Goal: Information Seeking & Learning: Learn about a topic

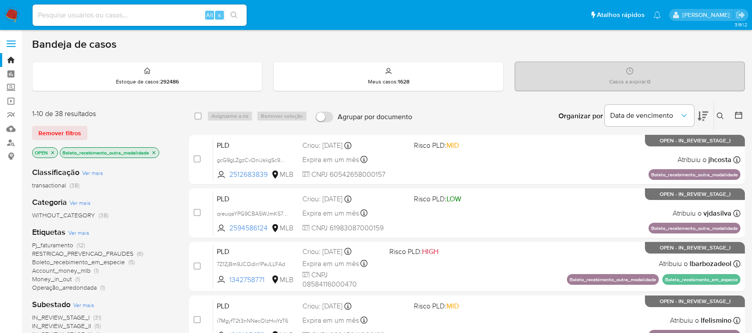
scroll to position [396, 0]
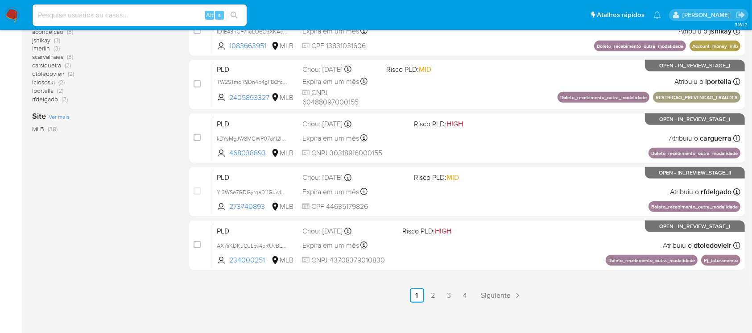
click at [11, 20] on img at bounding box center [11, 15] width 15 height 15
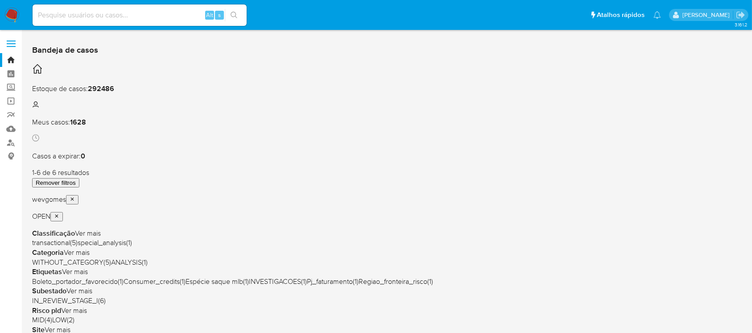
scroll to position [79, 0]
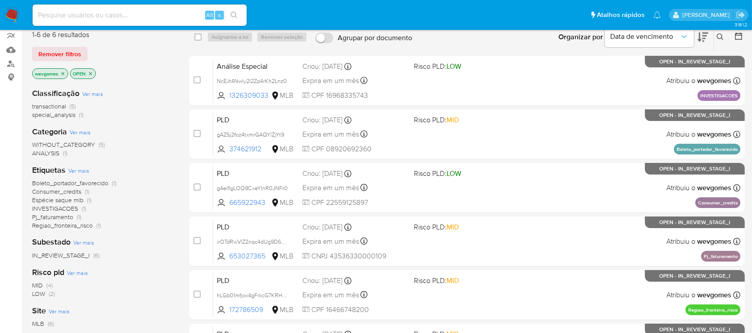
click at [41, 105] on span "transactional" at bounding box center [49, 106] width 34 height 9
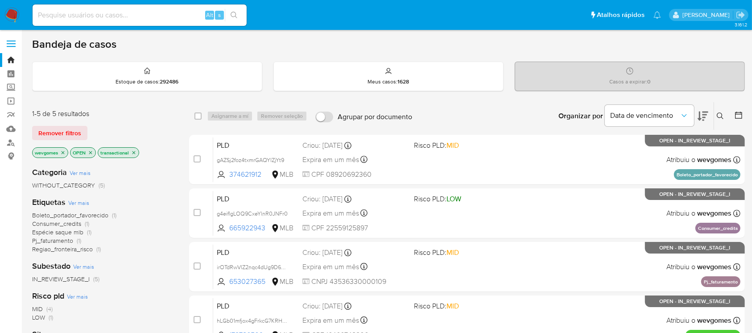
click at [133, 153] on icon "close-filter" at bounding box center [133, 152] width 5 height 5
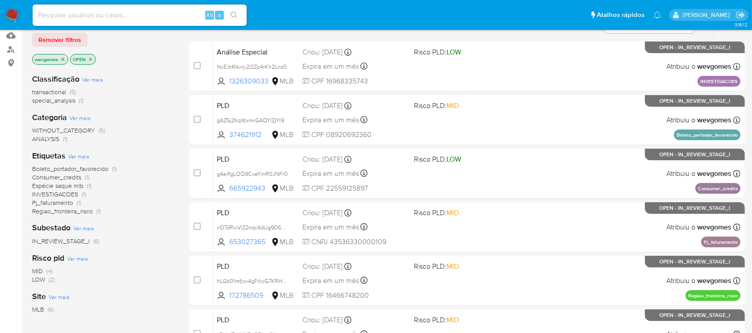
scroll to position [79, 0]
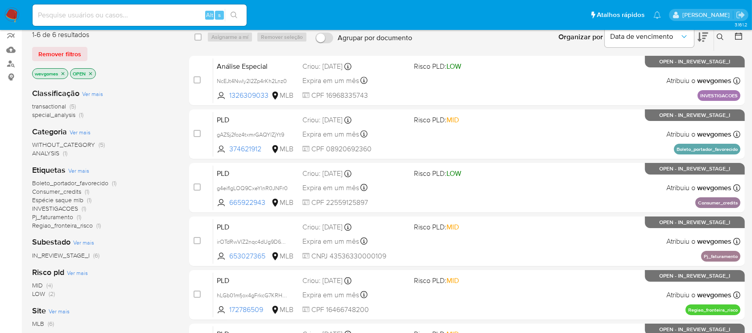
click at [71, 141] on span "WITHOUT_CATEGORY" at bounding box center [63, 144] width 63 height 9
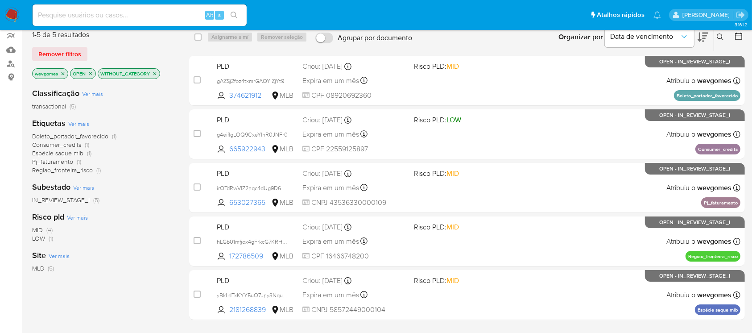
click at [155, 71] on icon "close-filter" at bounding box center [154, 73] width 5 height 5
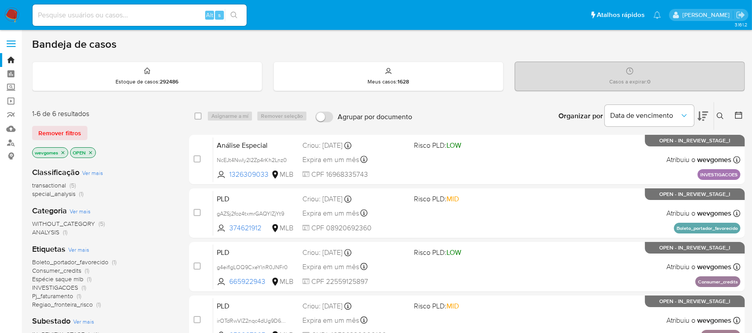
click at [75, 213] on span "Ver mais" at bounding box center [80, 211] width 21 height 8
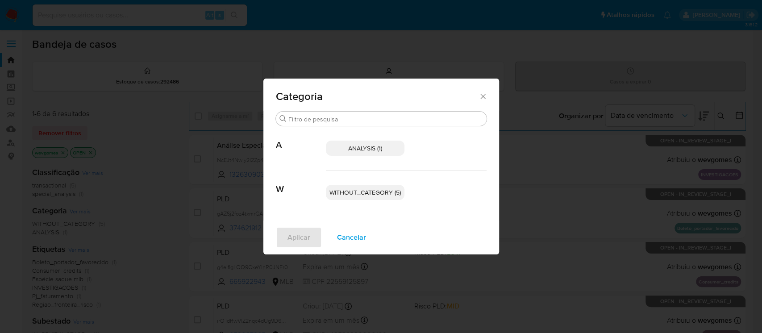
click at [481, 97] on icon "Fechar" at bounding box center [482, 96] width 9 height 9
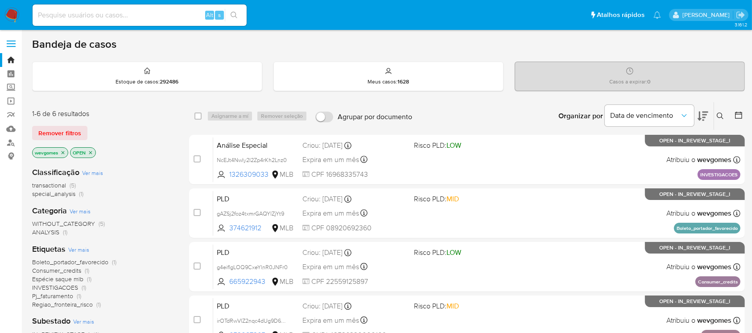
click at [63, 153] on icon "close-filter" at bounding box center [62, 152] width 5 height 5
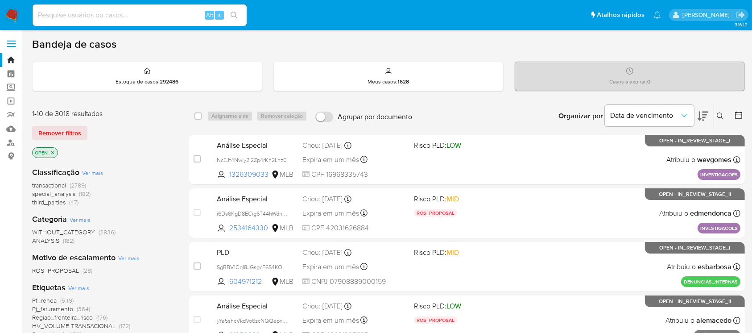
click at [79, 220] on span "Ver mais" at bounding box center [80, 220] width 21 height 8
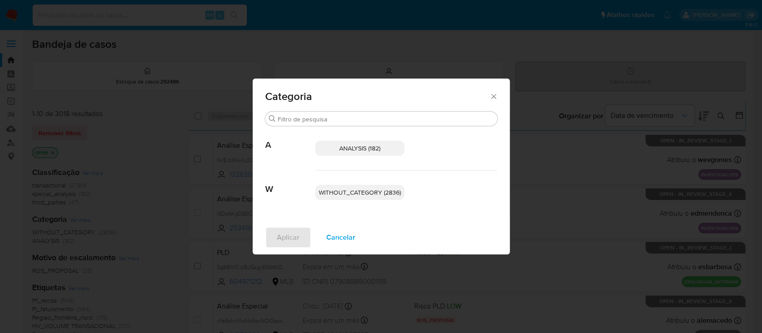
click at [493, 98] on icon "Fechar" at bounding box center [493, 96] width 9 height 9
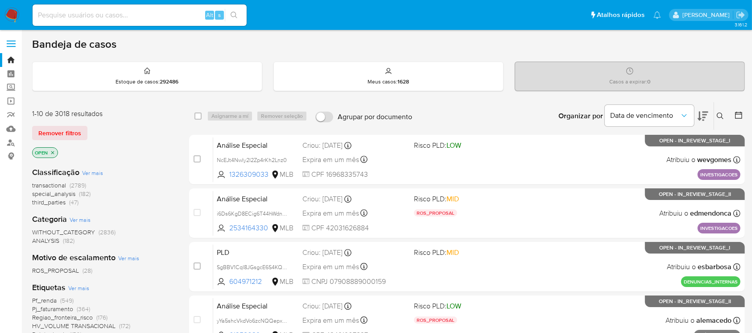
click at [107, 232] on span "(2836)" at bounding box center [107, 232] width 17 height 9
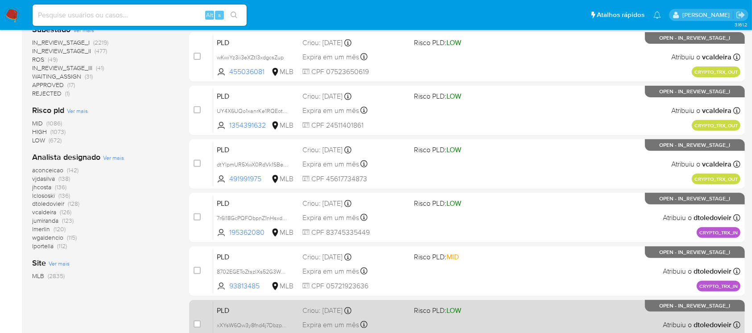
scroll to position [403, 0]
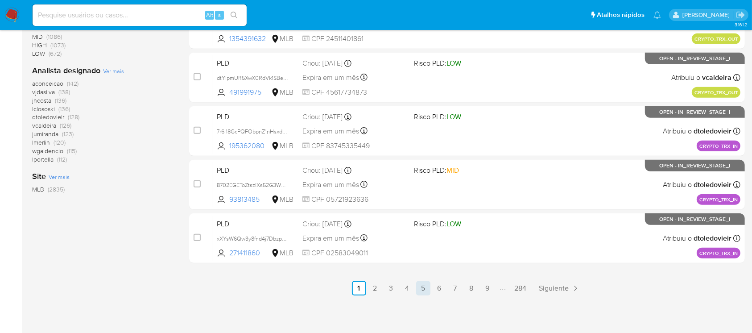
click at [416, 290] on link "5" at bounding box center [423, 288] width 14 height 14
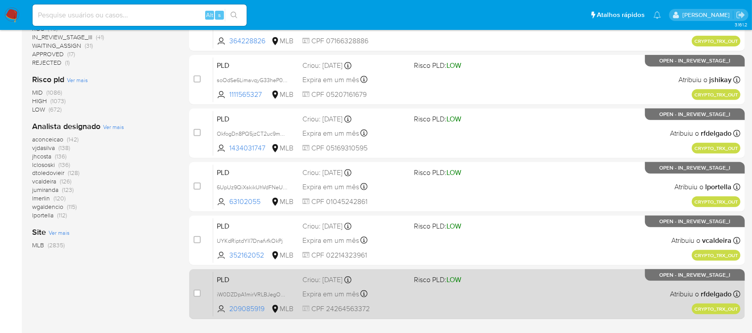
scroll to position [396, 0]
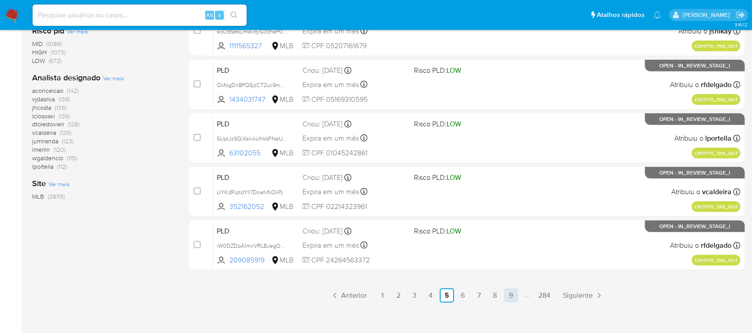
click at [510, 297] on link "9" at bounding box center [511, 295] width 14 height 14
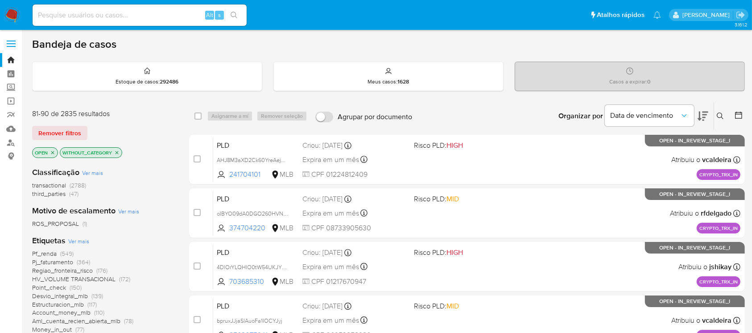
click at [120, 154] on icon "close-filter" at bounding box center [116, 152] width 5 height 5
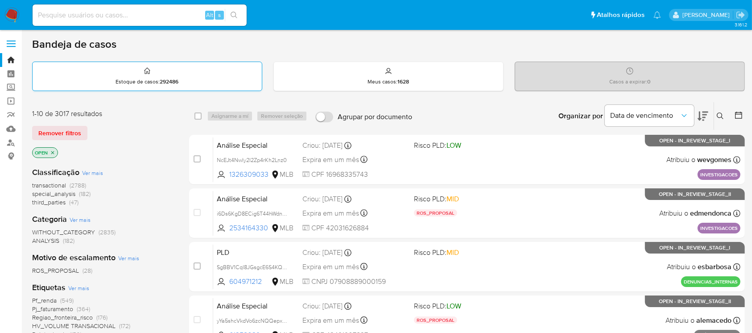
click at [216, 79] on div "Estoque de casos : 292486" at bounding box center [147, 76] width 229 height 29
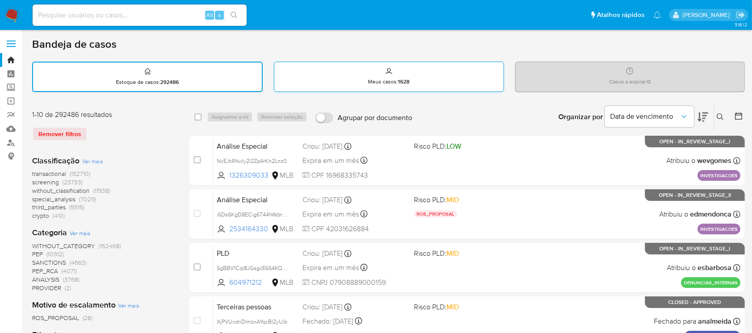
click at [307, 70] on div "Meus casos : 1628" at bounding box center [388, 76] width 229 height 29
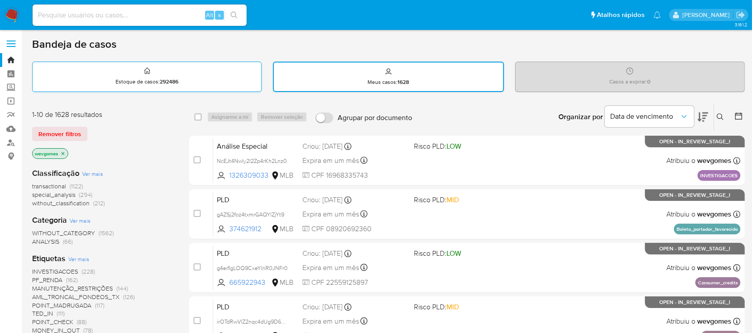
click at [212, 71] on div "Estoque de casos : 292486" at bounding box center [147, 76] width 229 height 29
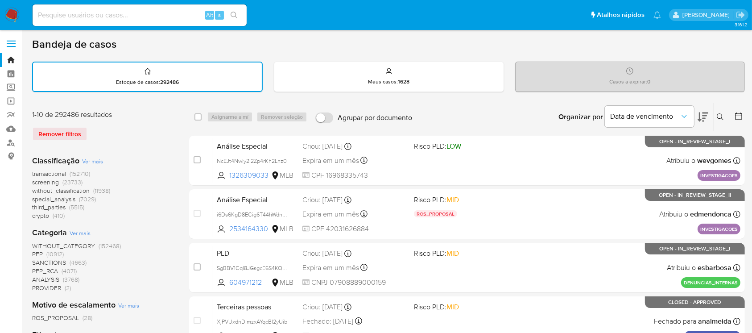
click at [271, 44] on div "Bandeja de casos" at bounding box center [388, 43] width 713 height 13
click at [280, 49] on div "Bandeja de casos" at bounding box center [388, 43] width 713 height 13
click at [17, 14] on img at bounding box center [11, 15] width 15 height 15
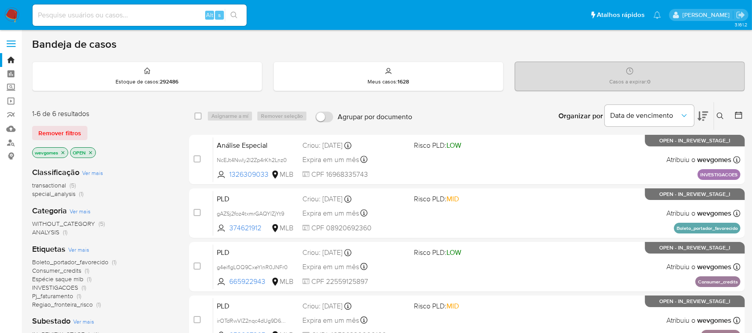
click at [5, 41] on label at bounding box center [11, 43] width 22 height 19
click at [0, 0] on input "checkbox" at bounding box center [0, 0] width 0 height 0
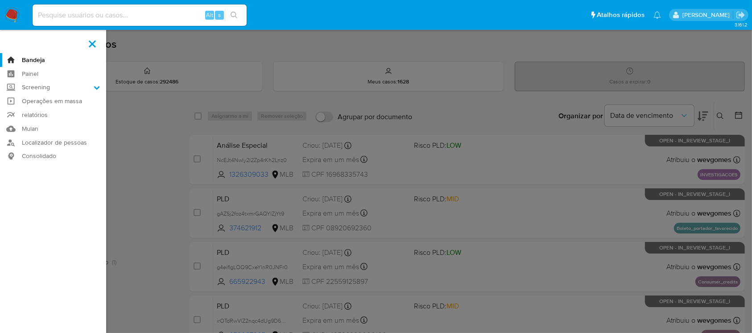
click at [211, 55] on label at bounding box center [376, 166] width 752 height 333
click at [0, 0] on input "checkbox" at bounding box center [0, 0] width 0 height 0
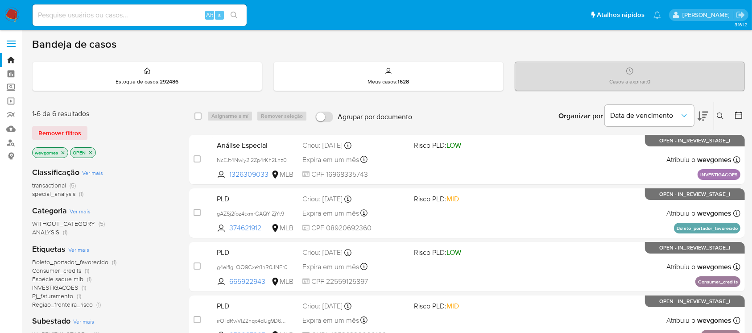
click at [7, 12] on img at bounding box center [11, 15] width 15 height 15
click at [45, 233] on span "ANALYSIS" at bounding box center [45, 232] width 27 height 9
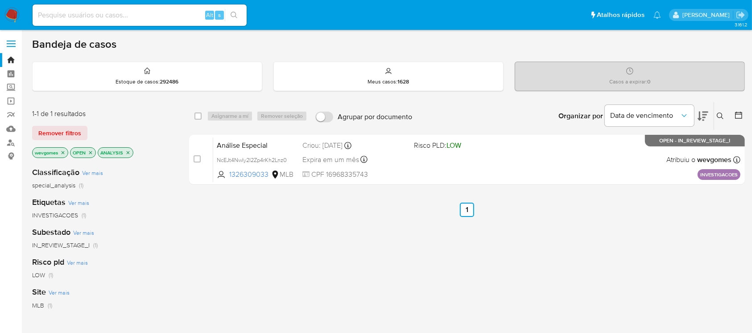
click at [130, 154] on icon "close-filter" at bounding box center [127, 152] width 5 height 5
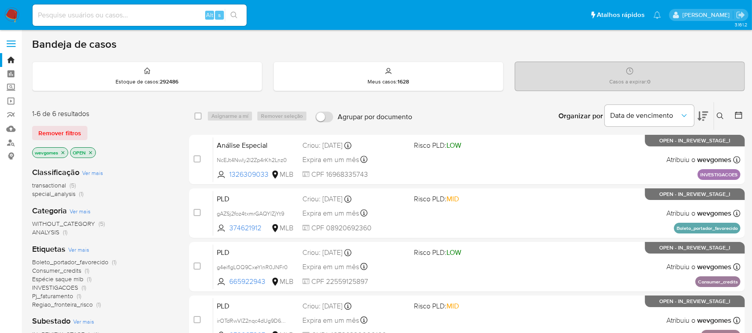
click at [592, 73] on div "Casos a expirar : 0" at bounding box center [629, 76] width 229 height 29
click at [622, 78] on p "Casos a expirar : 0" at bounding box center [630, 81] width 41 height 7
click at [654, 13] on icon "Notificações" at bounding box center [658, 15] width 8 height 8
click at [603, 20] on link "Ver notificaciones" at bounding box center [632, 14] width 58 height 11
click at [474, 44] on div "Bandeja de casos" at bounding box center [388, 43] width 713 height 13
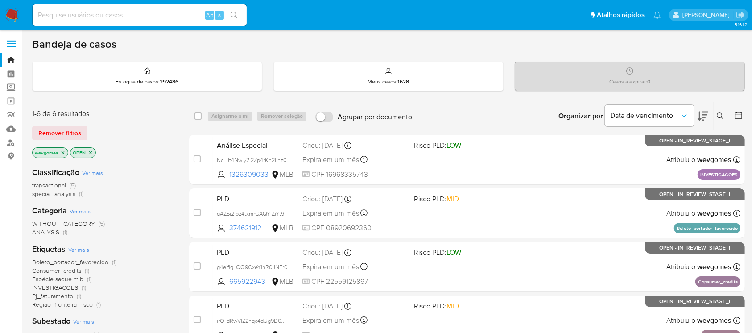
click at [54, 186] on span "transactional" at bounding box center [49, 185] width 34 height 9
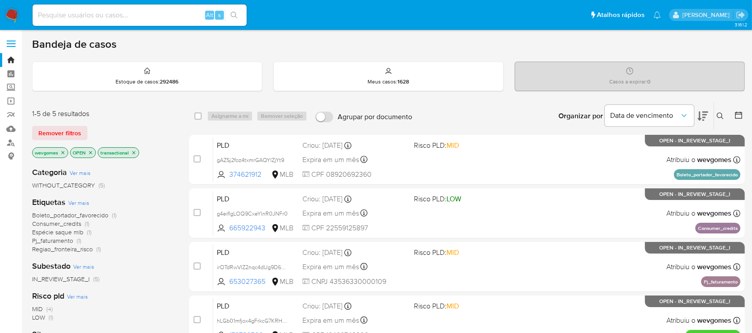
click at [460, 100] on div "Bandeja de casos Estoque de casos : 292486 Meus casos : 1628 Casos a expirar : …" at bounding box center [388, 271] width 713 height 469
click at [6, 16] on img at bounding box center [11, 15] width 15 height 15
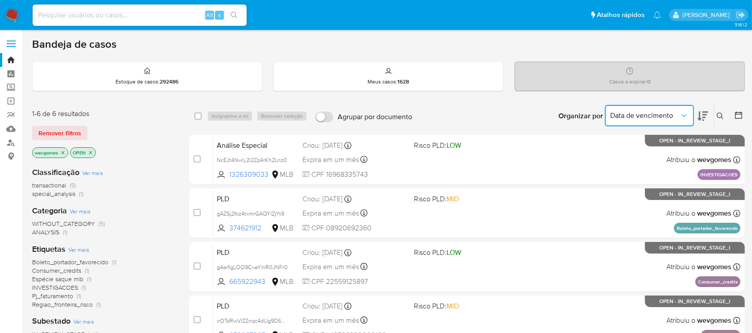
click at [685, 114] on icon "Organizar por" at bounding box center [684, 115] width 9 height 9
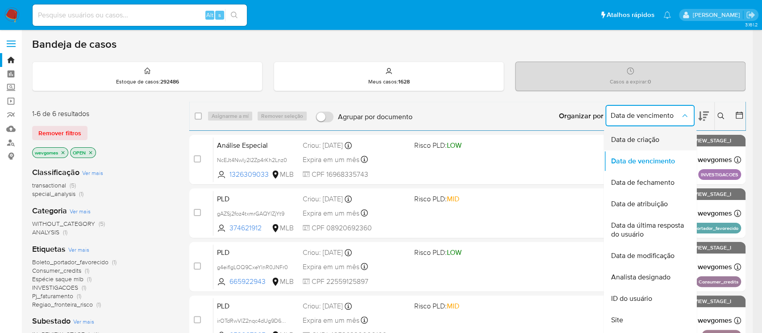
click at [653, 137] on span "Data de criação" at bounding box center [634, 139] width 48 height 9
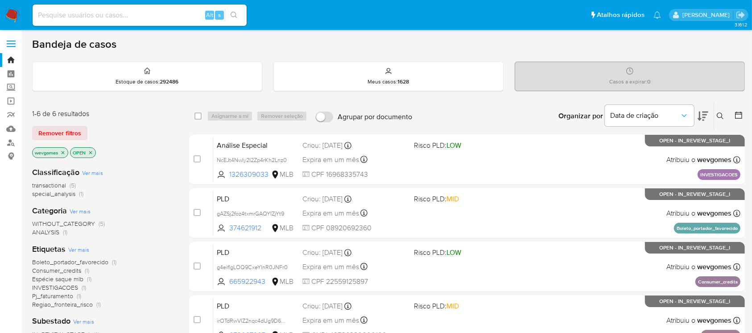
click at [9, 15] on img at bounding box center [11, 15] width 15 height 15
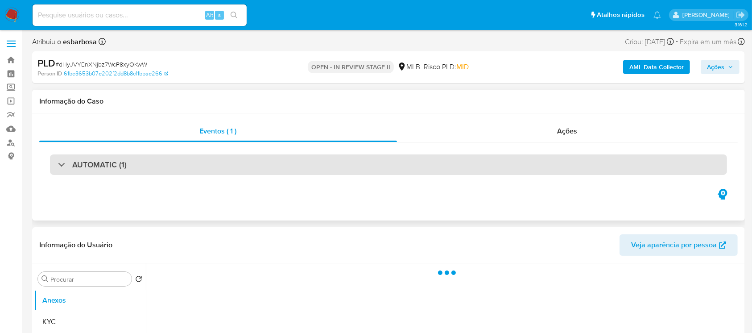
select select "10"
click at [118, 160] on h3 "AUTOMATIC (1)" at bounding box center [99, 165] width 54 height 10
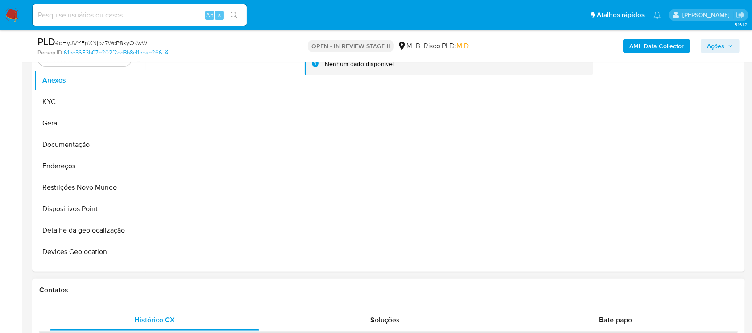
scroll to position [396, 0]
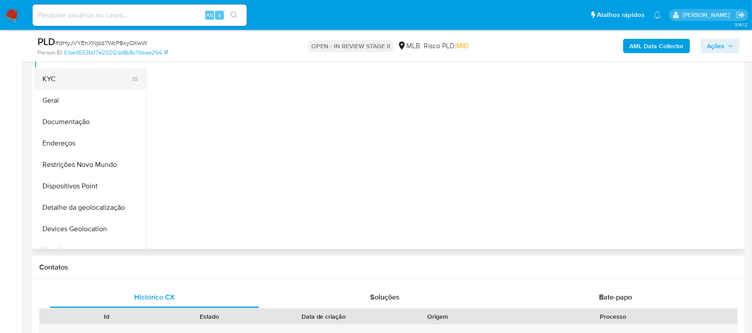
click at [70, 84] on button "KYC" at bounding box center [86, 78] width 104 height 21
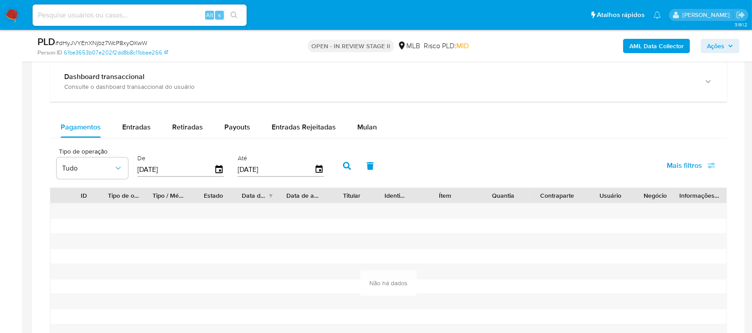
scroll to position [793, 0]
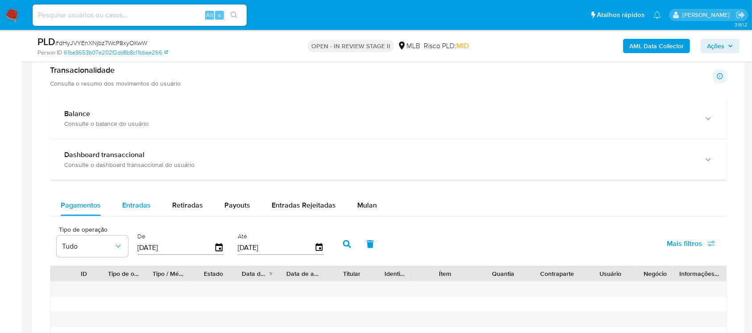
click at [143, 209] on div "Entradas" at bounding box center [136, 205] width 29 height 21
select select "10"
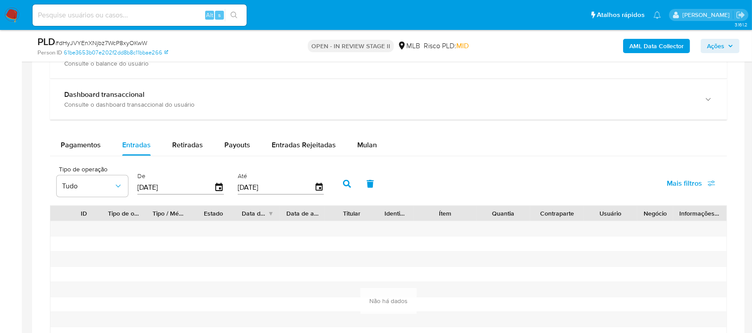
scroll to position [872, 0]
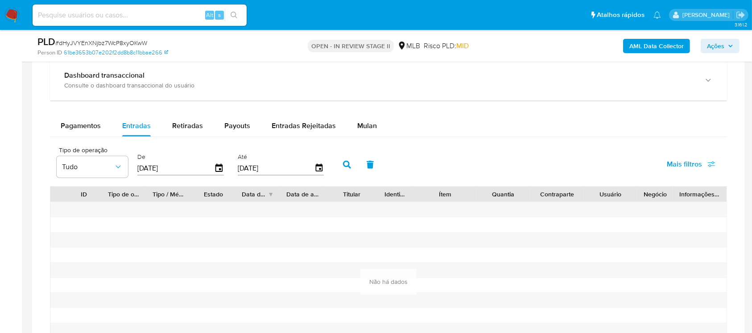
click at [178, 166] on input "[DATE]" at bounding box center [175, 168] width 77 height 14
click at [178, 166] on input "03/07/2025" at bounding box center [175, 168] width 77 height 14
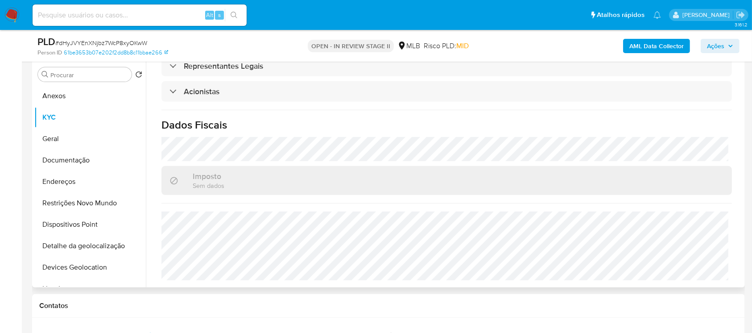
scroll to position [396, 0]
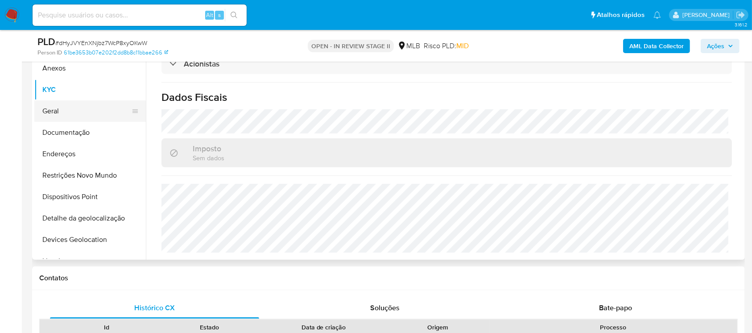
click at [56, 116] on button "Geral" at bounding box center [86, 110] width 104 height 21
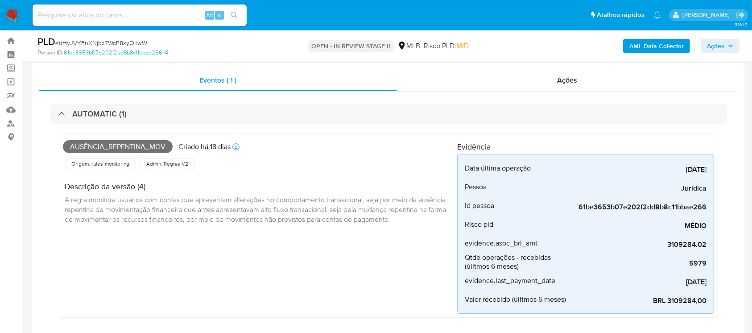
scroll to position [0, 0]
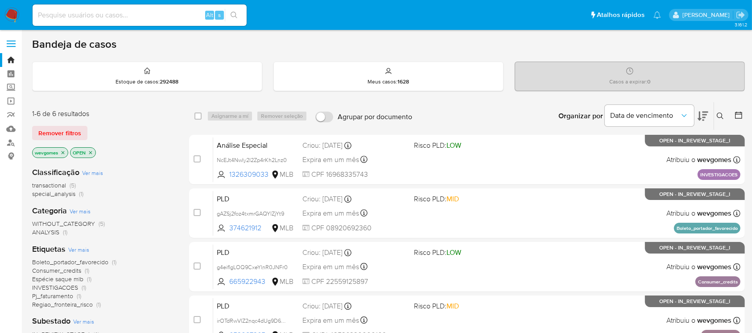
click at [17, 13] on img at bounding box center [11, 15] width 15 height 15
click at [62, 152] on icon "close-filter" at bounding box center [62, 152] width 5 height 5
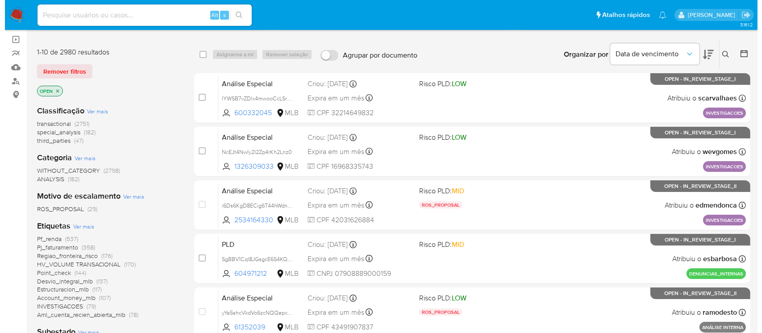
scroll to position [79, 0]
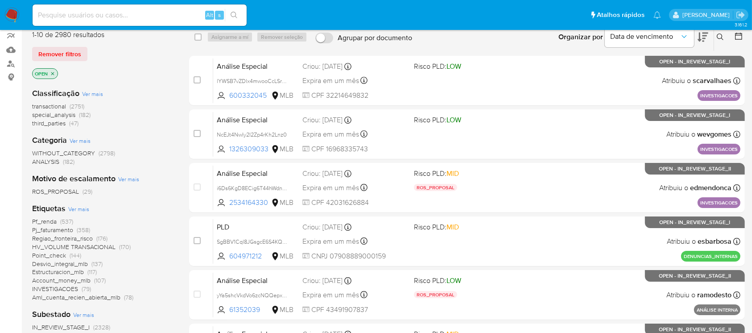
click at [51, 107] on span "transactional" at bounding box center [49, 106] width 34 height 9
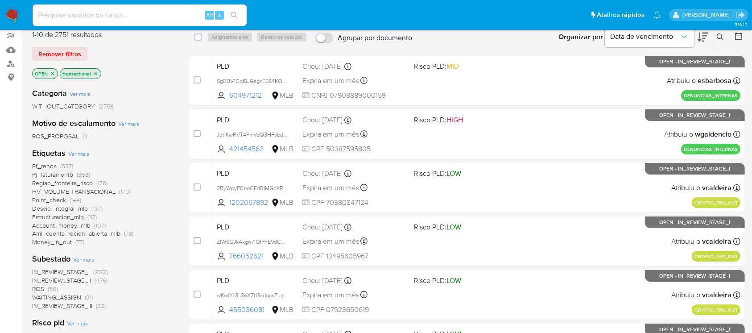
click at [77, 148] on div "Etiquetas Ver mais Pf_renda (537) Pj_faturamento (358) Regiao_fronteira_risco (…" at bounding box center [103, 197] width 143 height 99
click at [73, 152] on span "Ver mais" at bounding box center [78, 153] width 21 height 8
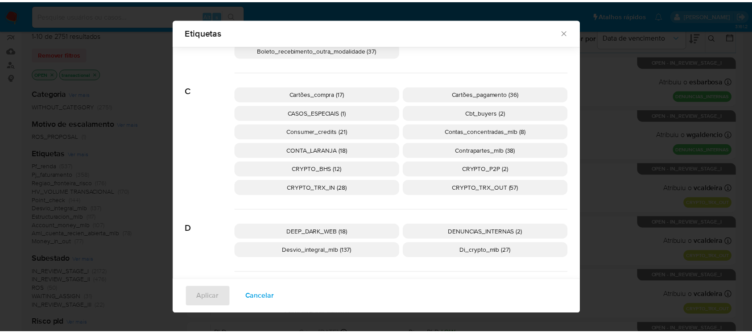
scroll to position [72, 0]
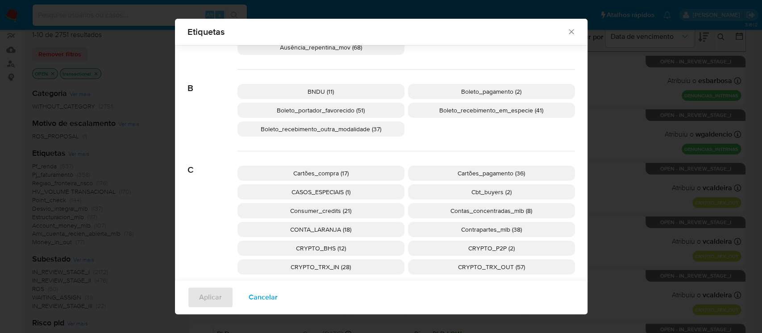
click at [318, 112] on span "Boleto_portador_favorecido (51)" at bounding box center [321, 110] width 88 height 9
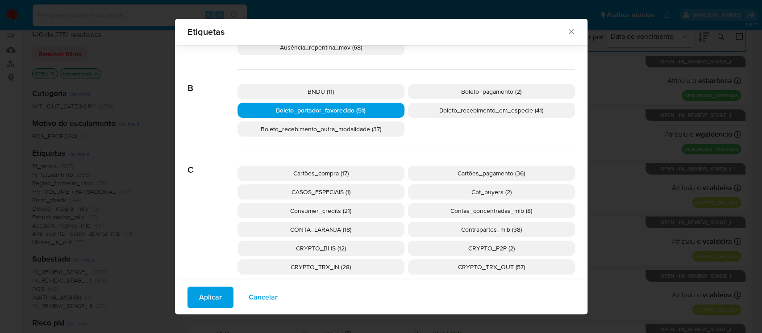
click at [205, 286] on div "Aplicar Cancelar" at bounding box center [381, 297] width 412 height 34
click at [202, 295] on span "Aplicar" at bounding box center [210, 297] width 23 height 20
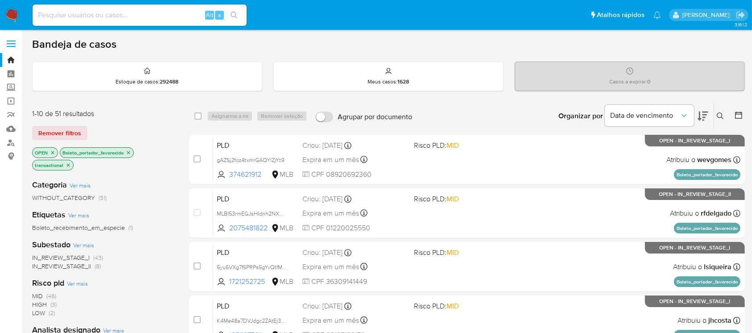
click at [72, 258] on span "IN_REVIEW_STAGE_I" at bounding box center [61, 257] width 58 height 9
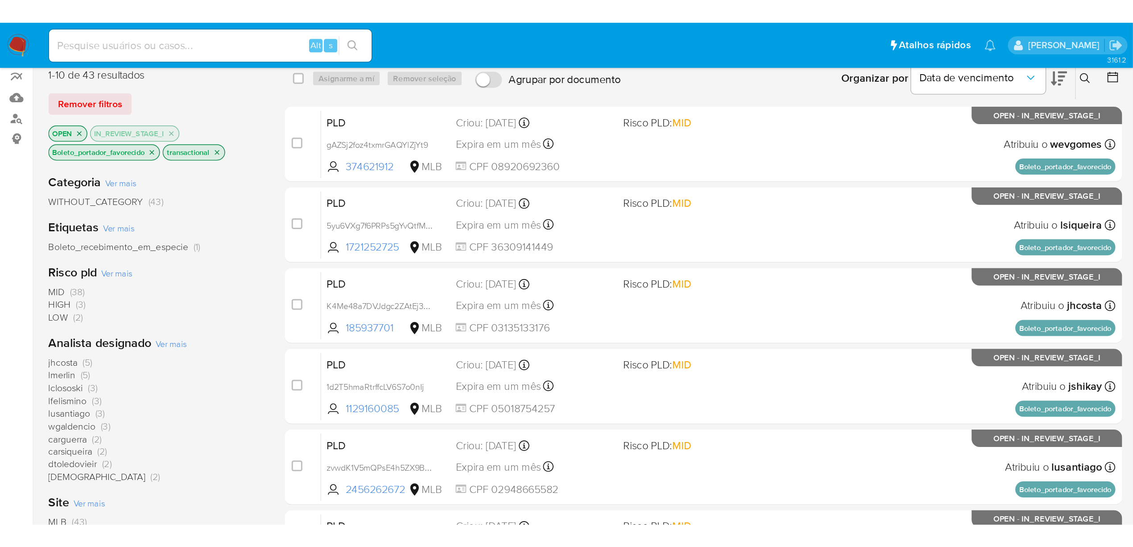
scroll to position [79, 0]
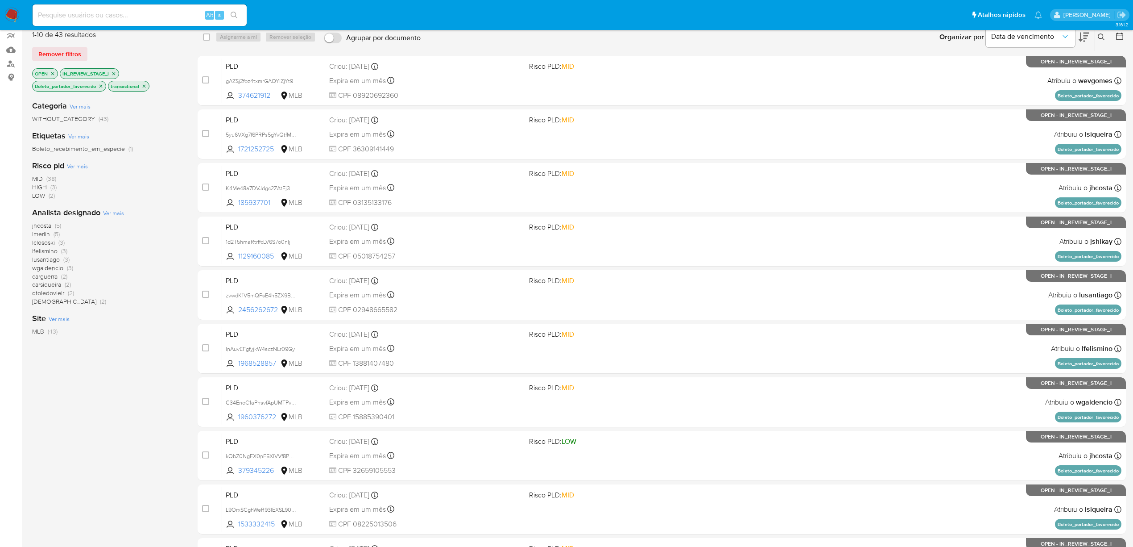
click at [91, 11] on input at bounding box center [140, 15] width 214 height 12
paste input "77285476"
type input "77285476"
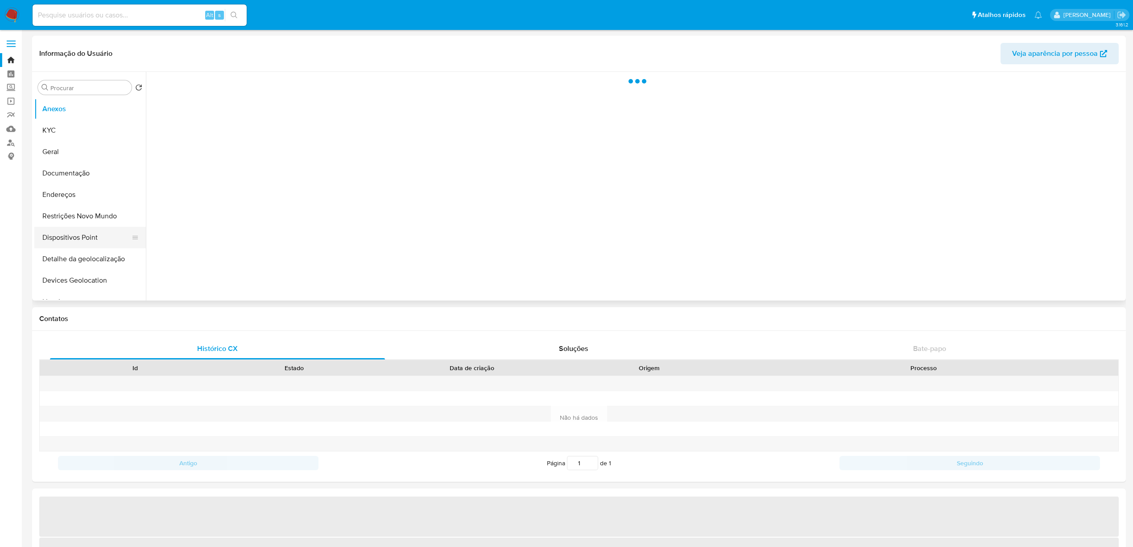
select select "10"
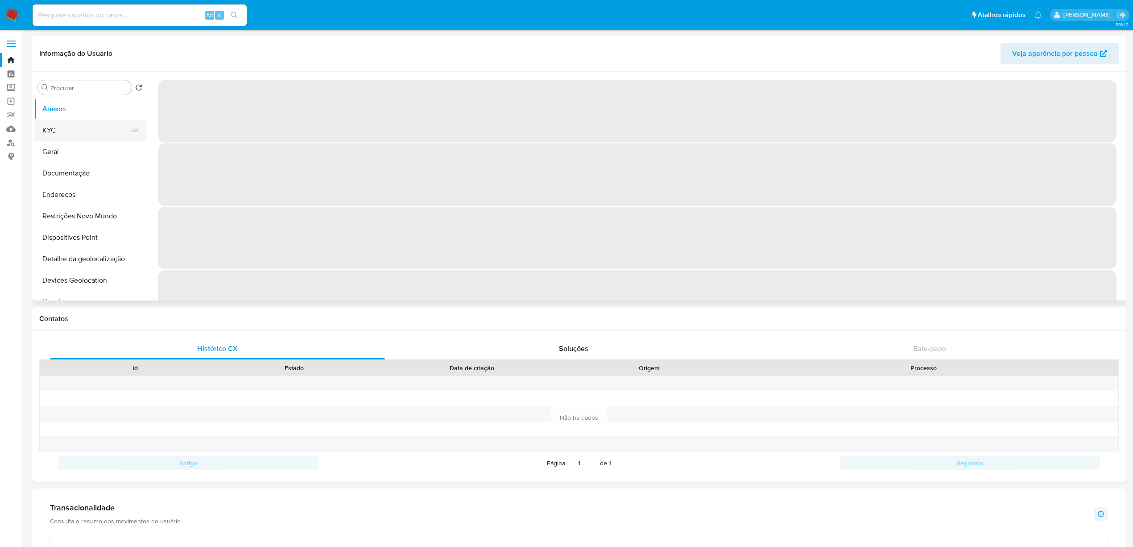
click at [46, 132] on button "KYC" at bounding box center [86, 130] width 104 height 21
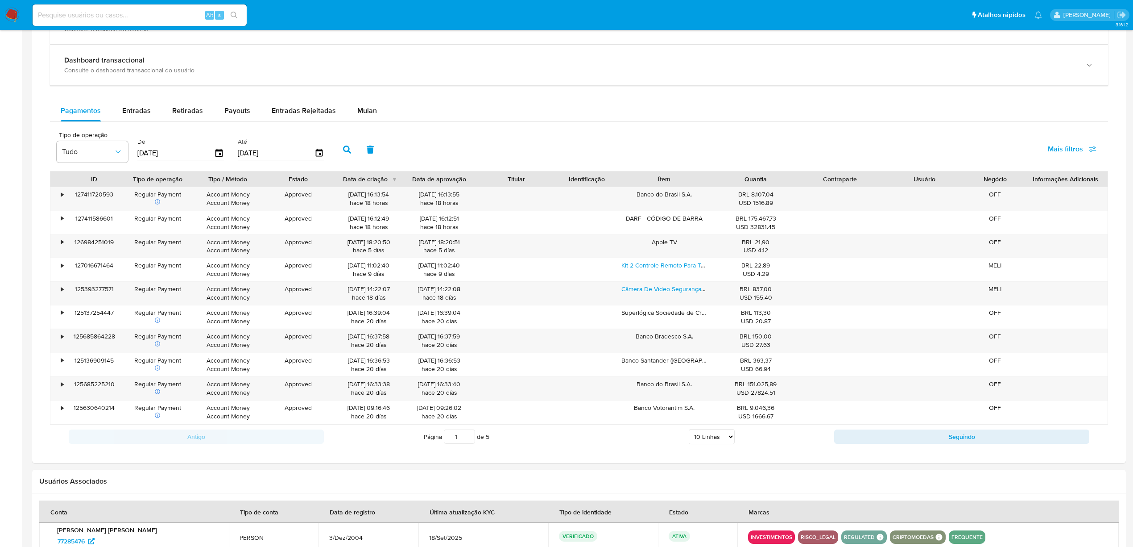
scroll to position [555, 0]
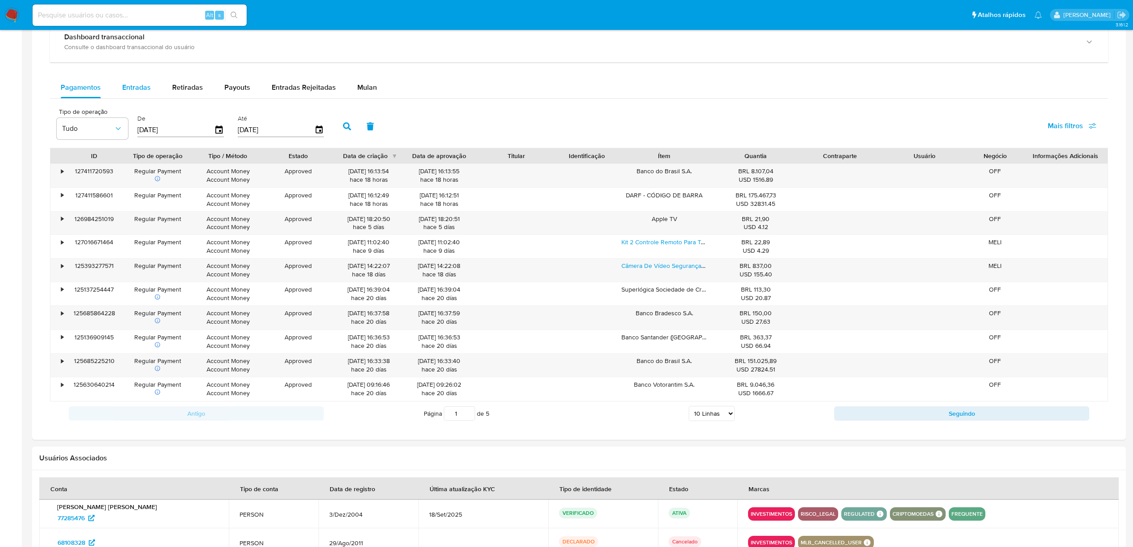
click at [137, 91] on span "Entradas" at bounding box center [136, 87] width 29 height 10
select select "10"
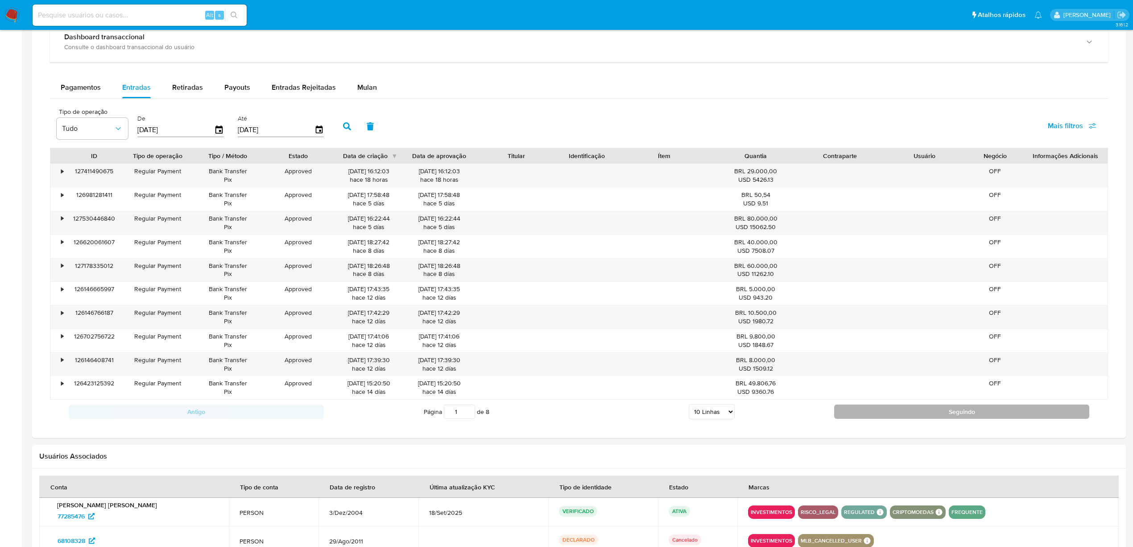
click at [761, 332] on button "Seguindo" at bounding box center [961, 411] width 255 height 14
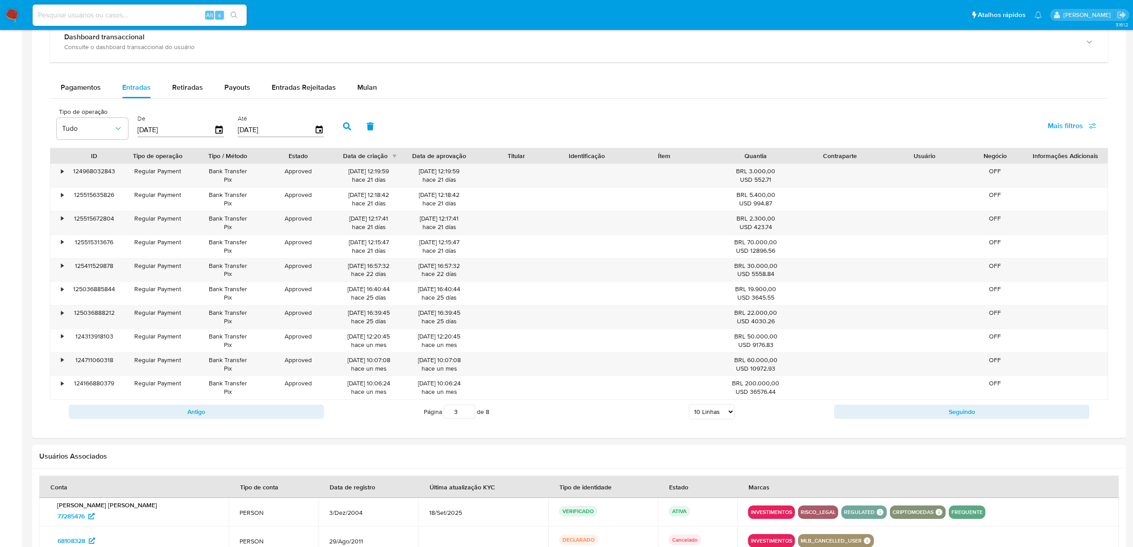
click at [761, 332] on button "Seguindo" at bounding box center [961, 411] width 255 height 14
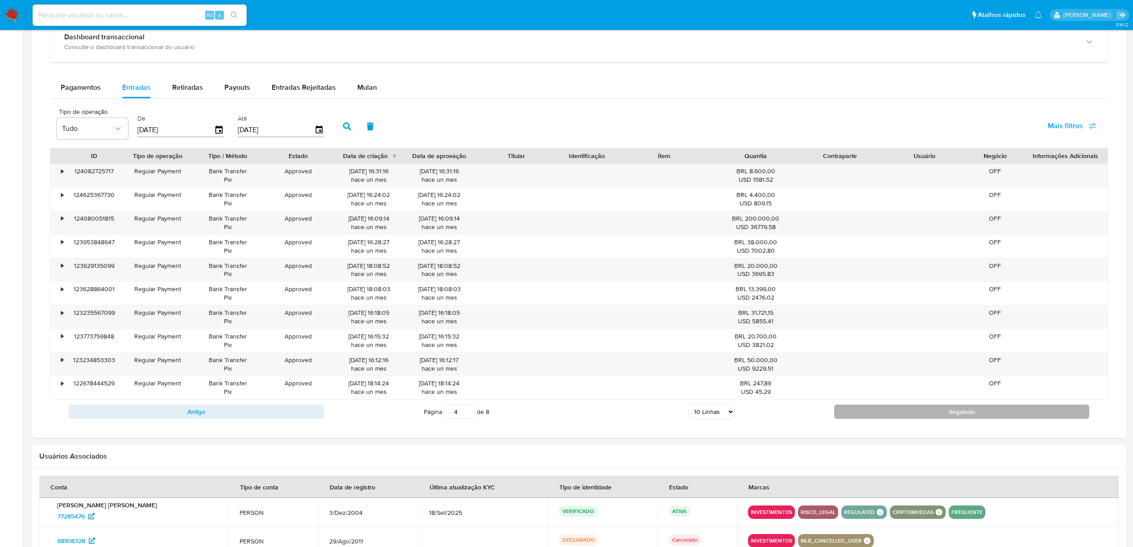
click at [761, 332] on button "Seguindo" at bounding box center [961, 411] width 255 height 14
type input "8"
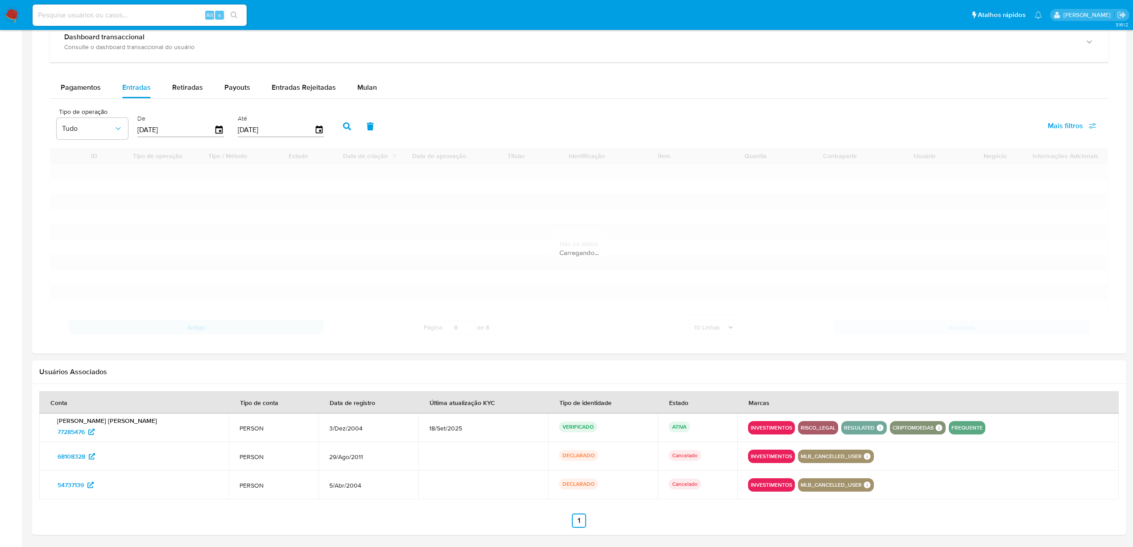
scroll to position [486, 0]
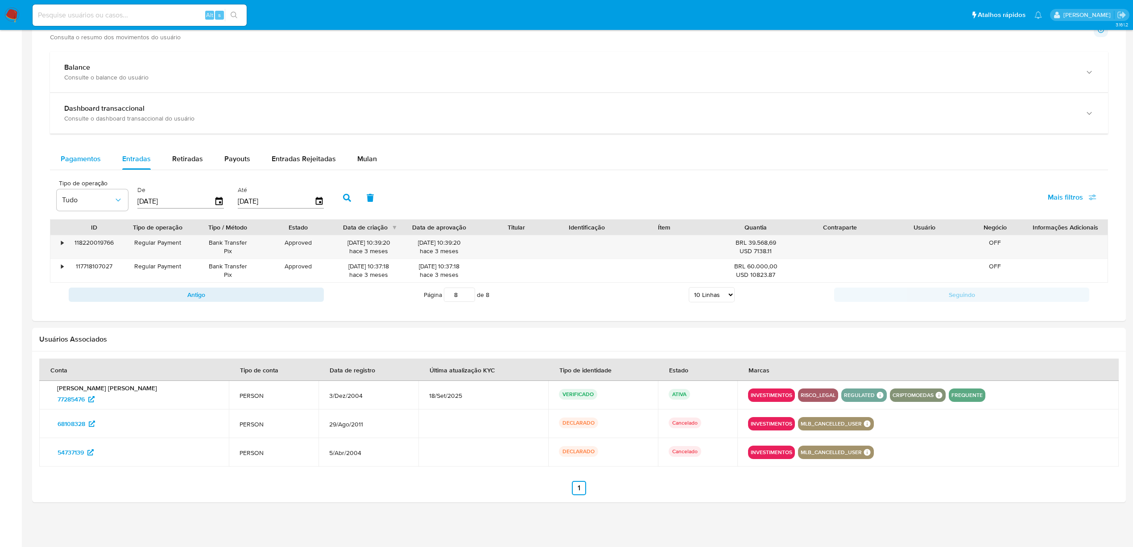
click at [63, 163] on span "Pagamentos" at bounding box center [81, 158] width 40 height 10
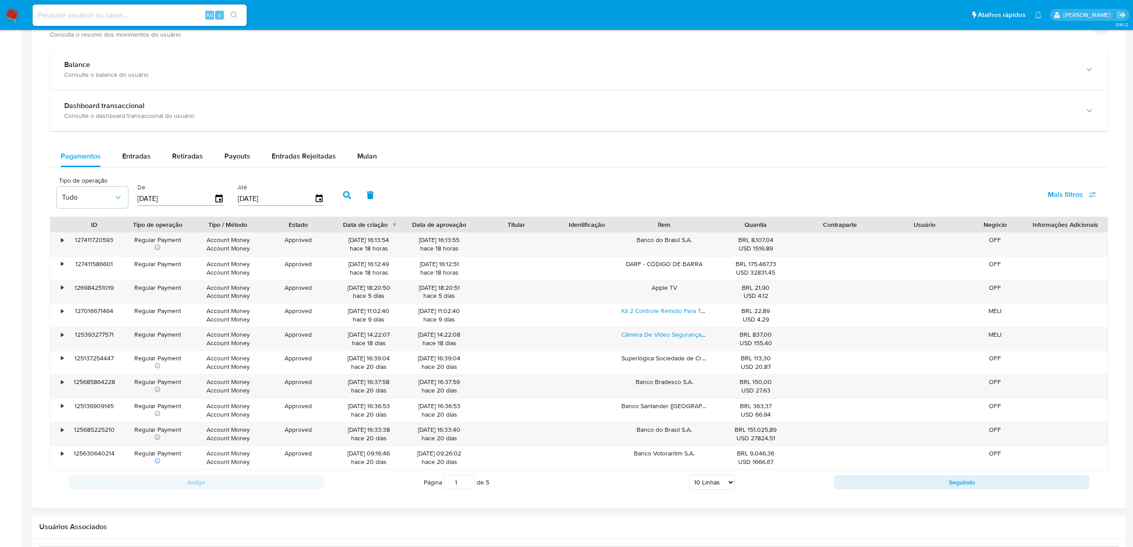
click at [761, 332] on div "Antigo Página 1 de 5 5 Linhas 10 Linhas 20 Linhas 25 Linhas 50 Linhas 100 Linha…" at bounding box center [579, 482] width 1058 height 24
click at [761, 332] on button "Seguindo" at bounding box center [961, 482] width 255 height 14
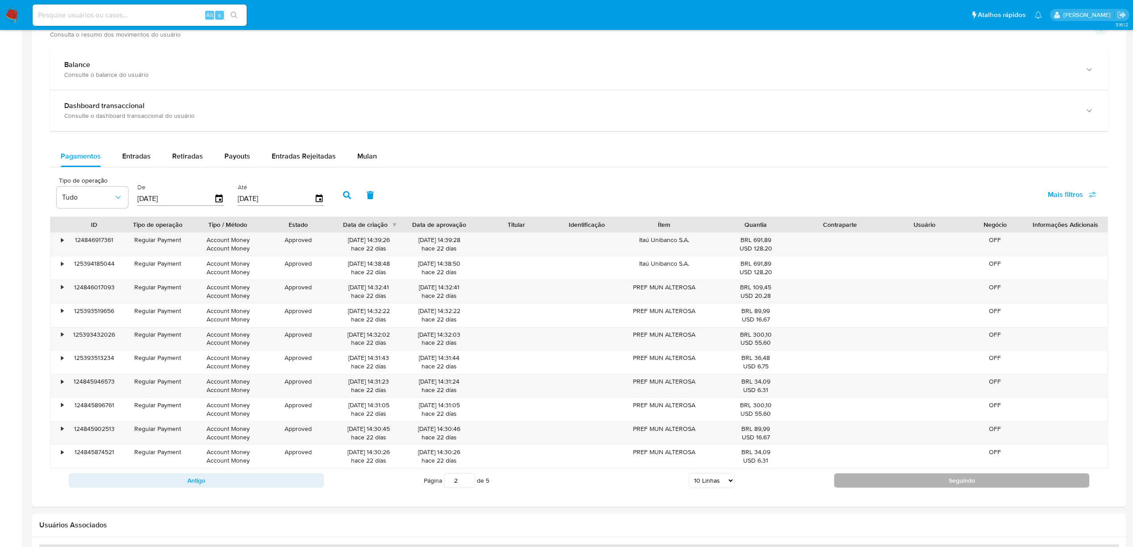
click at [761, 332] on button "Seguindo" at bounding box center [961, 480] width 255 height 14
click at [761, 332] on button "Seguindo" at bounding box center [961, 482] width 255 height 14
type input "5"
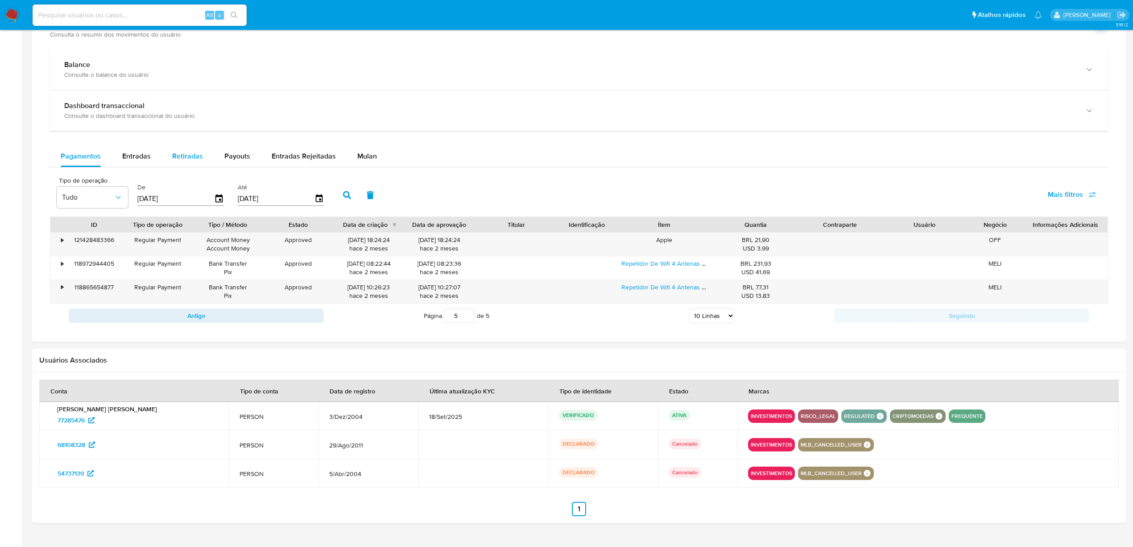
click at [188, 156] on span "Retiradas" at bounding box center [187, 156] width 31 height 10
select select "10"
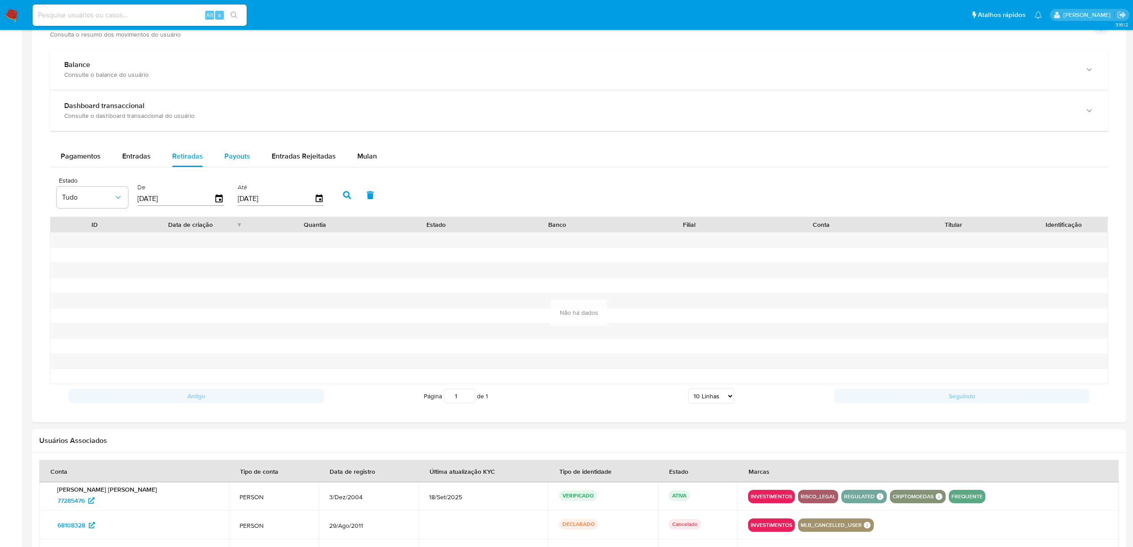
click at [224, 160] on span "Payouts" at bounding box center [237, 156] width 26 height 10
select select "10"
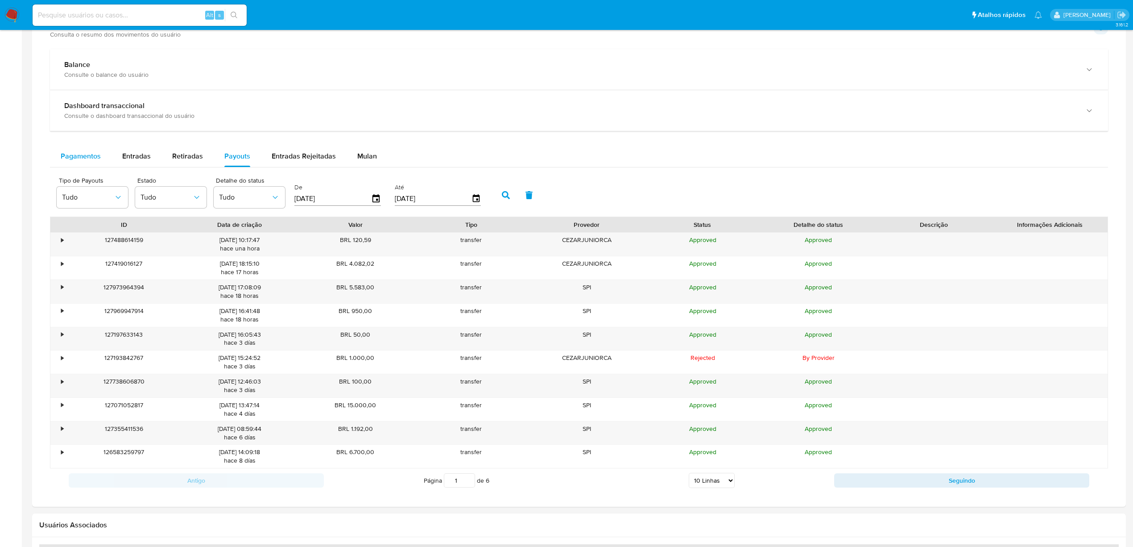
click at [73, 161] on span "Pagamentos" at bounding box center [81, 156] width 40 height 10
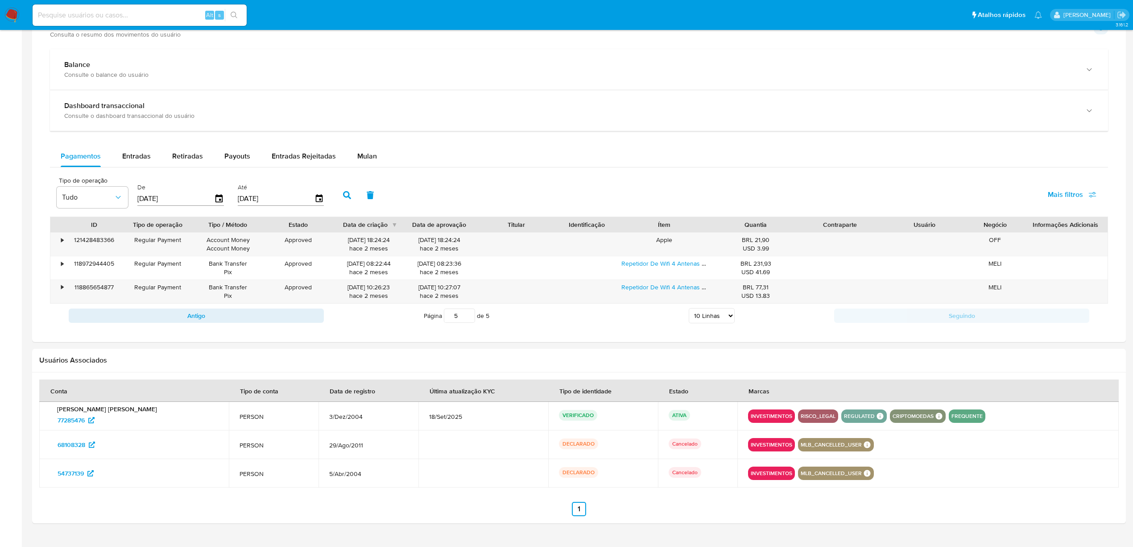
click at [184, 199] on input "[DATE]" at bounding box center [175, 198] width 77 height 14
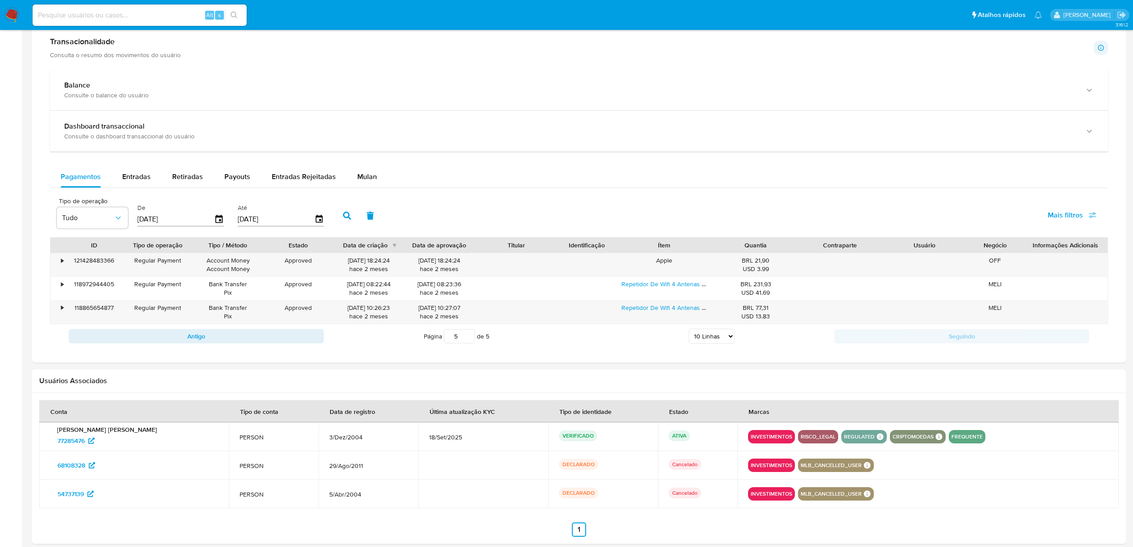
scroll to position [431, 0]
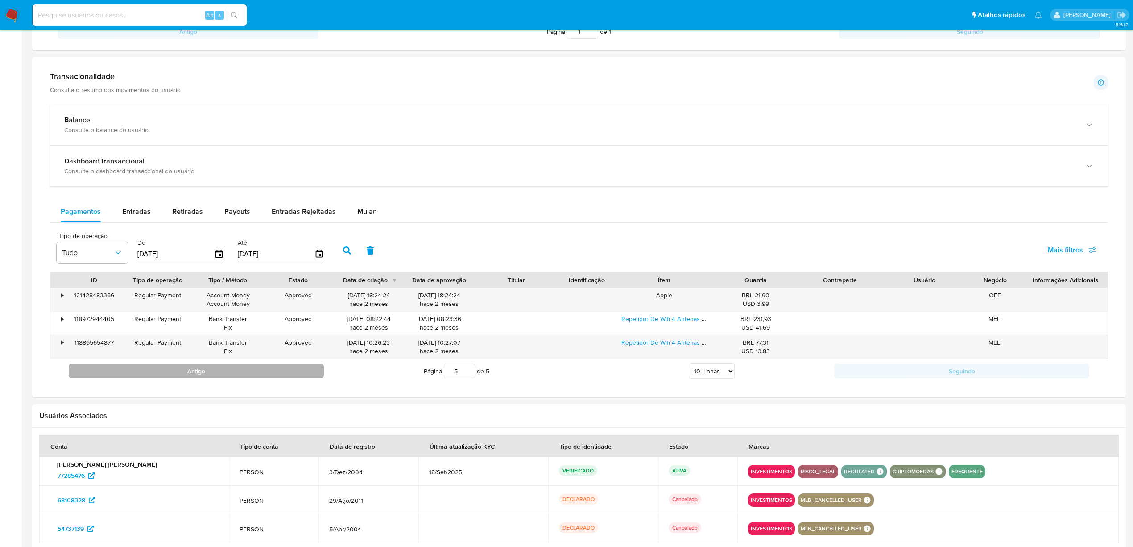
click at [290, 332] on button "Antigo" at bounding box center [196, 371] width 255 height 14
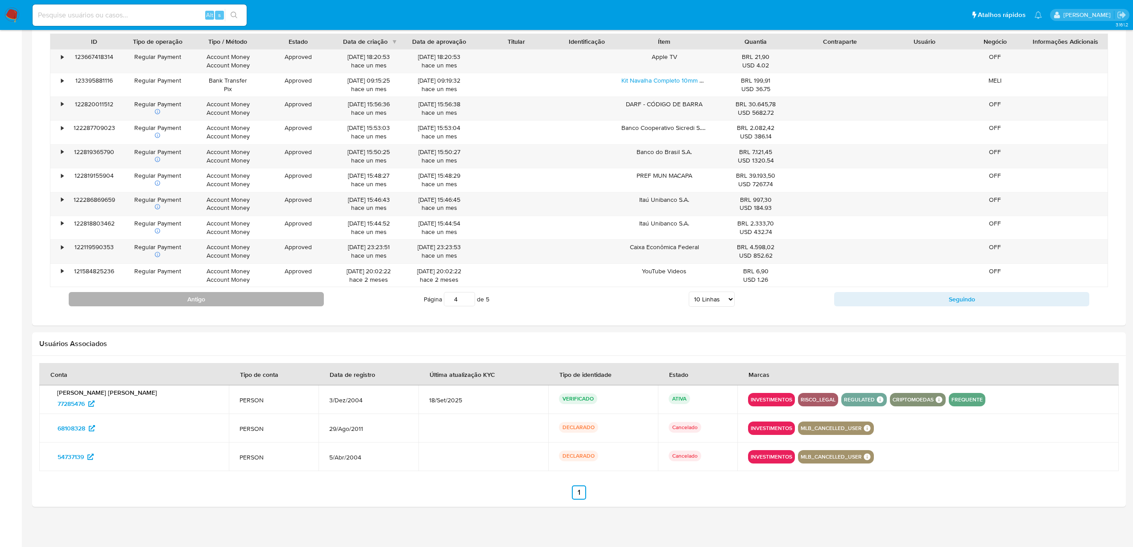
click at [203, 299] on button "Antigo" at bounding box center [196, 299] width 255 height 14
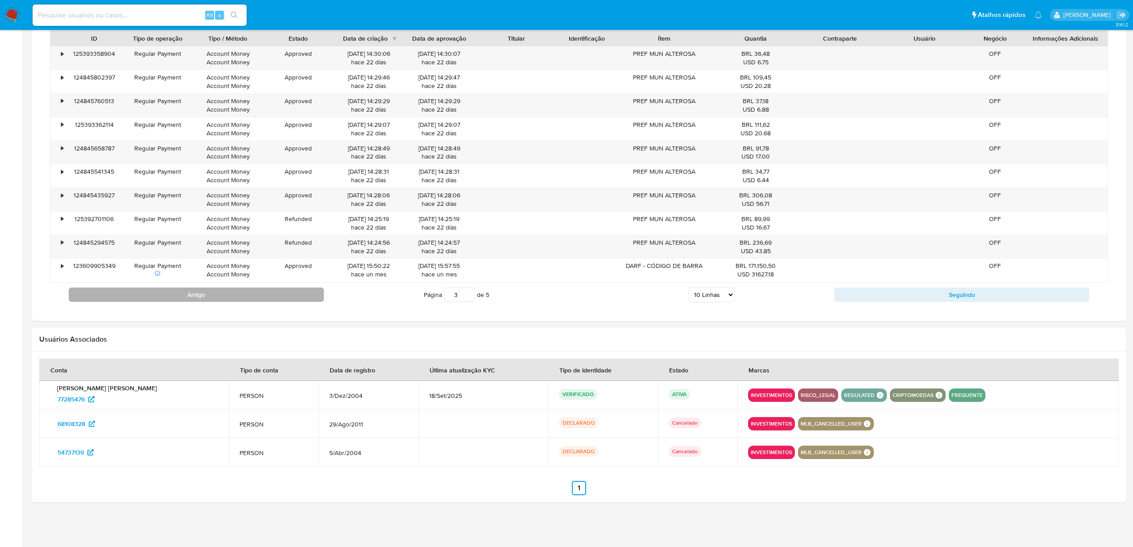
click at [219, 297] on button "Antigo" at bounding box center [196, 294] width 255 height 14
click at [202, 290] on button "Antigo" at bounding box center [196, 294] width 255 height 14
type input "1"
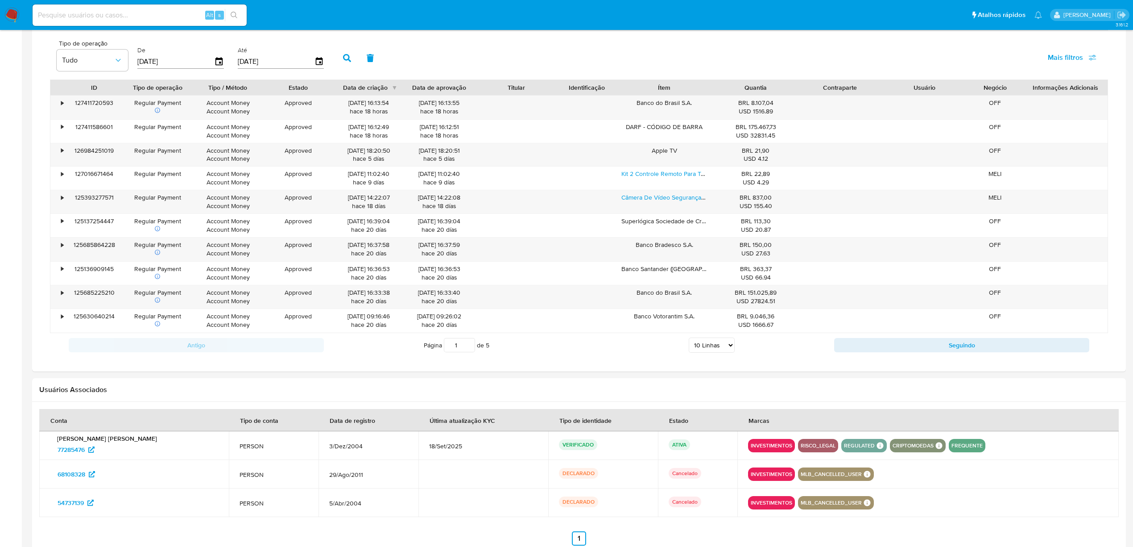
scroll to position [597, 0]
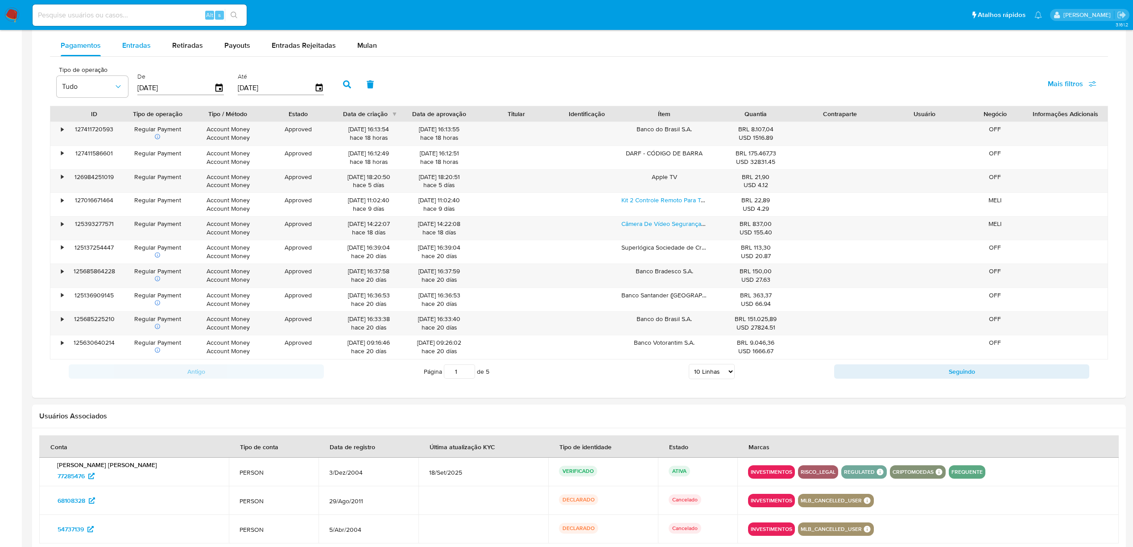
click at [127, 50] on span "Entradas" at bounding box center [136, 45] width 29 height 10
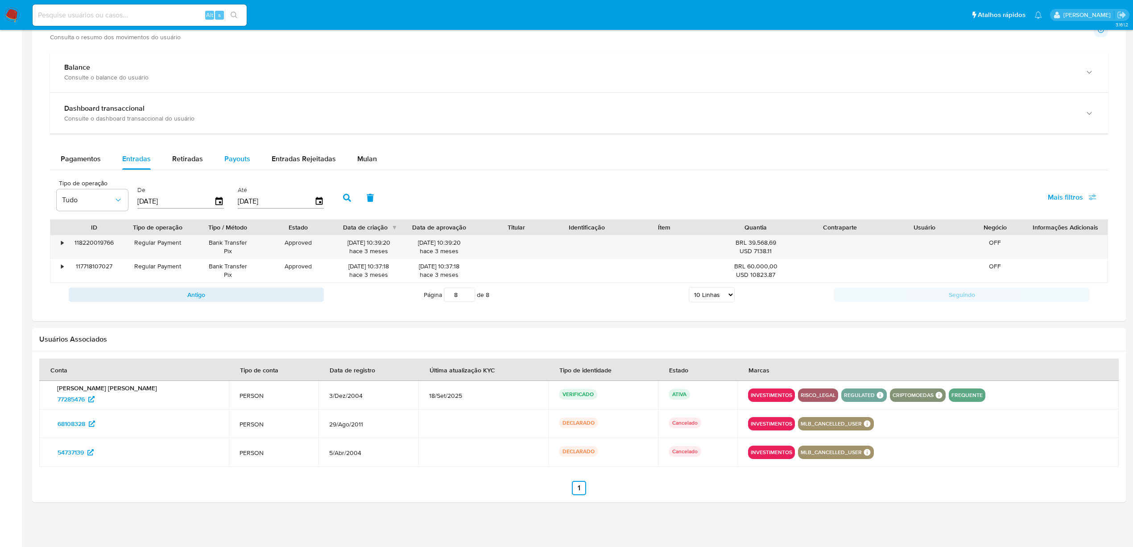
click at [243, 153] on span "Payouts" at bounding box center [237, 158] width 26 height 10
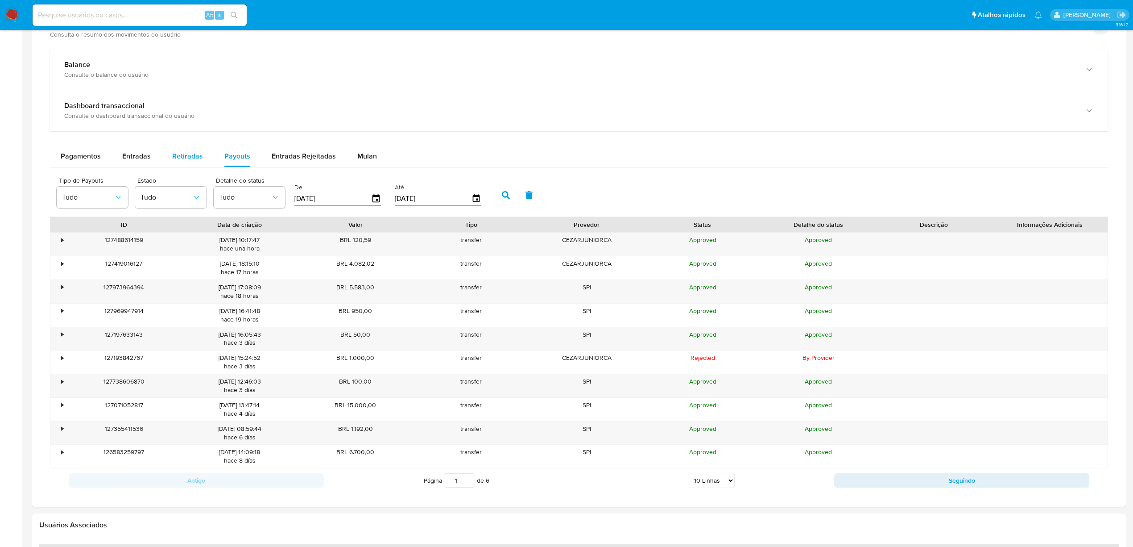
click at [178, 160] on span "Retiradas" at bounding box center [187, 156] width 31 height 10
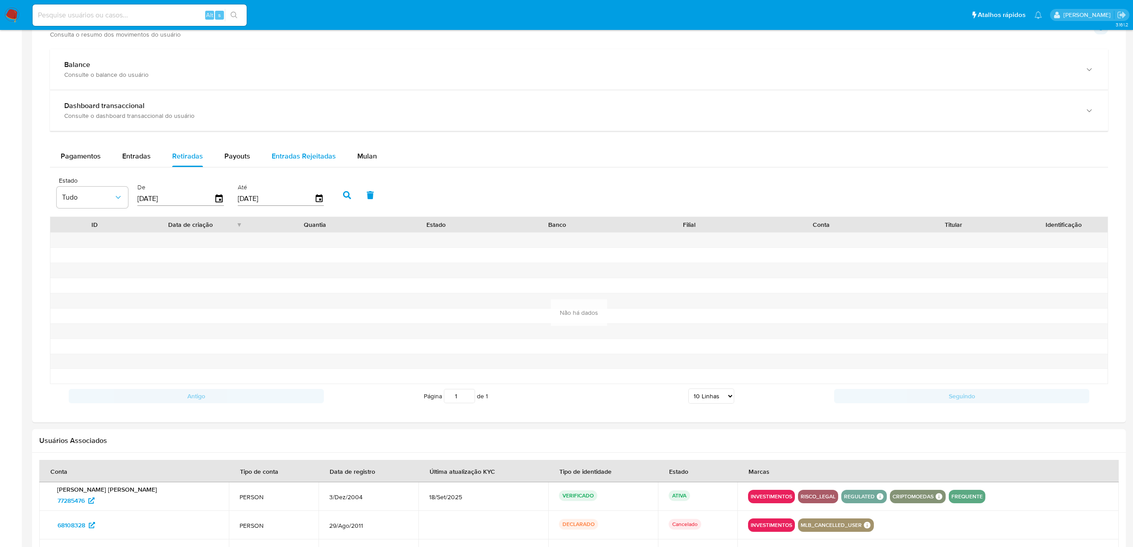
click at [279, 165] on div "Entradas Rejeitadas" at bounding box center [304, 155] width 64 height 21
select select "10"
click at [197, 161] on span "Retiradas" at bounding box center [187, 156] width 31 height 10
click at [237, 161] on span "Payouts" at bounding box center [237, 156] width 26 height 10
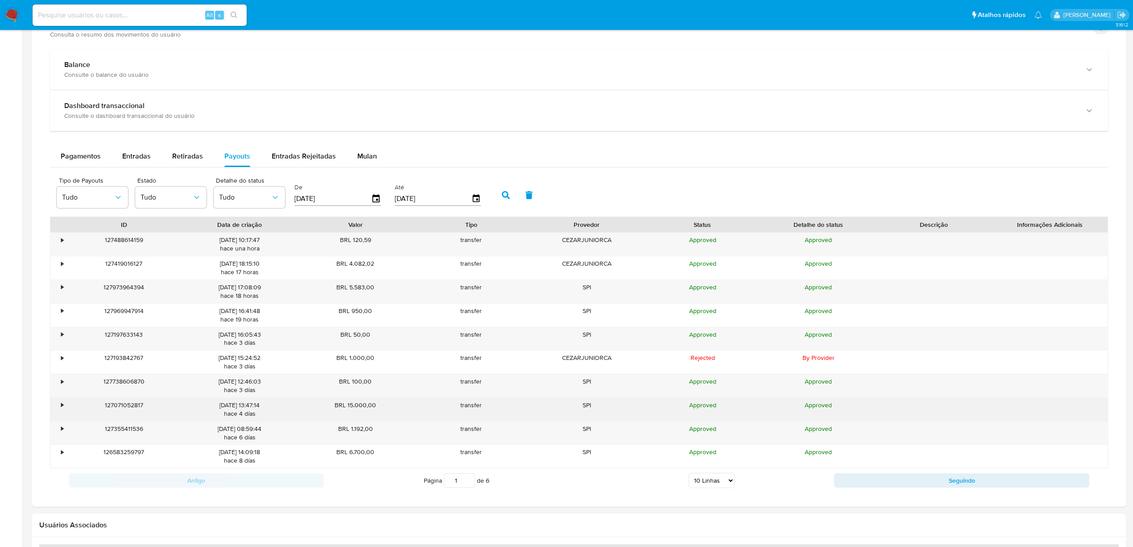
click at [60, 332] on div "•" at bounding box center [58, 409] width 16 height 23
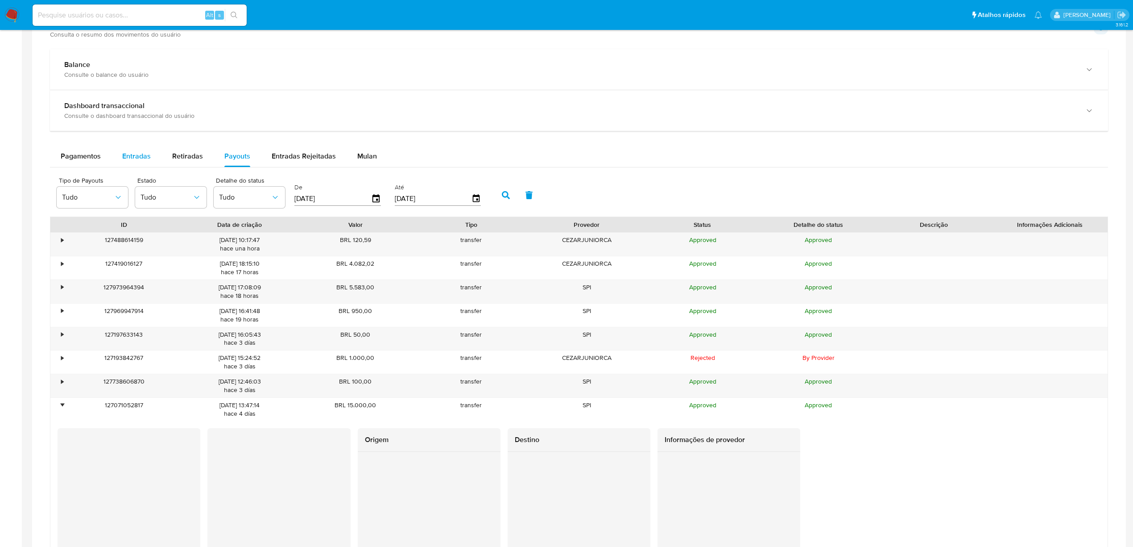
click at [135, 159] on span "Entradas" at bounding box center [136, 156] width 29 height 10
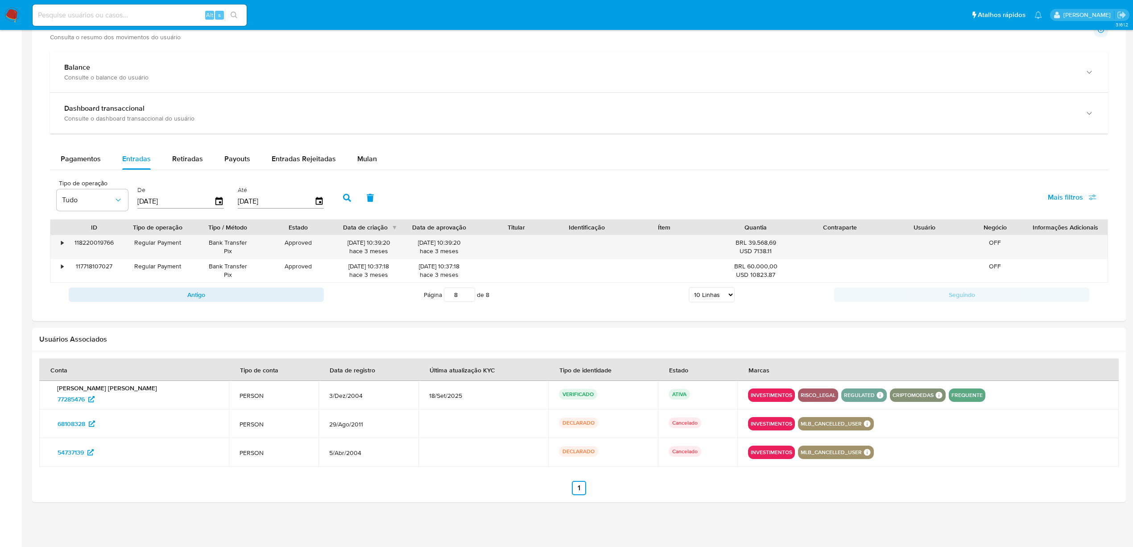
click at [180, 202] on input "[DATE]" at bounding box center [175, 201] width 77 height 14
click at [81, 166] on div "Pagamentos" at bounding box center [81, 158] width 40 height 21
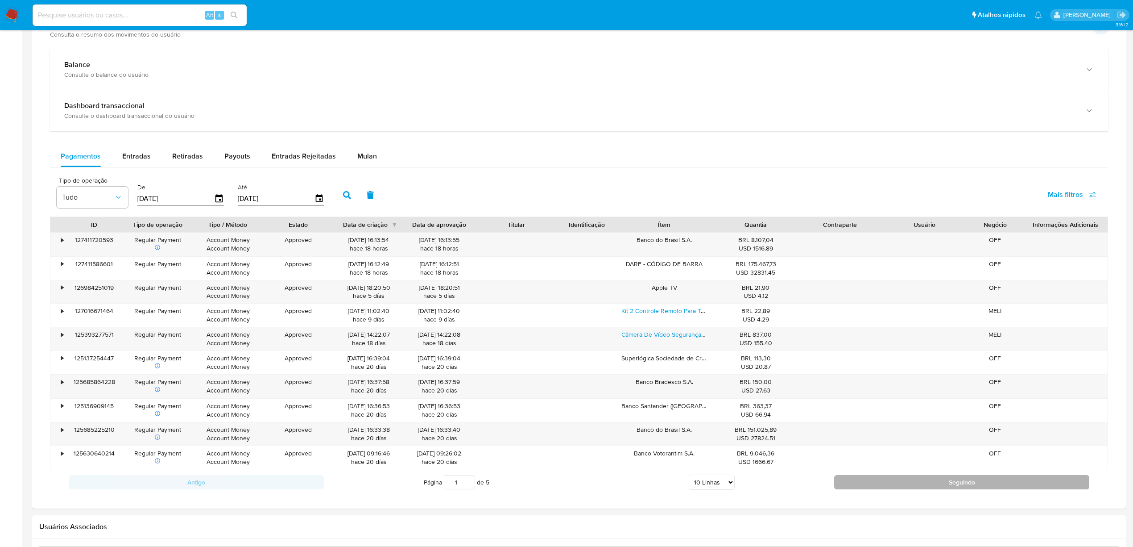
click at [761, 332] on button "Seguindo" at bounding box center [961, 482] width 255 height 14
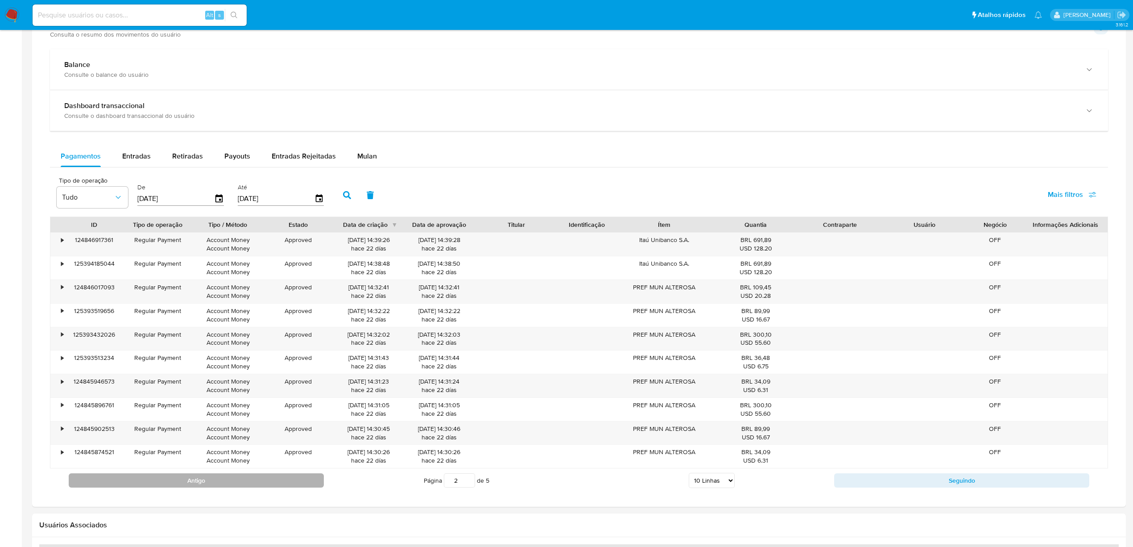
click at [291, 332] on button "Antigo" at bounding box center [196, 480] width 255 height 14
type input "1"
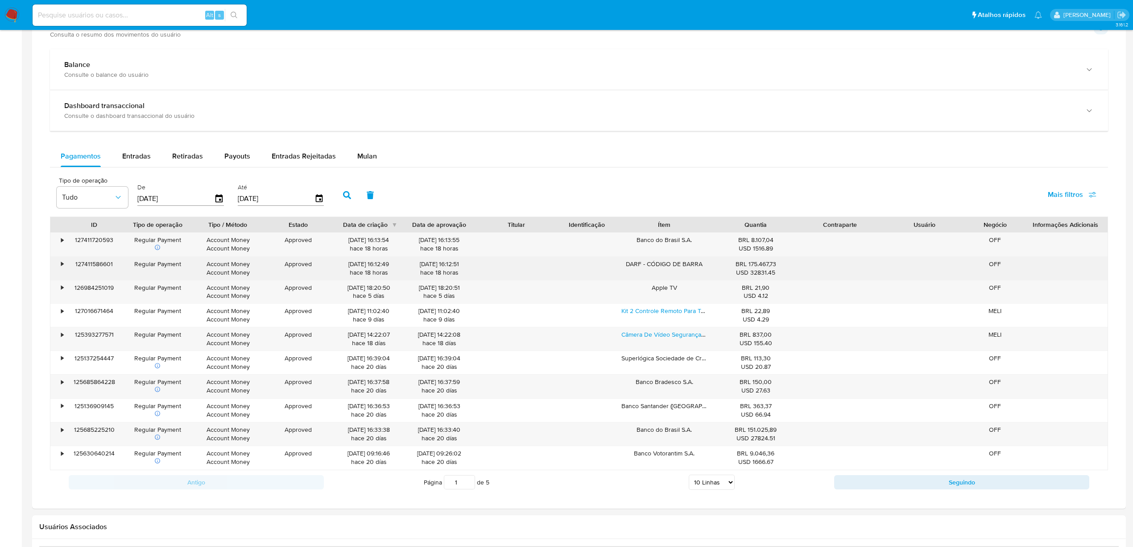
click at [65, 266] on div "•" at bounding box center [58, 268] width 16 height 23
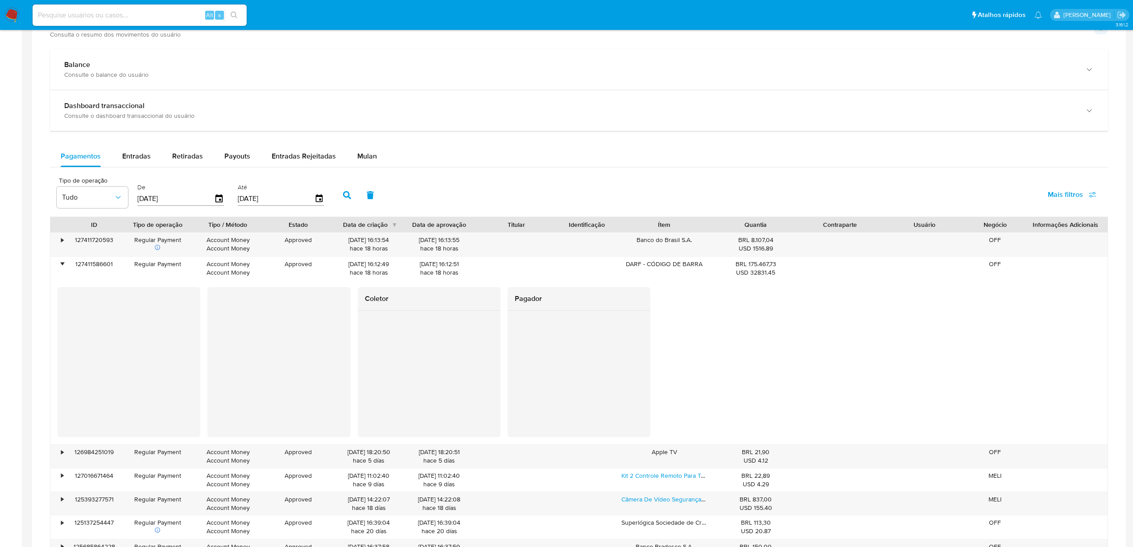
scroll to position [566, 0]
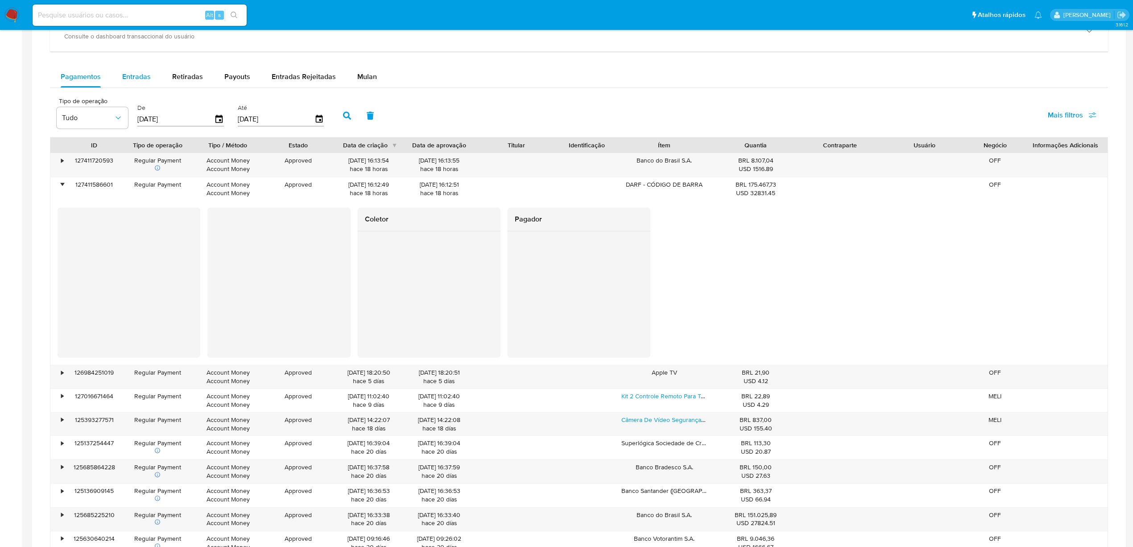
click at [145, 87] on div "Entradas" at bounding box center [136, 76] width 29 height 21
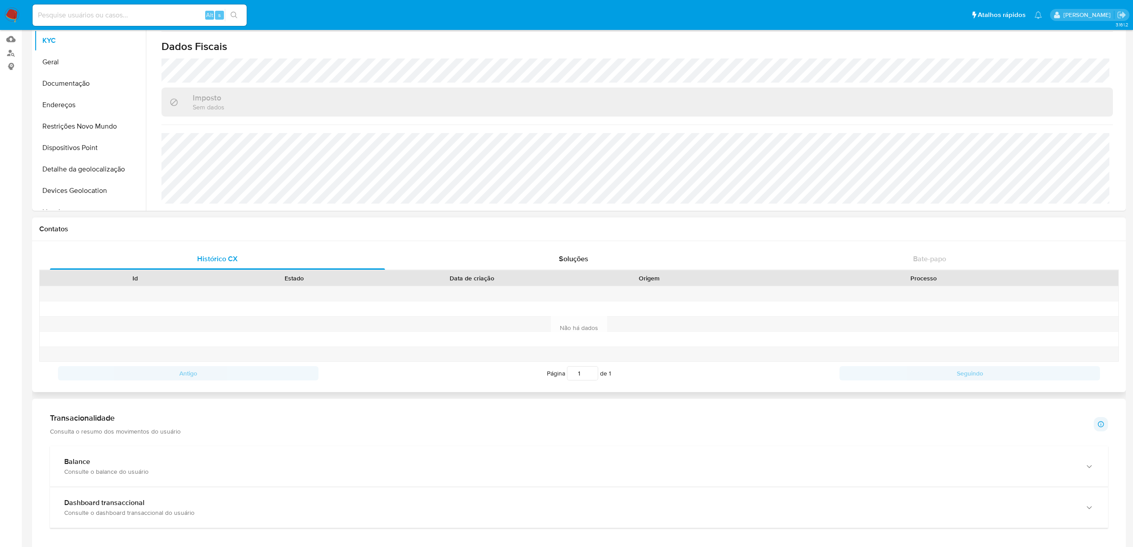
scroll to position [249, 0]
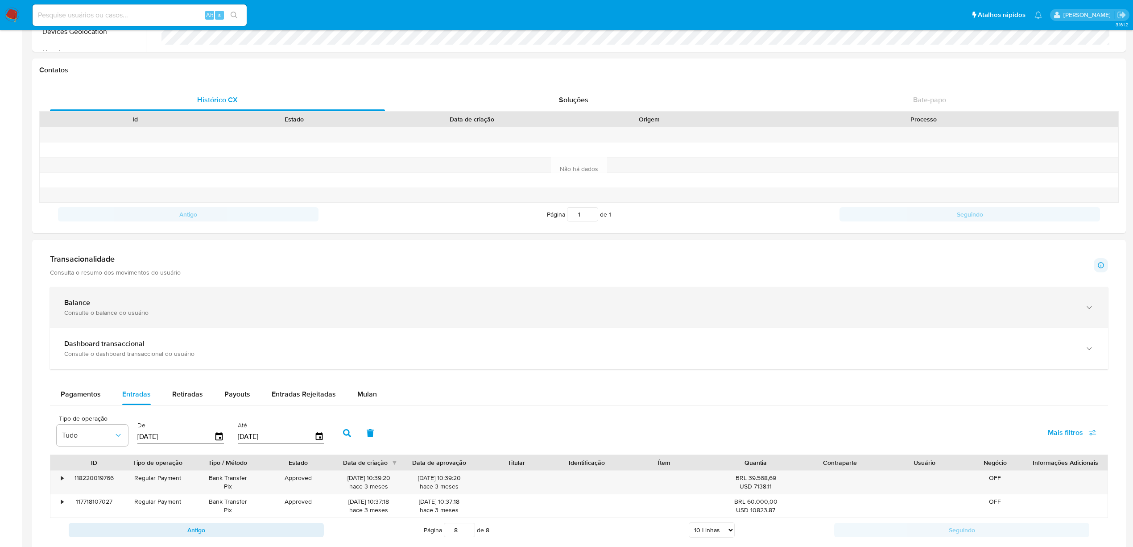
drag, startPoint x: 104, startPoint y: 309, endPoint x: 109, endPoint y: 310, distance: 5.4
click at [104, 307] on div "Balance" at bounding box center [570, 302] width 1012 height 9
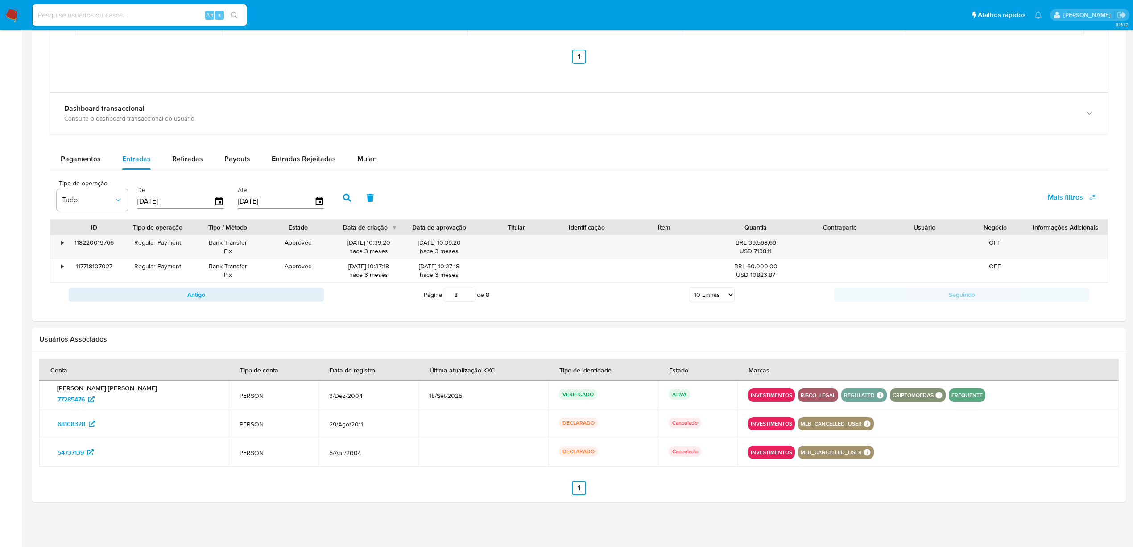
scroll to position [702, 0]
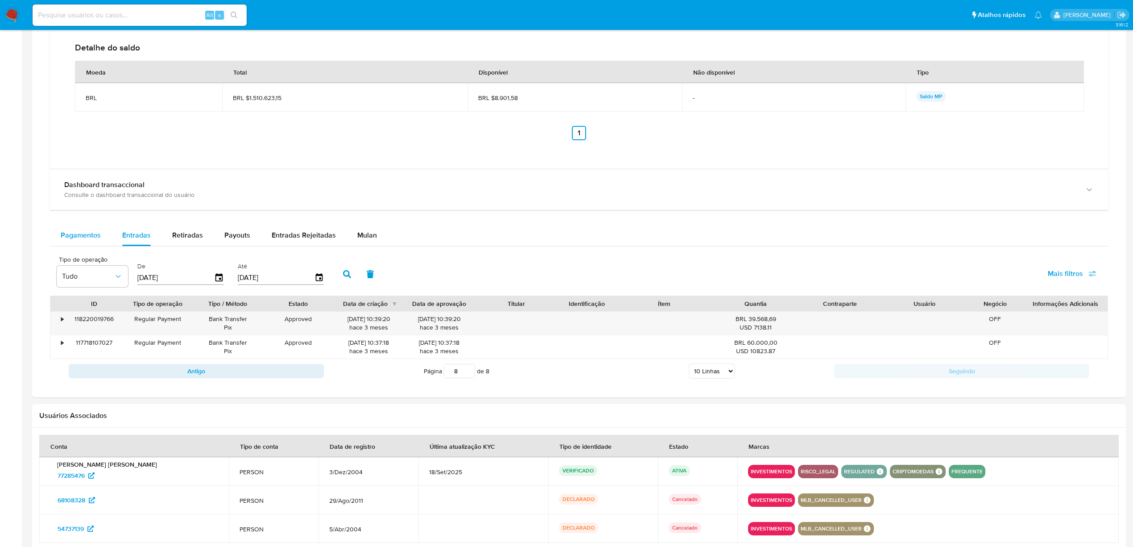
click at [77, 238] on span "Pagamentos" at bounding box center [81, 235] width 40 height 10
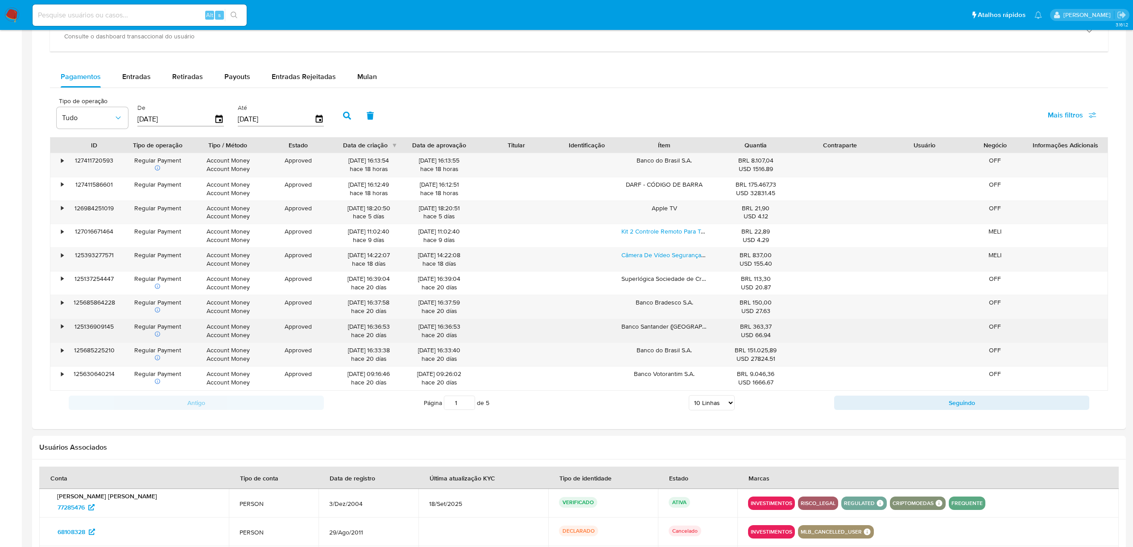
scroll to position [782, 0]
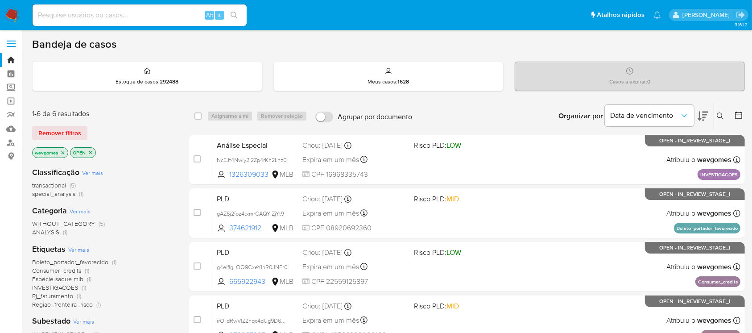
click at [9, 17] on img at bounding box center [11, 15] width 15 height 15
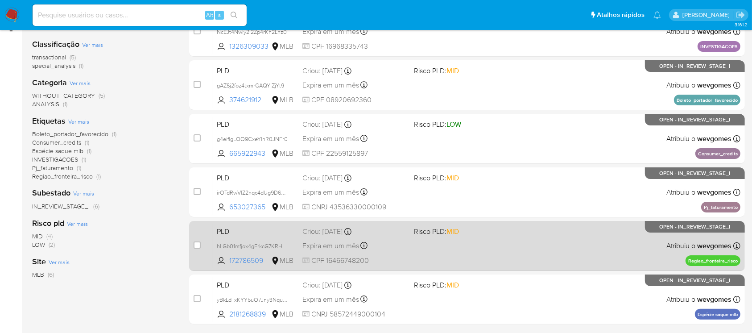
scroll to position [51, 0]
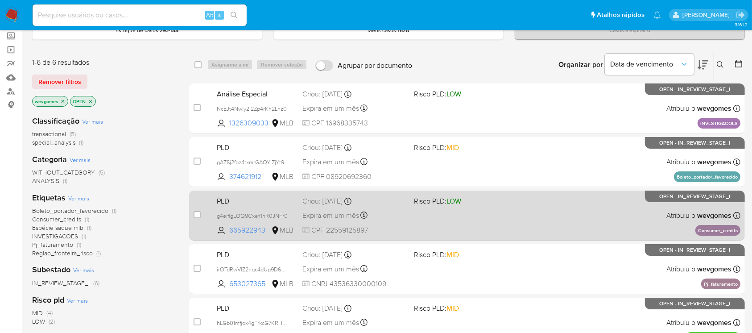
click at [510, 225] on div "PLD g4eiflgLOQ9CxeYlnR0JNFr0 665922943 MLB Risco PLD: LOW Criou: [DATE] Criou: …" at bounding box center [476, 215] width 527 height 45
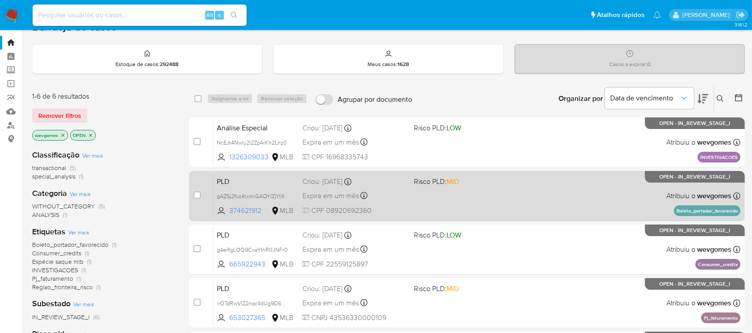
scroll to position [0, 0]
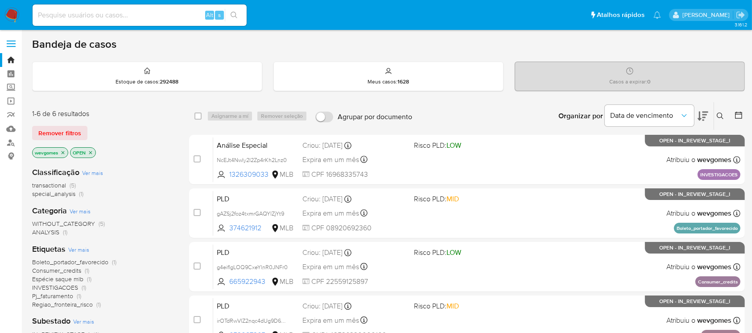
click at [12, 13] on img at bounding box center [11, 15] width 15 height 15
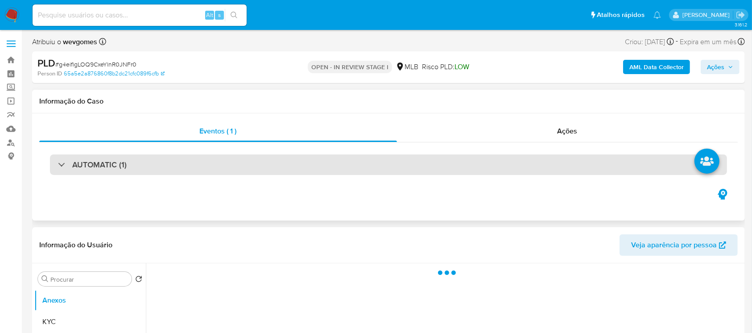
select select "10"
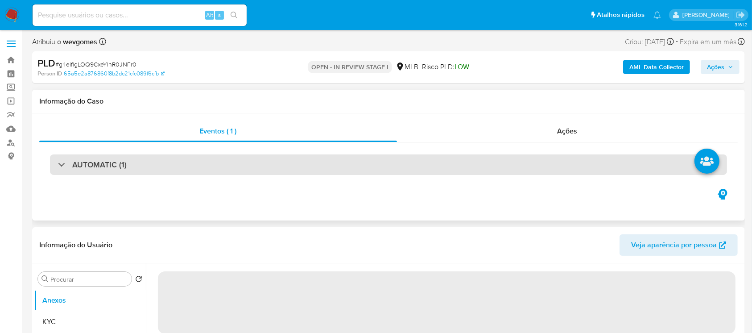
click at [79, 168] on h3 "AUTOMATIC (1)" at bounding box center [99, 165] width 54 height 10
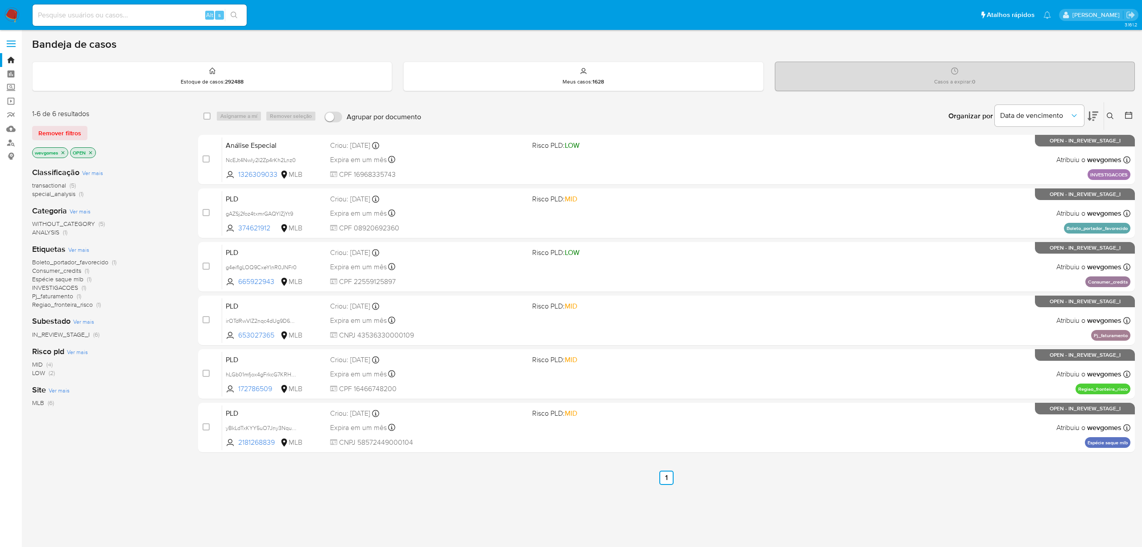
click at [63, 150] on icon "close-filter" at bounding box center [62, 152] width 5 height 5
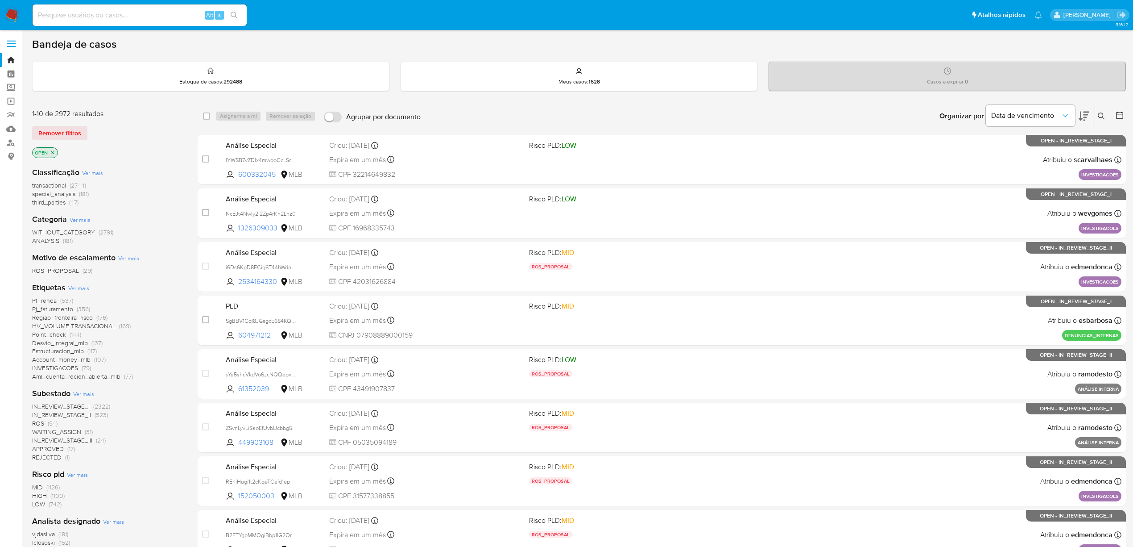
click at [73, 286] on span "Ver mais" at bounding box center [78, 288] width 21 height 8
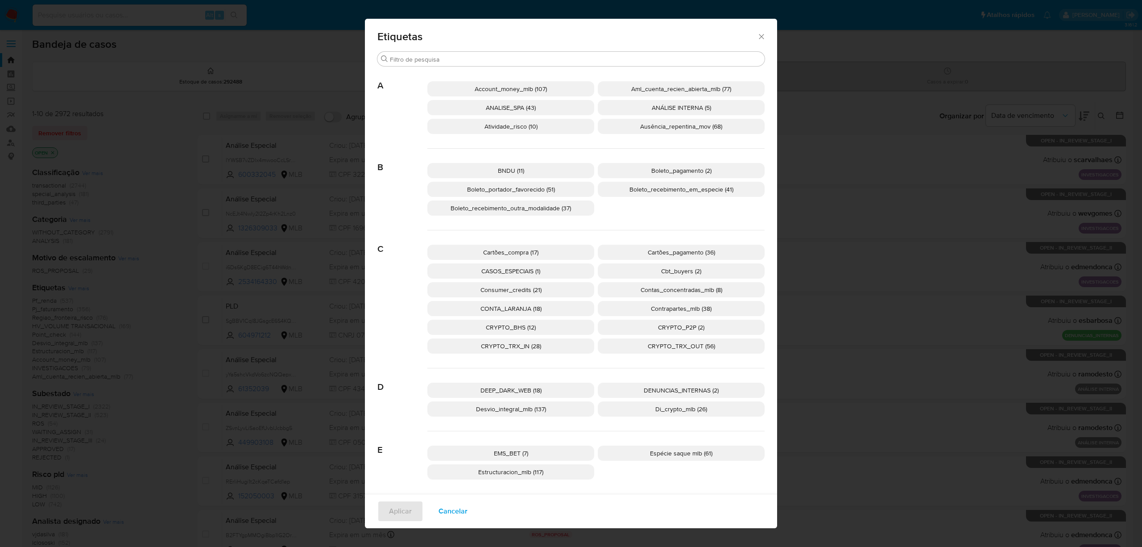
click at [523, 188] on span "Boleto_portador_favorecido (51)" at bounding box center [511, 189] width 88 height 9
click at [397, 332] on span "Aplicar" at bounding box center [400, 511] width 23 height 20
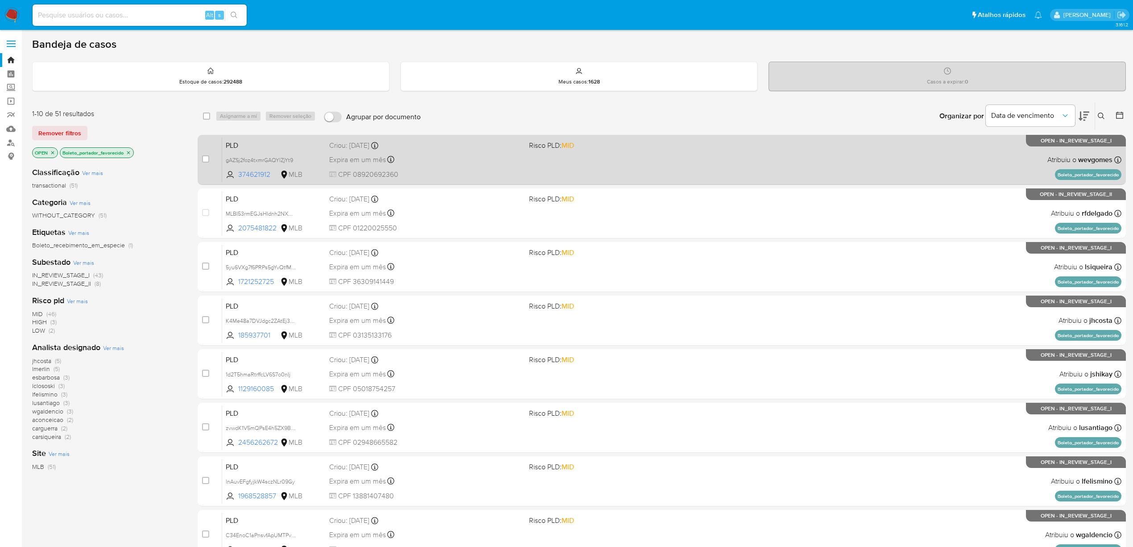
click at [658, 177] on div "PLD gAZSj2foz4txmrGAQYlZjYt9 374621912 MLB Risco PLD: MID Criou: 12/09/2025 Cri…" at bounding box center [672, 159] width 900 height 45
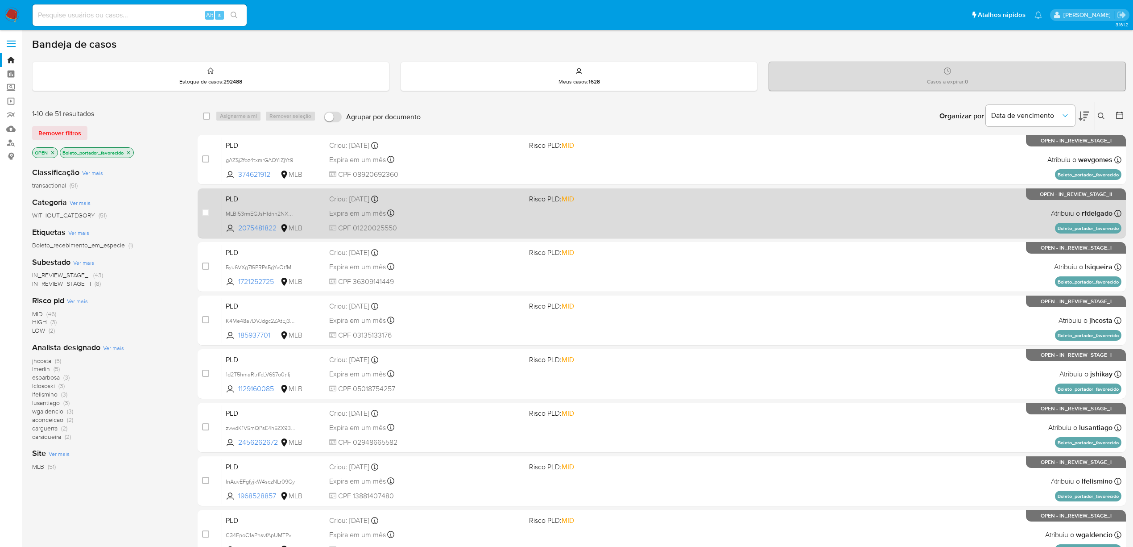
click at [598, 230] on div "PLD MLBI53rmEGJsHIdnh2NXO3W2 2075481822 MLB Risco PLD: MID Criou: 12/09/2025 Cr…" at bounding box center [672, 213] width 900 height 45
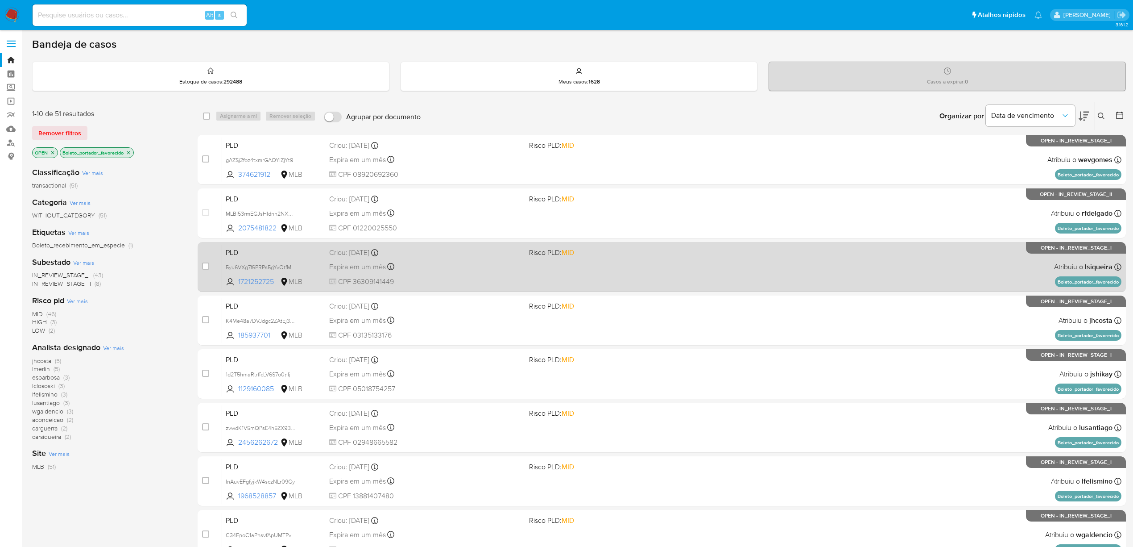
click at [427, 266] on div "Expira em um mês Expira em 27/10/2025 00:28:51" at bounding box center [425, 267] width 193 height 12
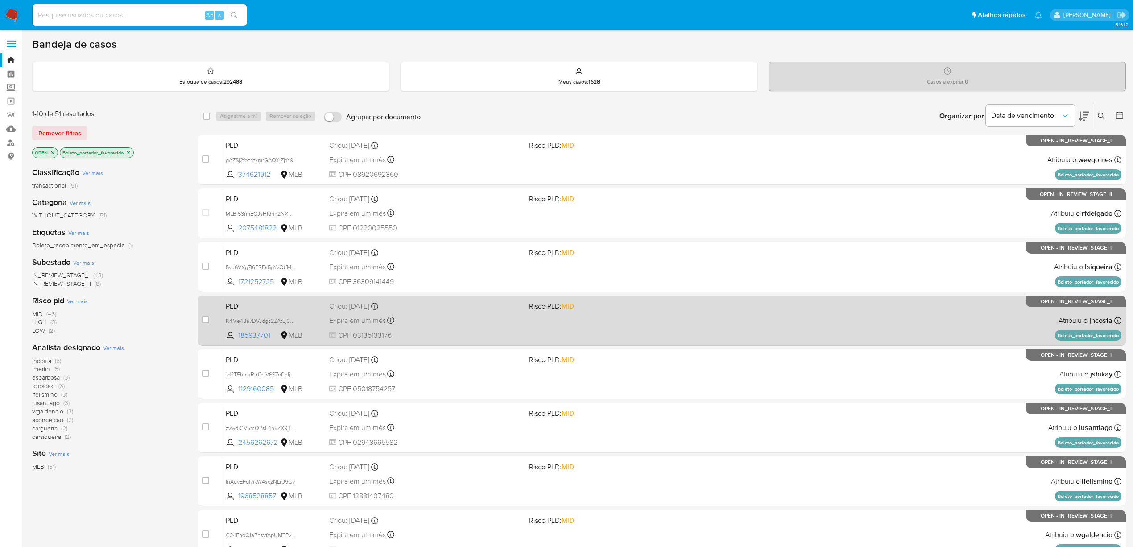
click at [456, 311] on div "PLD K4Me48a7DVJdgc2ZAtEj3Qa7 185937701 MLB Risco PLD: MID Criou: 12/09/2025 Cri…" at bounding box center [672, 320] width 900 height 45
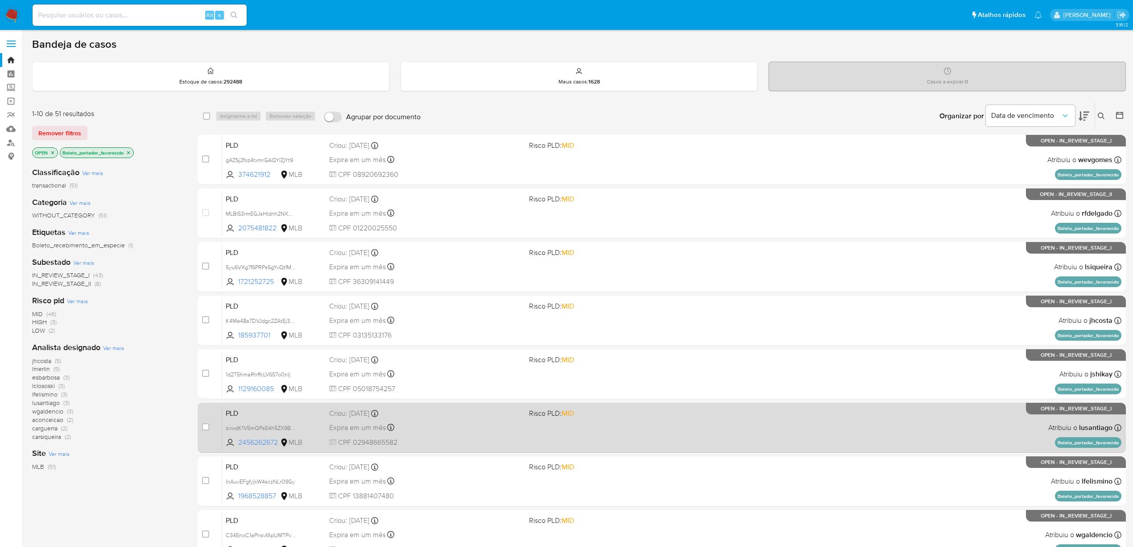
click at [454, 332] on div "Expira em um mês Expira em 27/10/2025 00:26:40" at bounding box center [425, 427] width 193 height 12
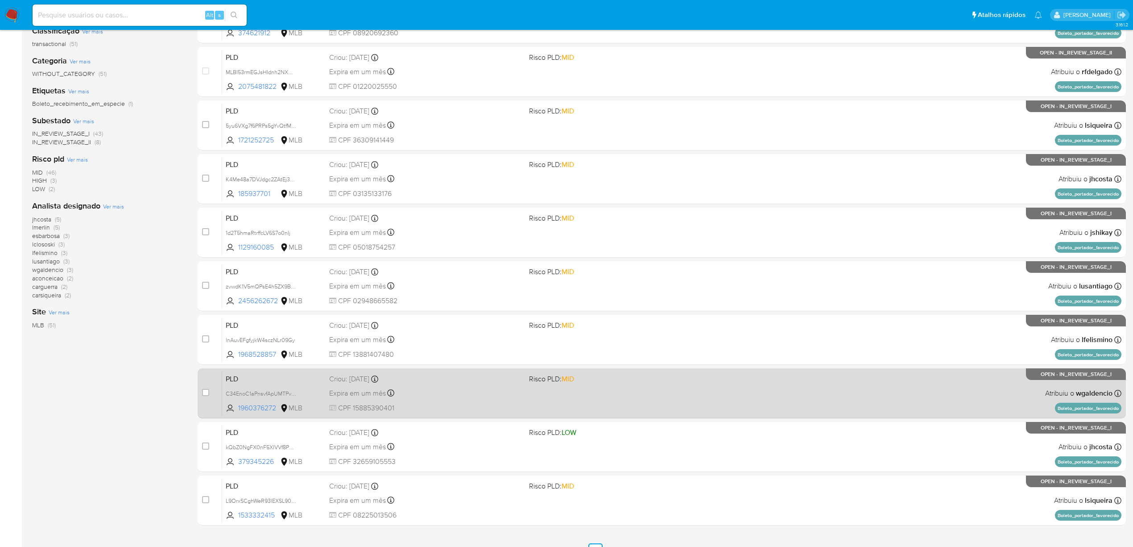
scroll to position [159, 0]
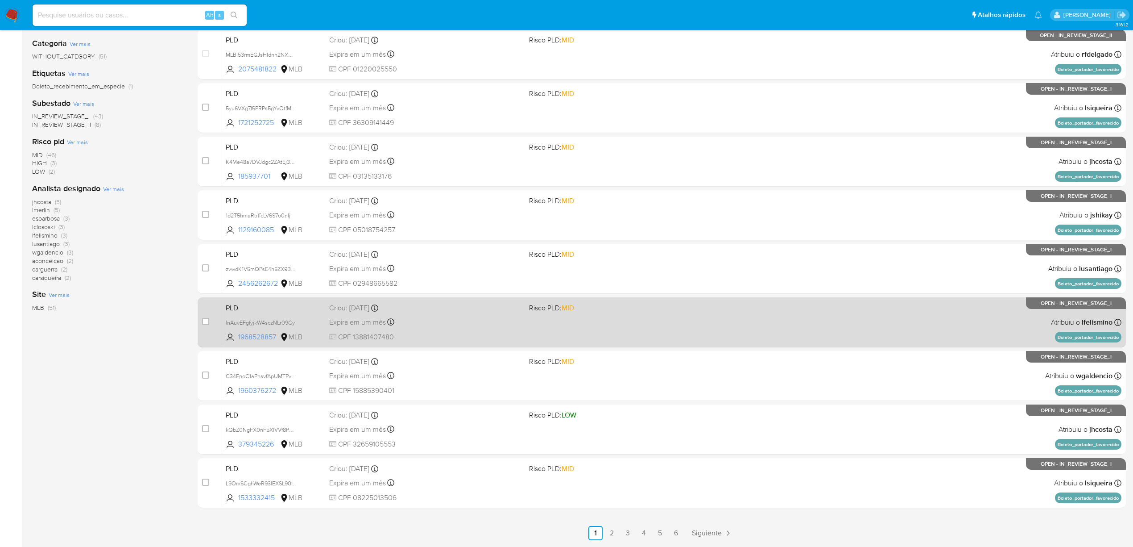
click at [462, 325] on div "Expira em um mês Expira em 27/10/2025 00:25:06" at bounding box center [425, 322] width 193 height 12
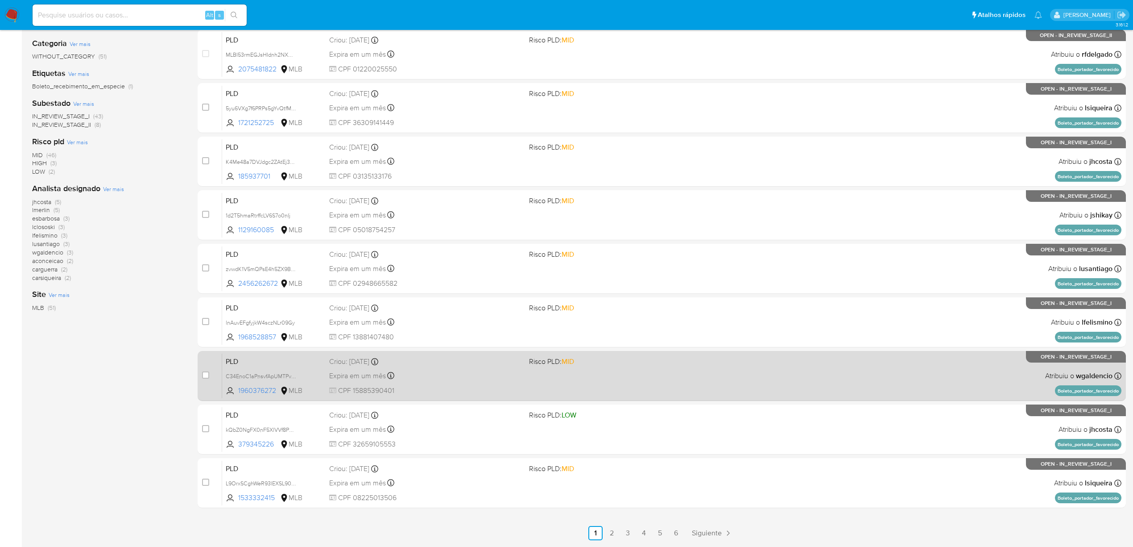
scroll to position [190, 0]
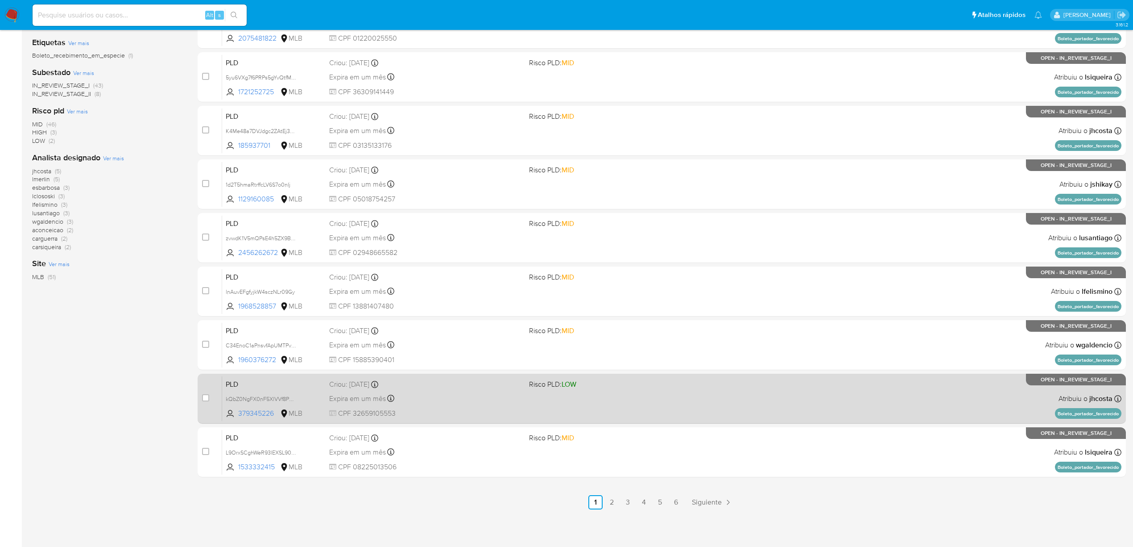
click at [458, 332] on div "Expira em um mês Expira em 27/10/2025 00:24:16" at bounding box center [425, 398] width 193 height 12
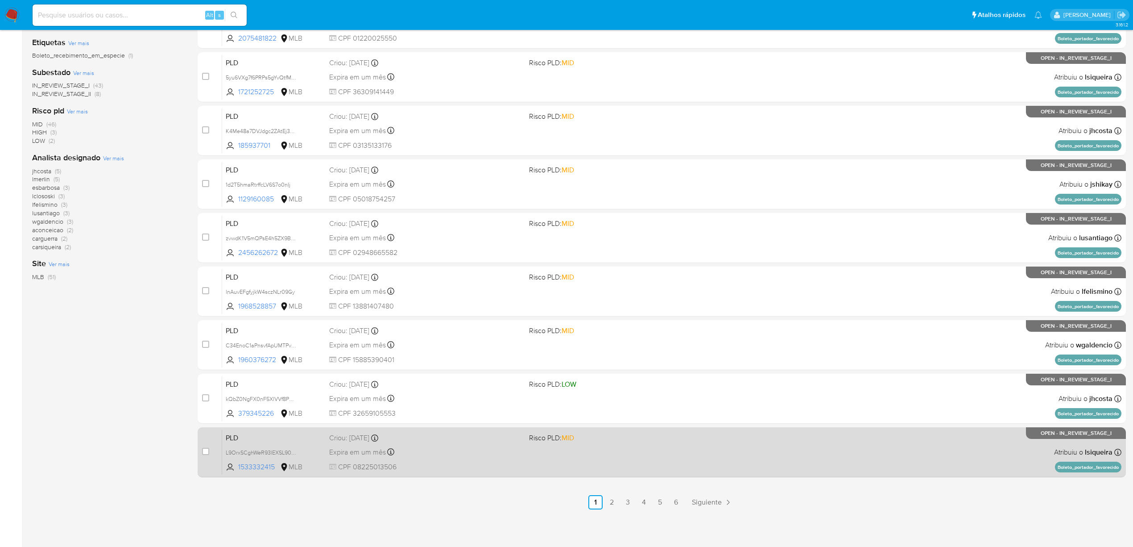
click at [527, 332] on div "PLD L9OrxSCghWeR93lEXSL90anI 1533332415 MLB Risco PLD: MID Criou: 12/09/2025 Cr…" at bounding box center [672, 451] width 900 height 45
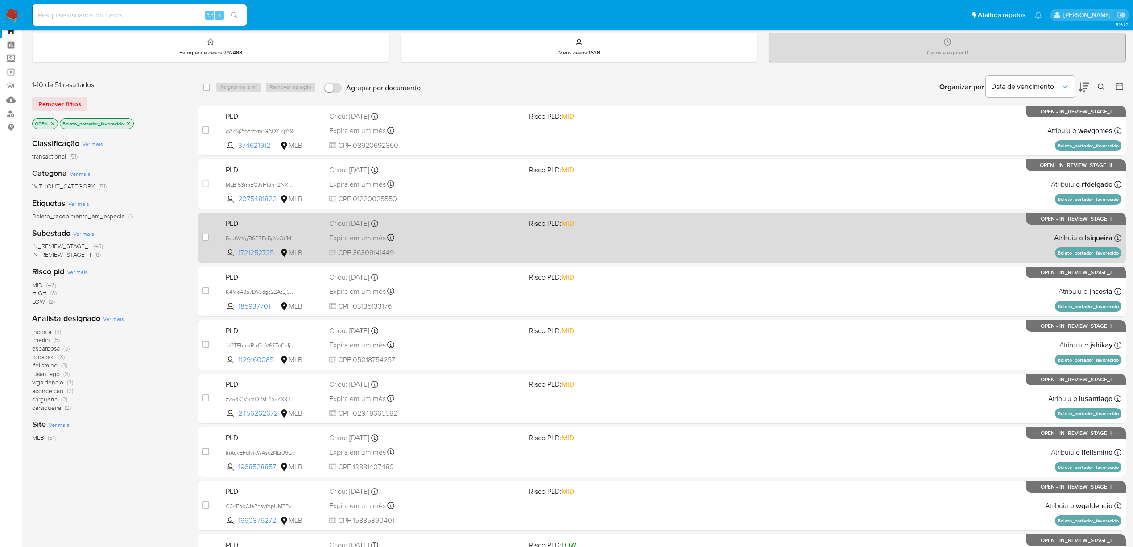
scroll to position [0, 0]
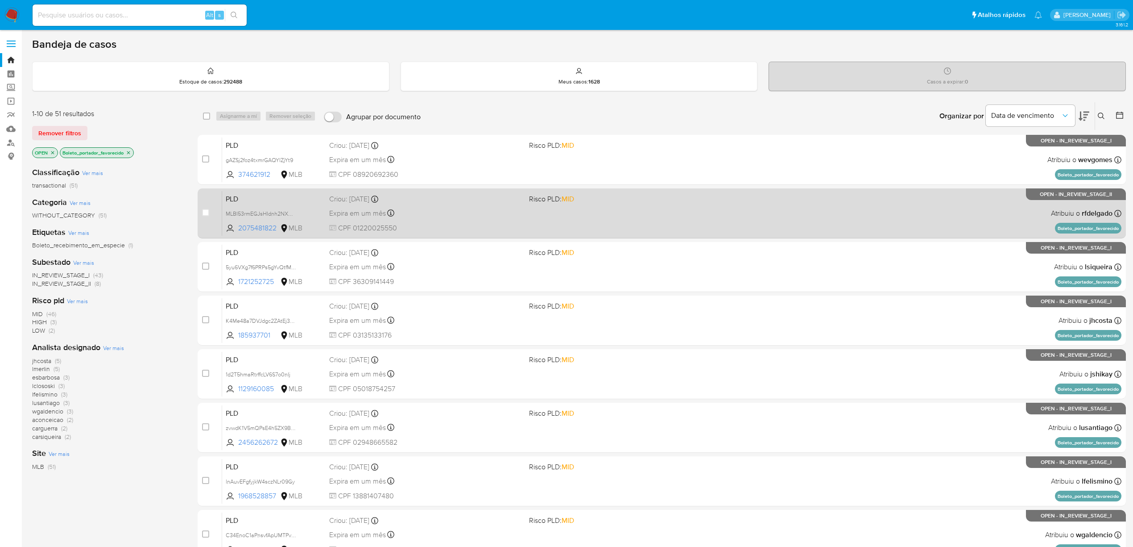
click at [441, 210] on div "Expira em um mês Expira em 27/10/2025 00:28:52" at bounding box center [425, 213] width 193 height 12
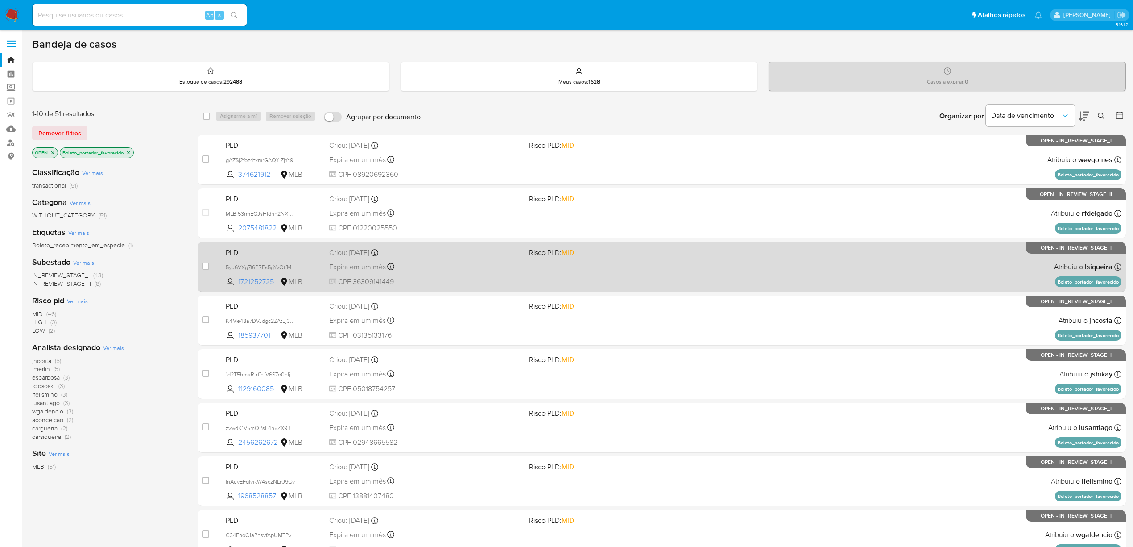
click at [472, 277] on span "CPF 36309141449" at bounding box center [425, 282] width 193 height 10
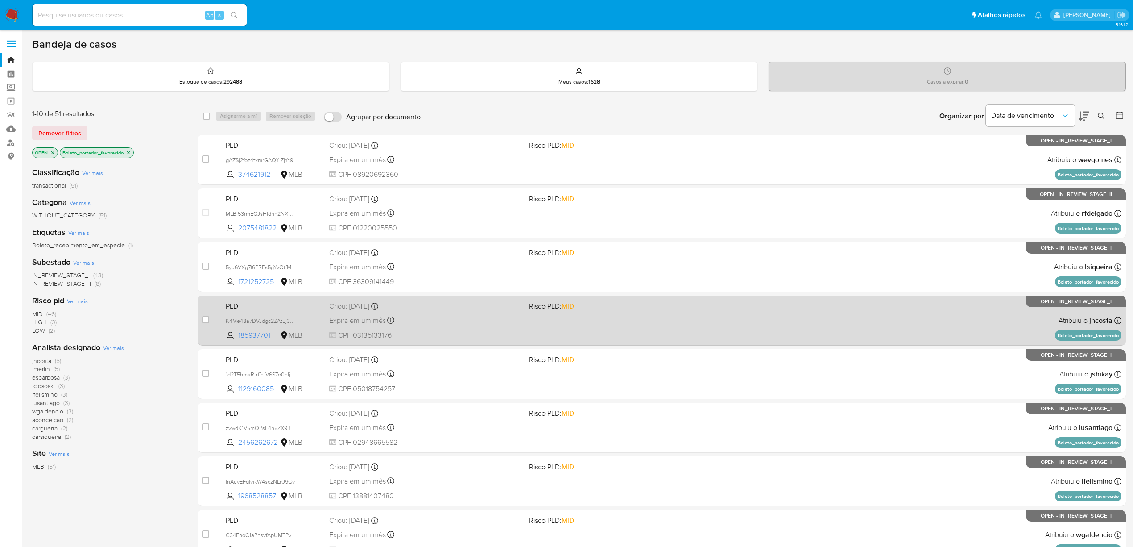
click at [524, 318] on div "PLD K4Me48a7DVJdgc2ZAtEj3Qa7 185937701 MLB Risco PLD: MID Criou: 12/09/2025 Cri…" at bounding box center [672, 320] width 900 height 45
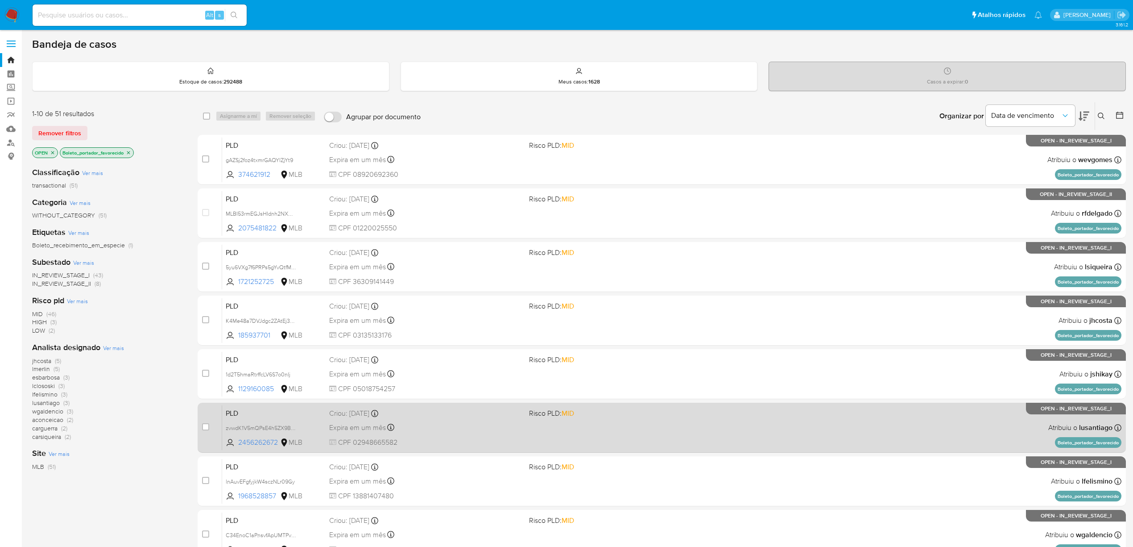
click at [628, 332] on span "Risco PLD: MID" at bounding box center [625, 413] width 193 height 12
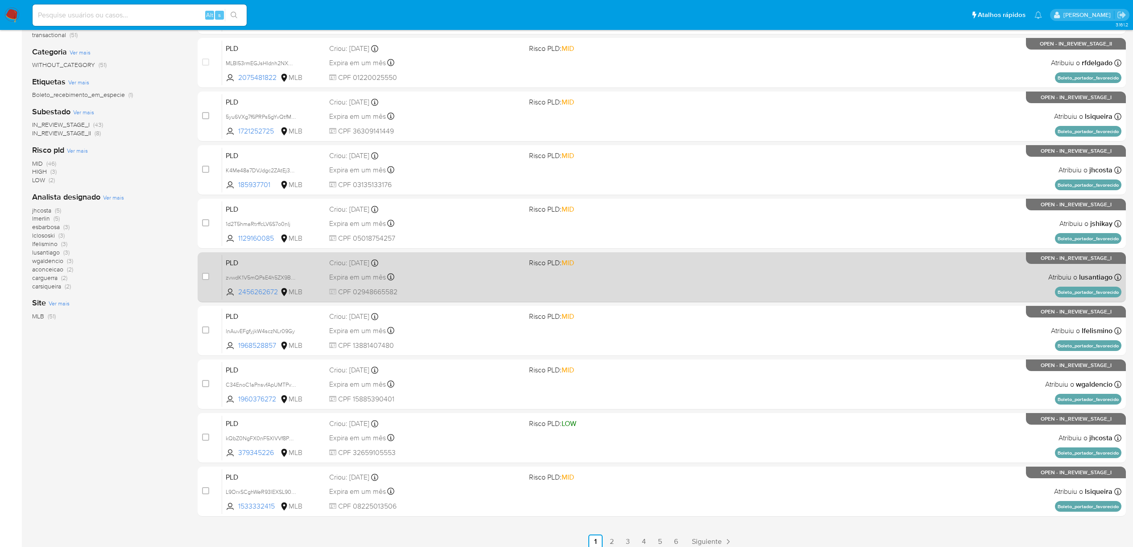
scroll to position [159, 0]
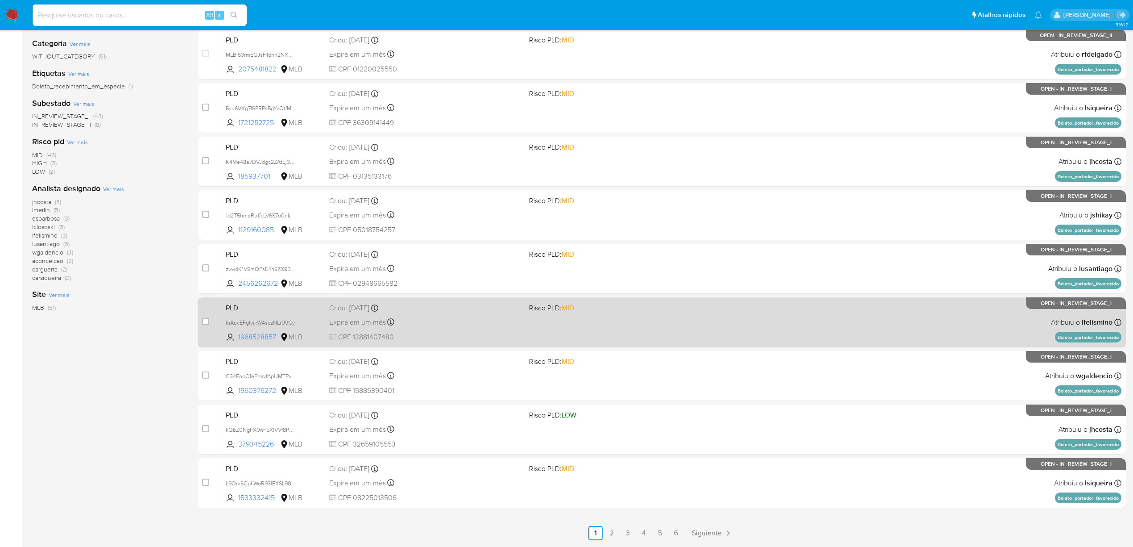
click at [465, 332] on span "CPF 13881407480" at bounding box center [425, 337] width 193 height 10
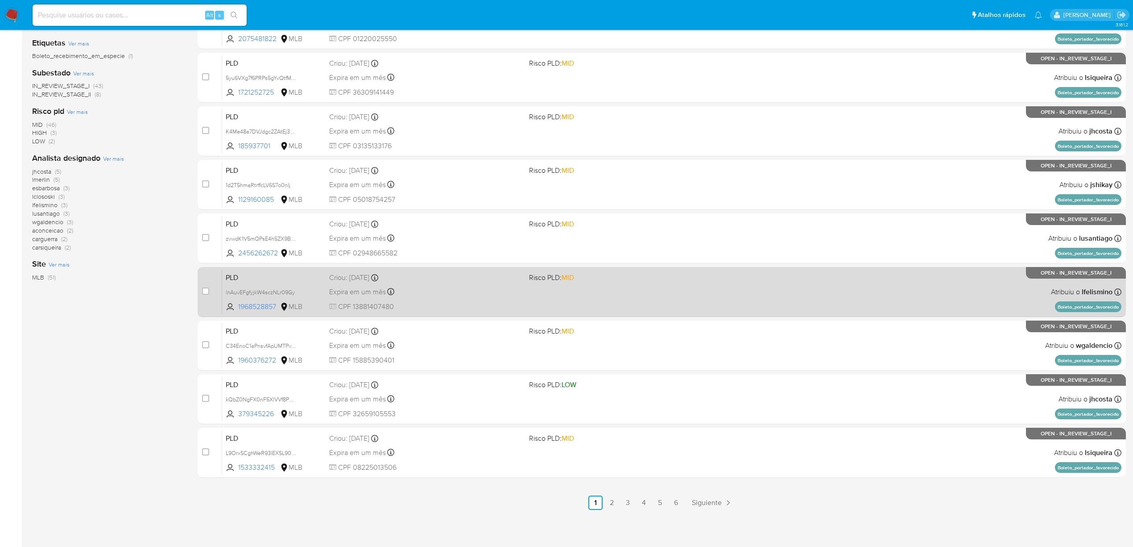
scroll to position [190, 0]
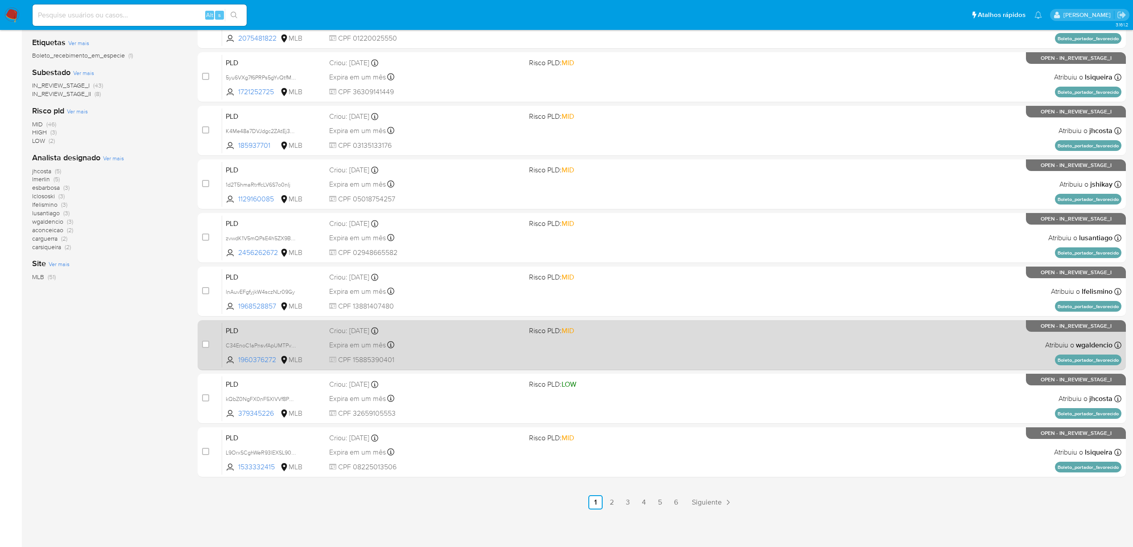
click at [454, 332] on div "Expira em um mês Expira em 27/10/2025 00:24:21" at bounding box center [425, 345] width 193 height 12
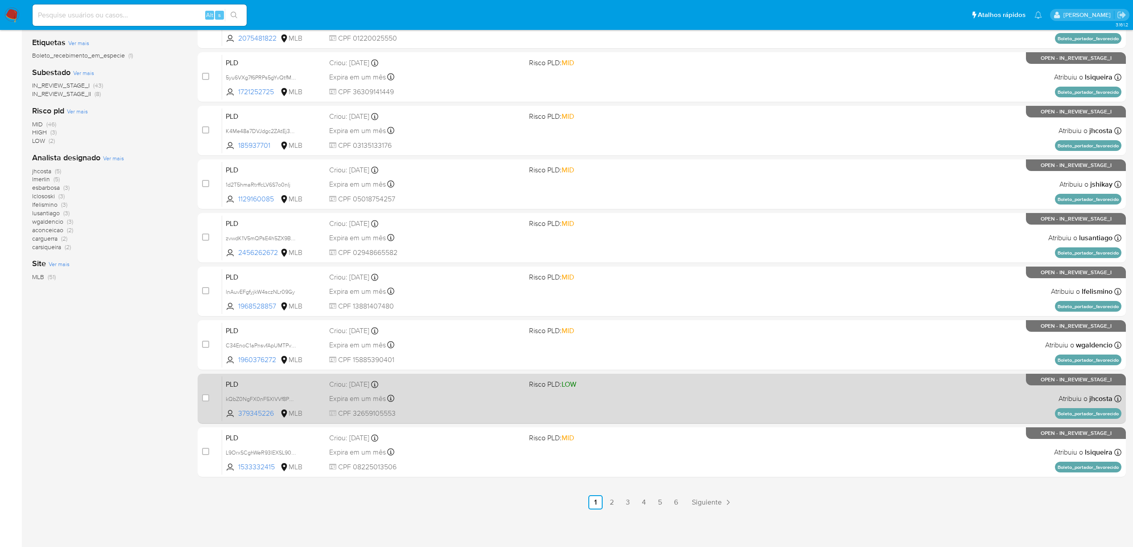
click at [504, 332] on div "PLD kQbZ0NgFX0nF5XlVVf8PMfoN 379345226 MLB Risco PLD: LOW Criou: 12/09/2025 Cri…" at bounding box center [672, 398] width 900 height 45
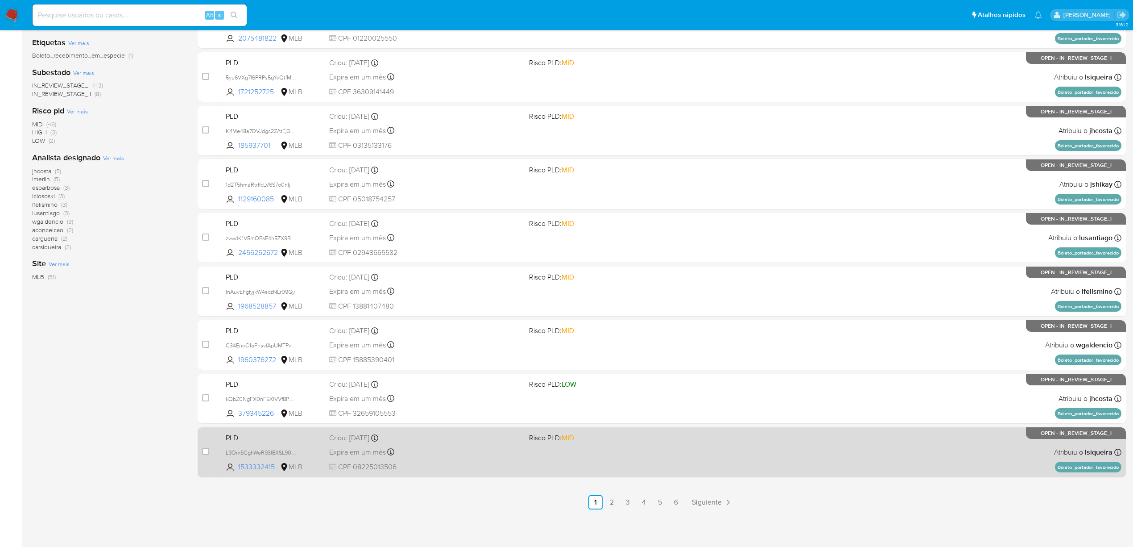
click at [473, 332] on div "Criou: 12/09/2025 Criou: 12/09/2025 00:24:07" at bounding box center [425, 438] width 193 height 10
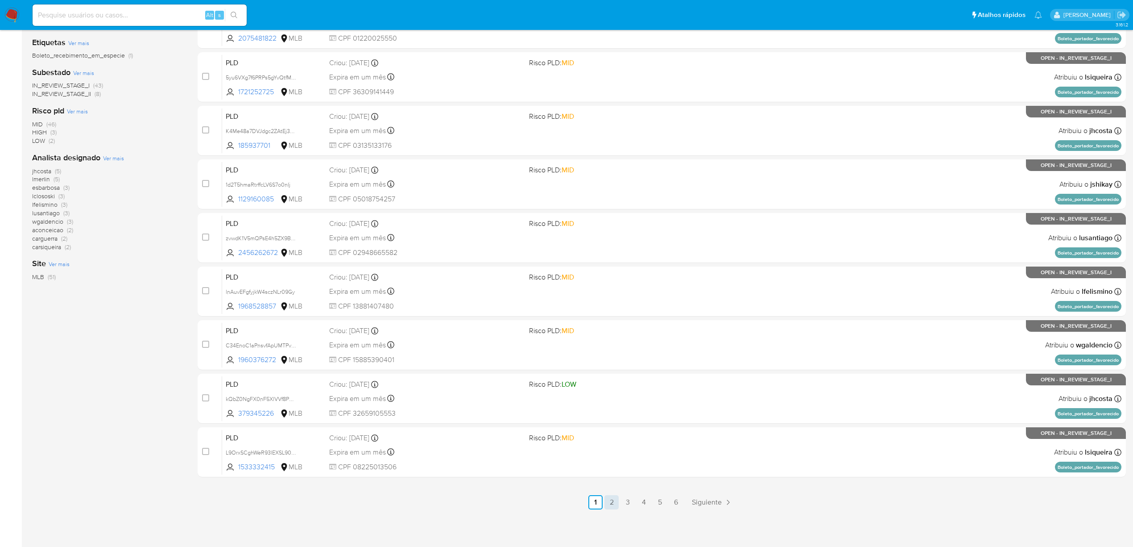
click at [613, 332] on link "2" at bounding box center [612, 502] width 14 height 14
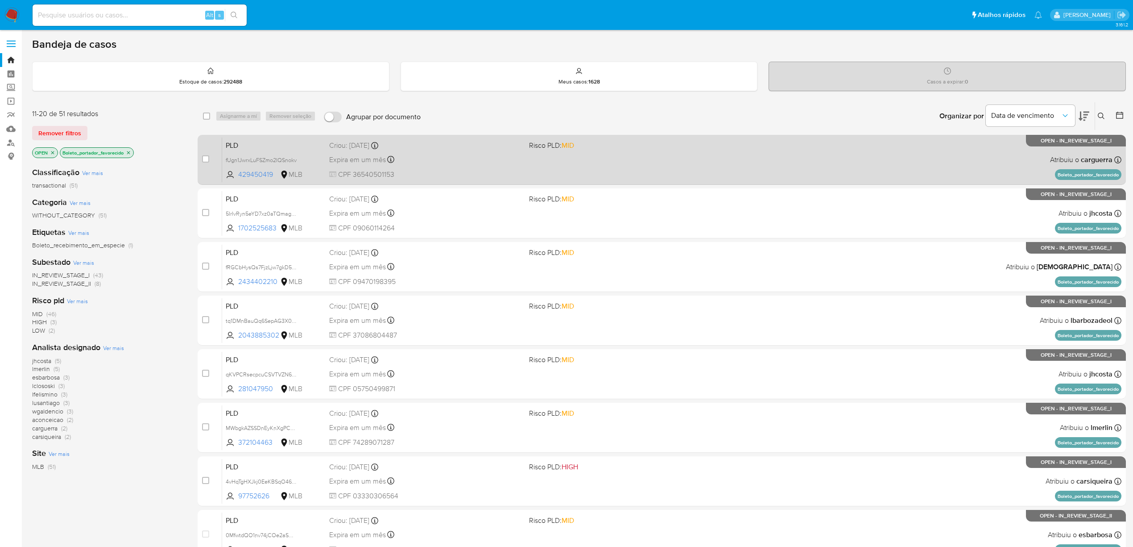
click at [594, 175] on div "PLD fUgn1JwrxLuFSZmo2IQSnokv 429450419 MLB Risco PLD: MID Criou: 12/09/2025 Cri…" at bounding box center [672, 159] width 900 height 45
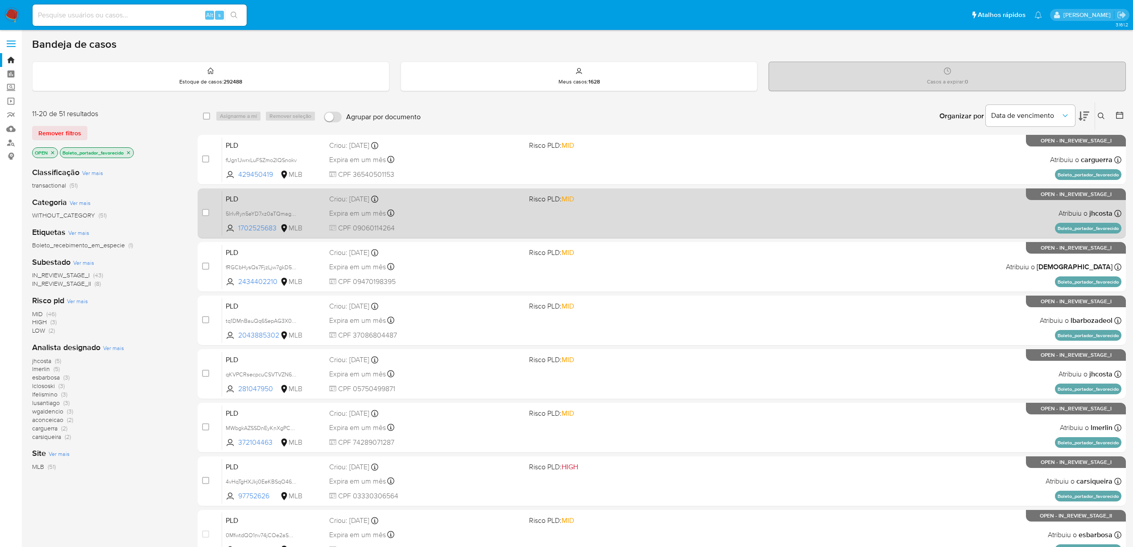
click at [471, 204] on div "PLD 5IrIvRyn5eYD7xz0aTQmagzU 1702525683 MLB Risco PLD: MID Criou: 12/09/2025 Cr…" at bounding box center [672, 213] width 900 height 45
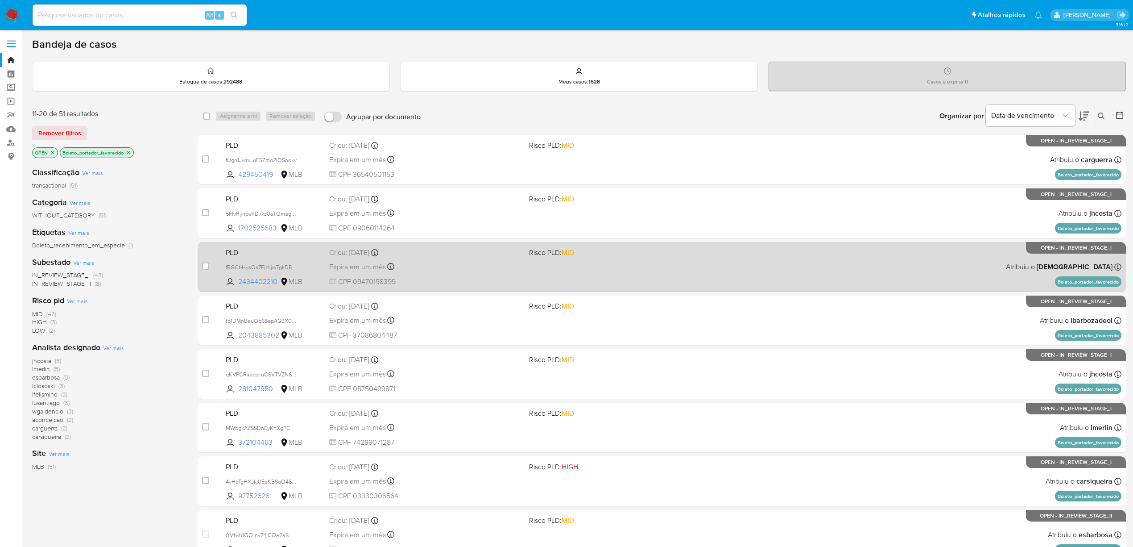
click at [462, 279] on span "CPF 09470198395" at bounding box center [425, 282] width 193 height 10
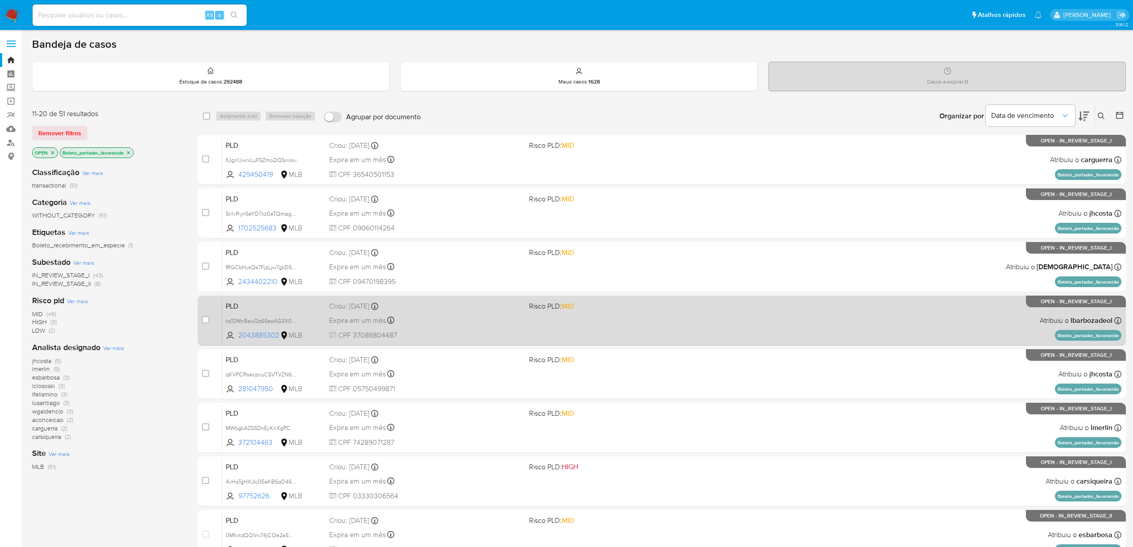
click at [485, 325] on div "Expira em um mês Expira em 27/10/2025 00:23:41" at bounding box center [425, 320] width 193 height 12
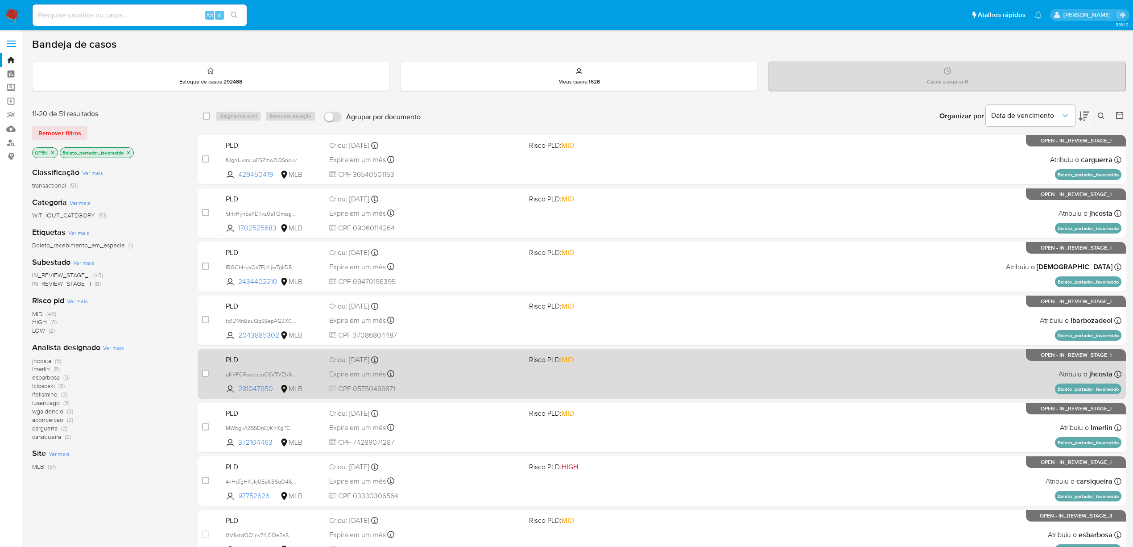
click at [427, 332] on div "Expira em um mês Expira em 27/10/2025 00:23:27" at bounding box center [425, 374] width 193 height 12
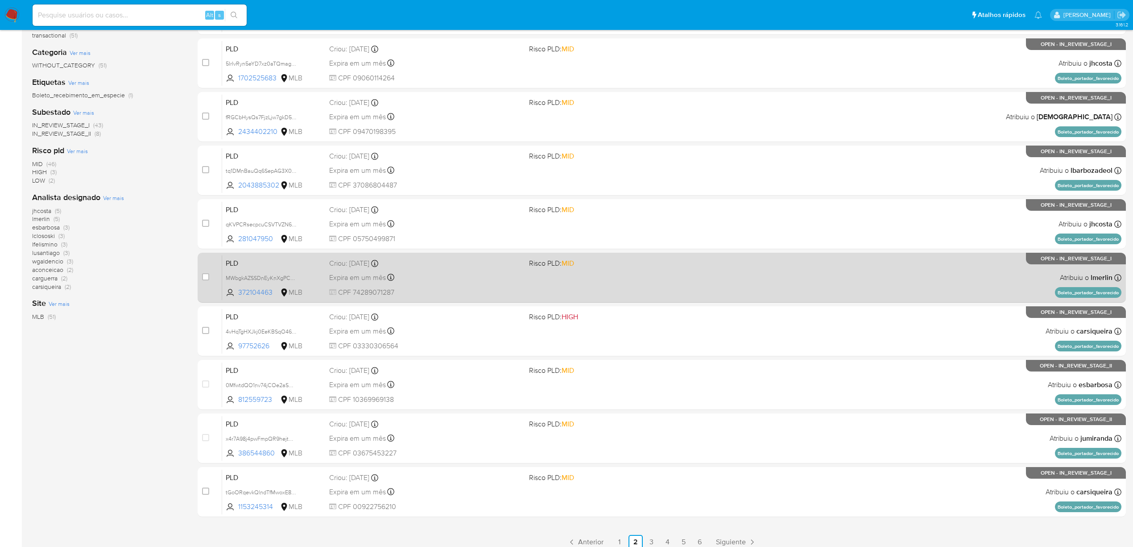
scroll to position [159, 0]
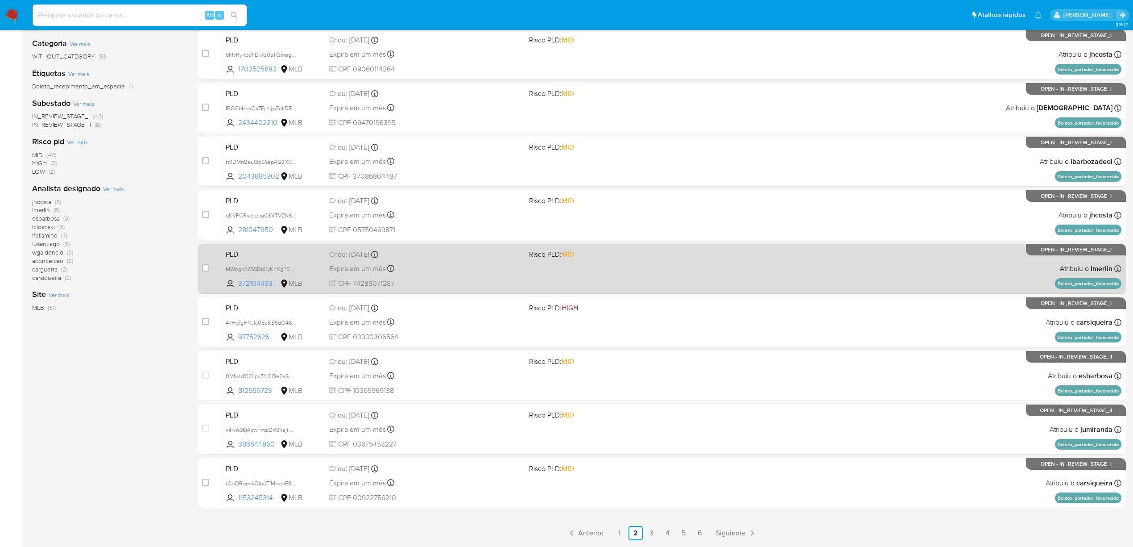
click at [472, 282] on span "CPF 74289071287" at bounding box center [425, 283] width 193 height 10
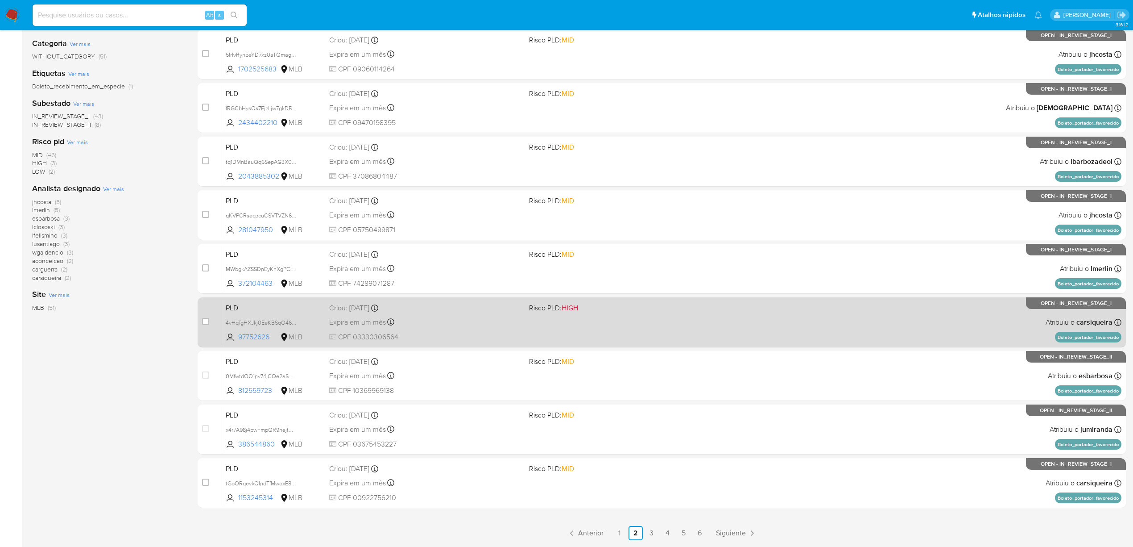
click at [465, 327] on div "Expira em um mês Expira em 27/10/2025 00:20:19" at bounding box center [425, 322] width 193 height 12
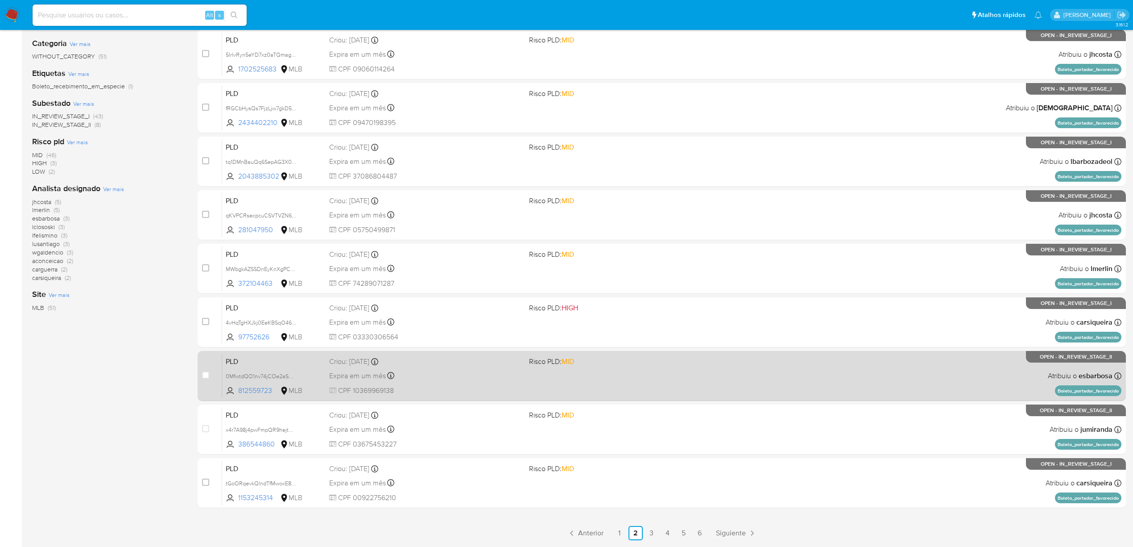
click at [456, 332] on div "PLD 0MfwtdQO1nv74jCOe2aSGqB8 812559723 MLB Risco PLD: MID Criou: 12/09/2025 Cri…" at bounding box center [672, 375] width 900 height 45
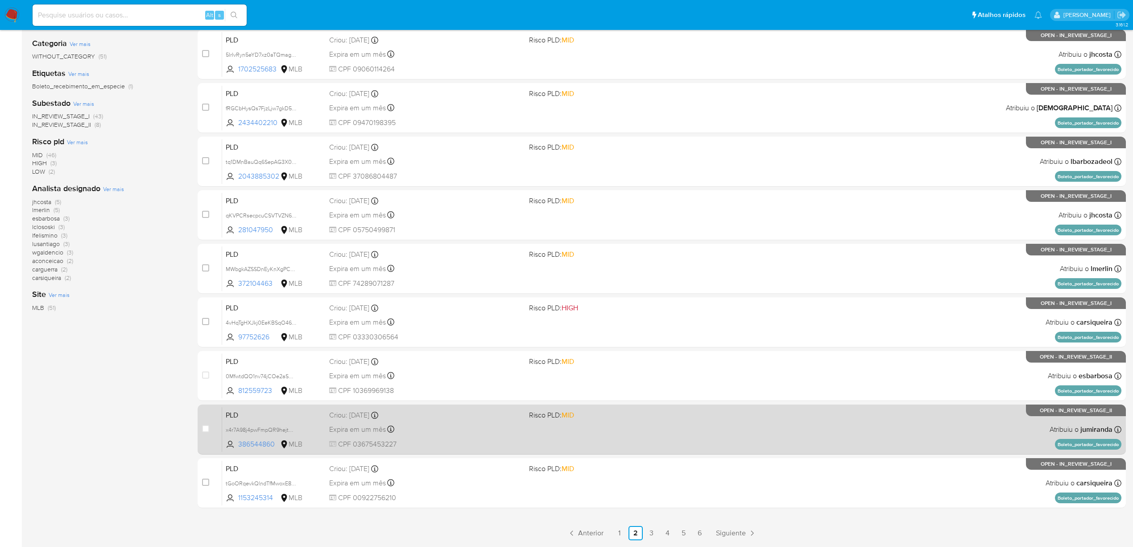
click at [449, 332] on div "Criou: 12/09/2025 Criou: 12/09/2025 00:18:14" at bounding box center [425, 415] width 193 height 10
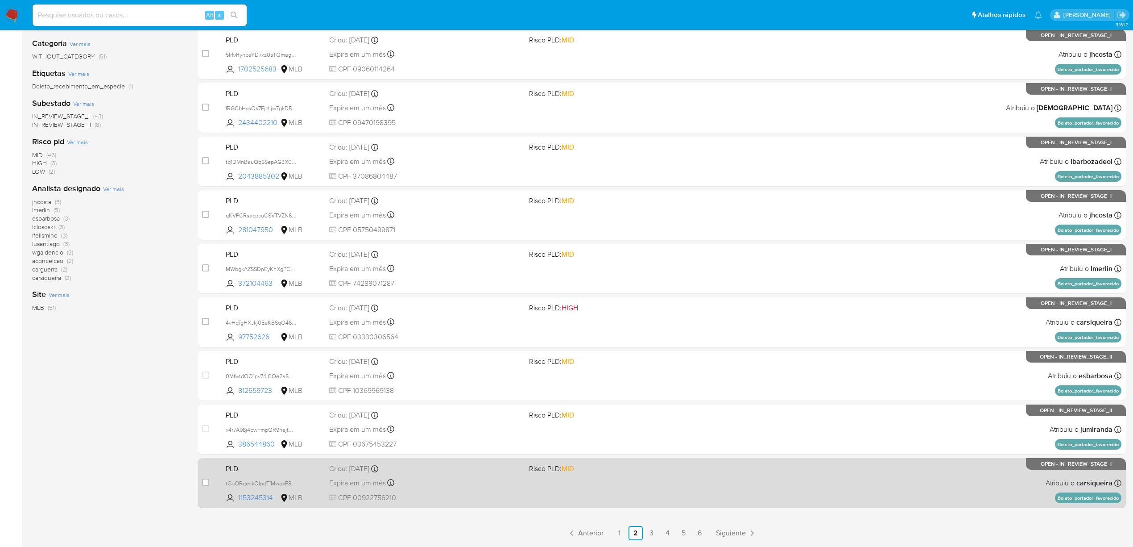
click at [473, 332] on div "Expira em um mês Expira em 27/10/2025 00:18:12" at bounding box center [425, 483] width 193 height 12
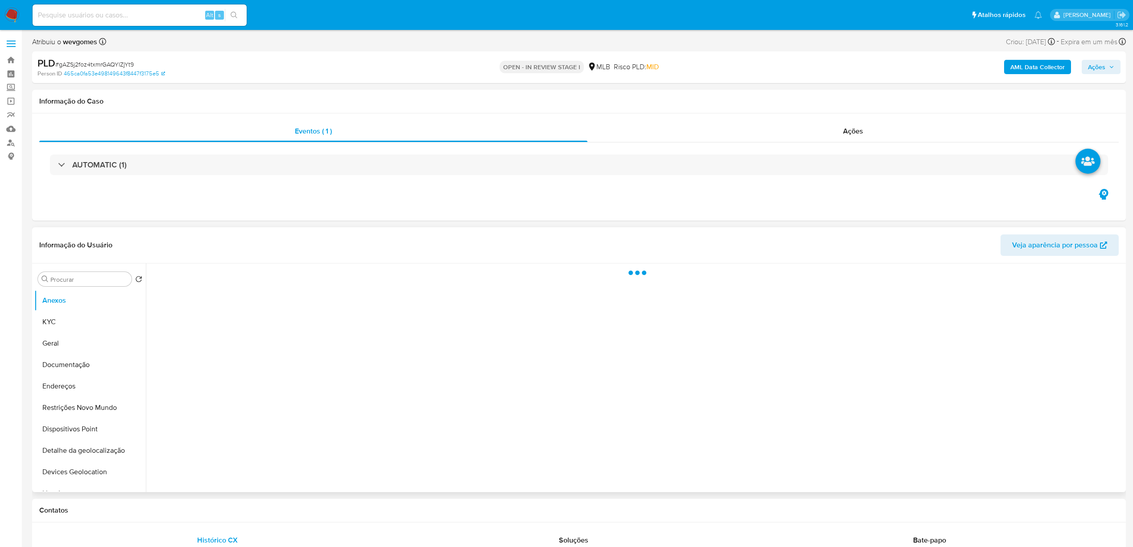
select select "10"
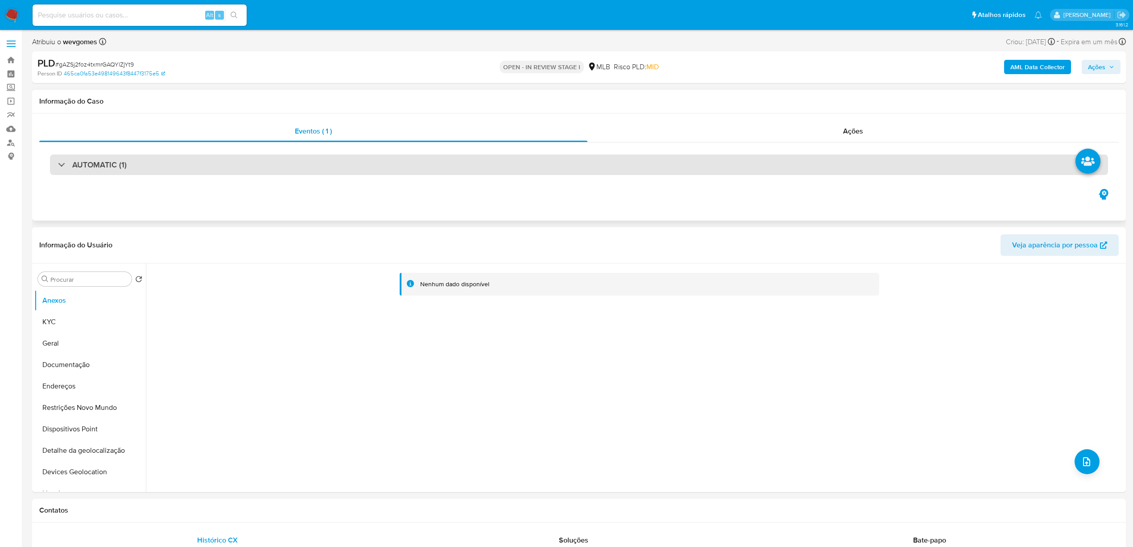
click at [427, 175] on div "AUTOMATIC (1)" at bounding box center [579, 164] width 1058 height 21
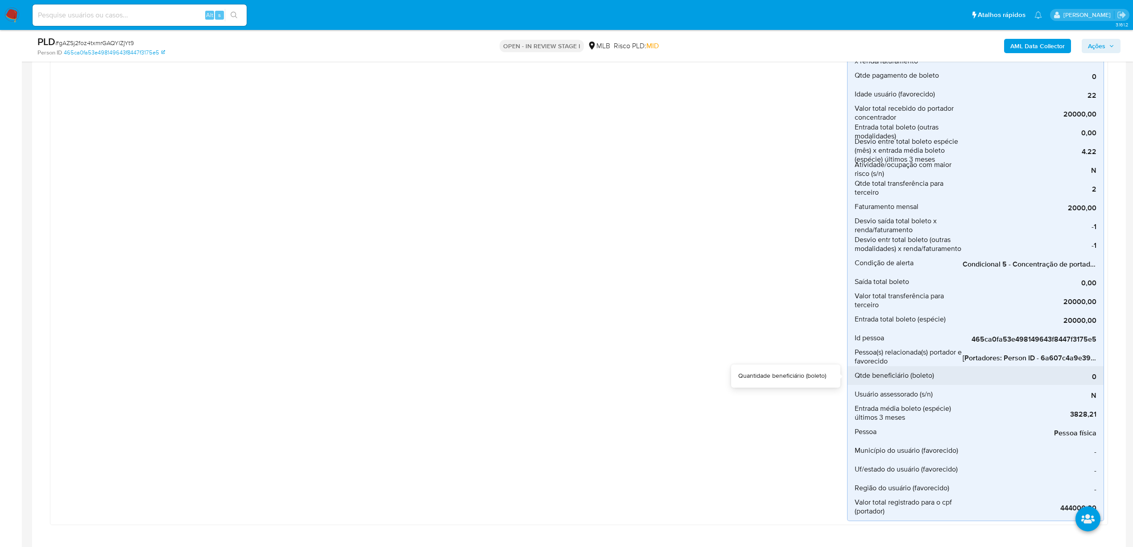
scroll to position [317, 0]
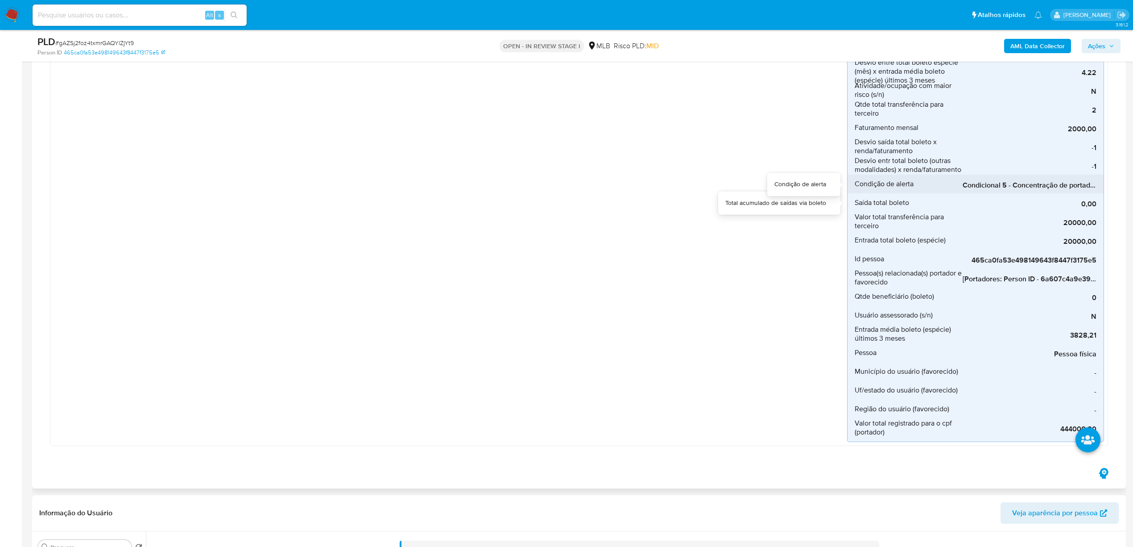
click at [1008, 179] on div "Condicional 5 - Concentração de portador_espécie (Visão Favorecido)" at bounding box center [1030, 183] width 134 height 19
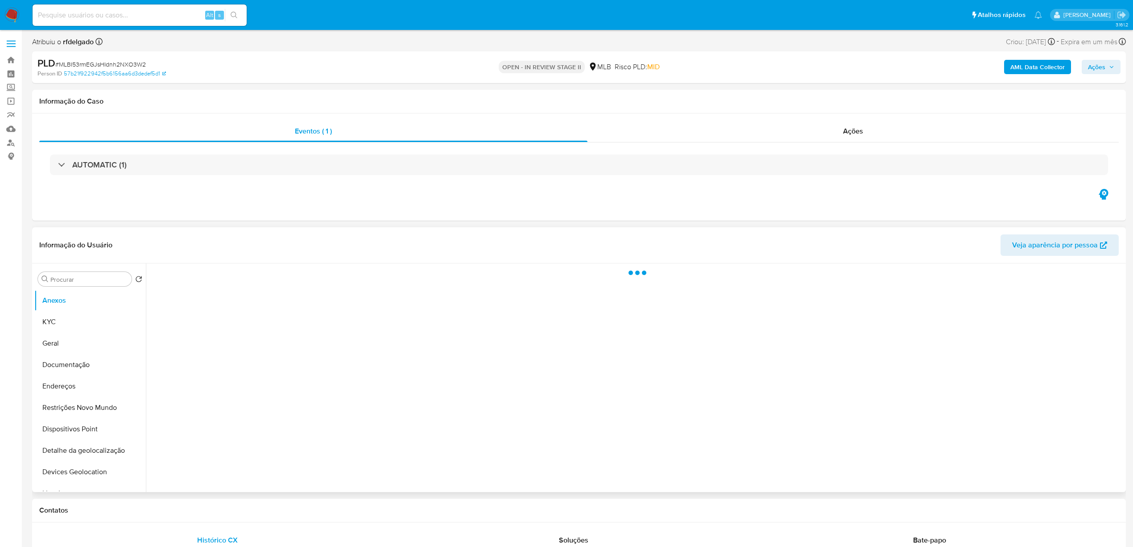
select select "10"
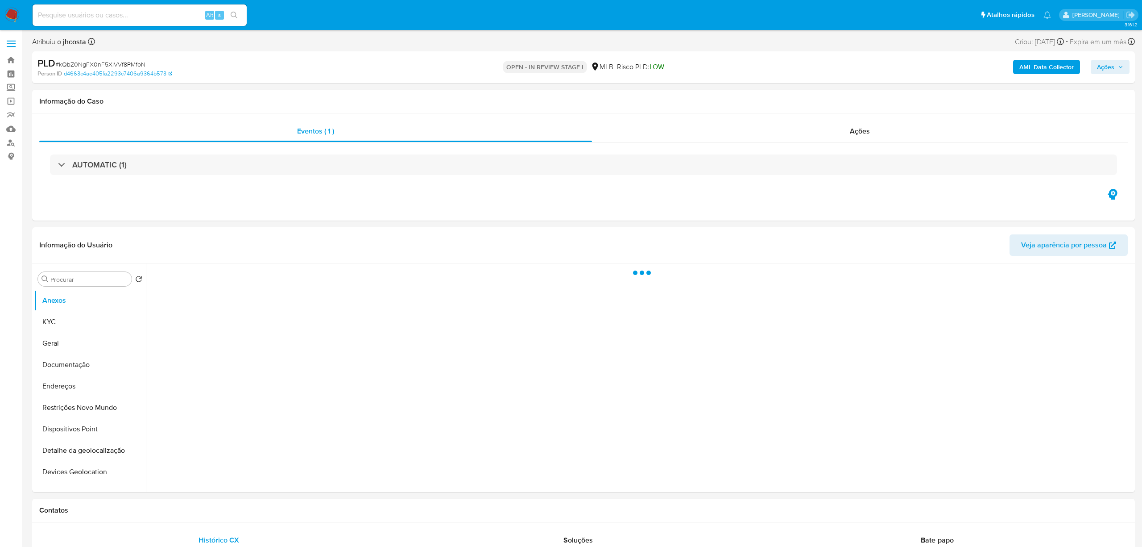
select select "10"
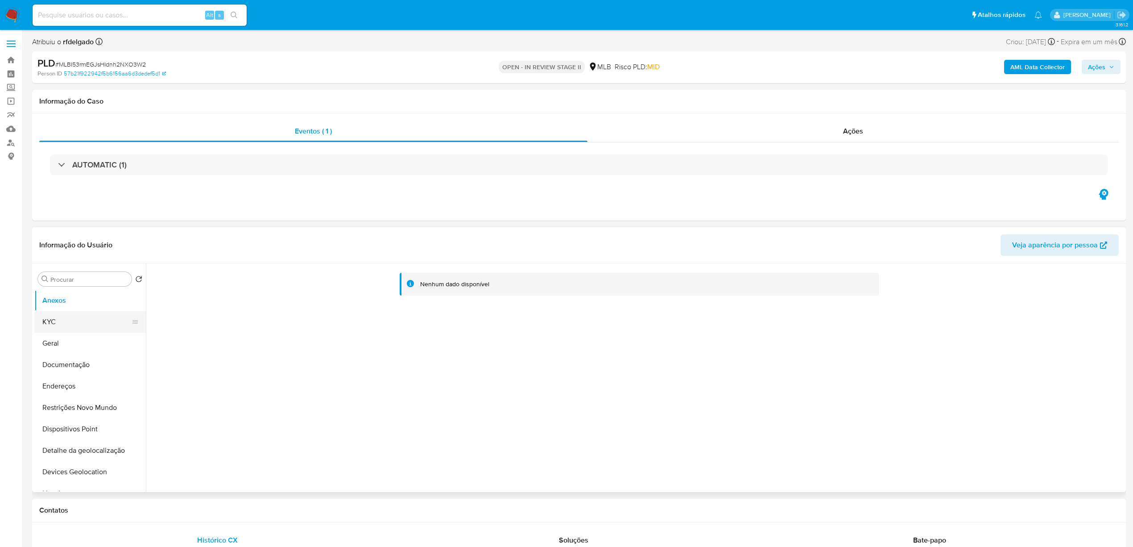
click at [52, 321] on button "KYC" at bounding box center [86, 321] width 104 height 21
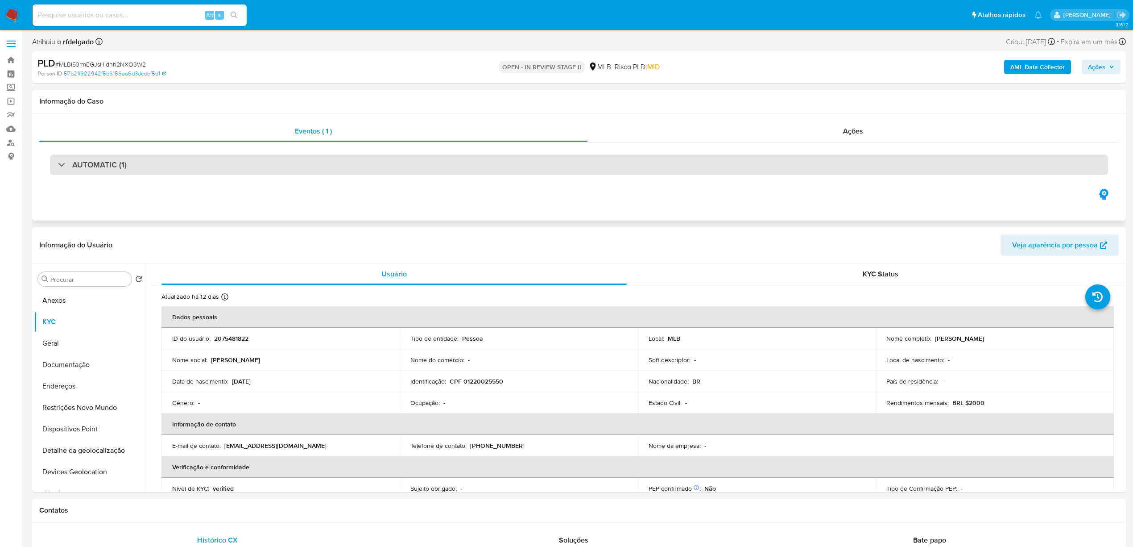
click at [282, 170] on div "AUTOMATIC (1)" at bounding box center [579, 164] width 1058 height 21
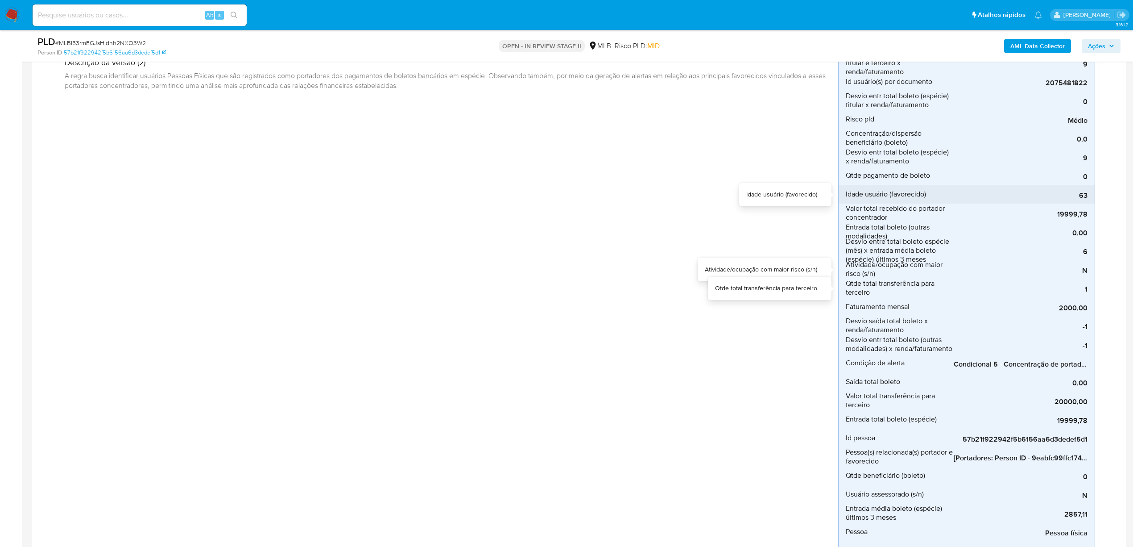
scroll to position [159, 0]
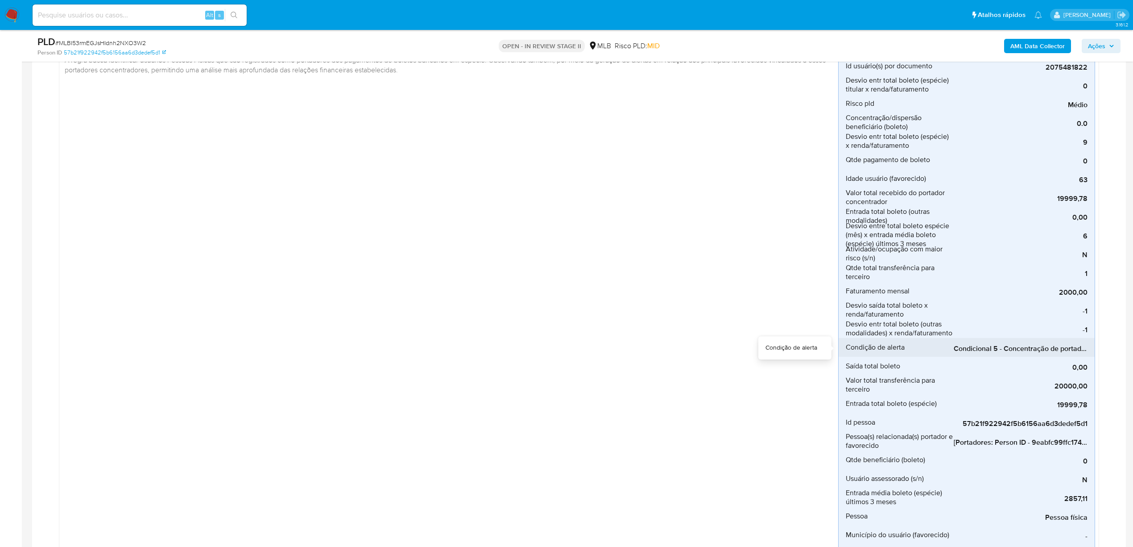
click at [983, 348] on span "Condicional 5 - Concentração de portador_espécie (Visão Favorecido)" at bounding box center [1021, 348] width 134 height 9
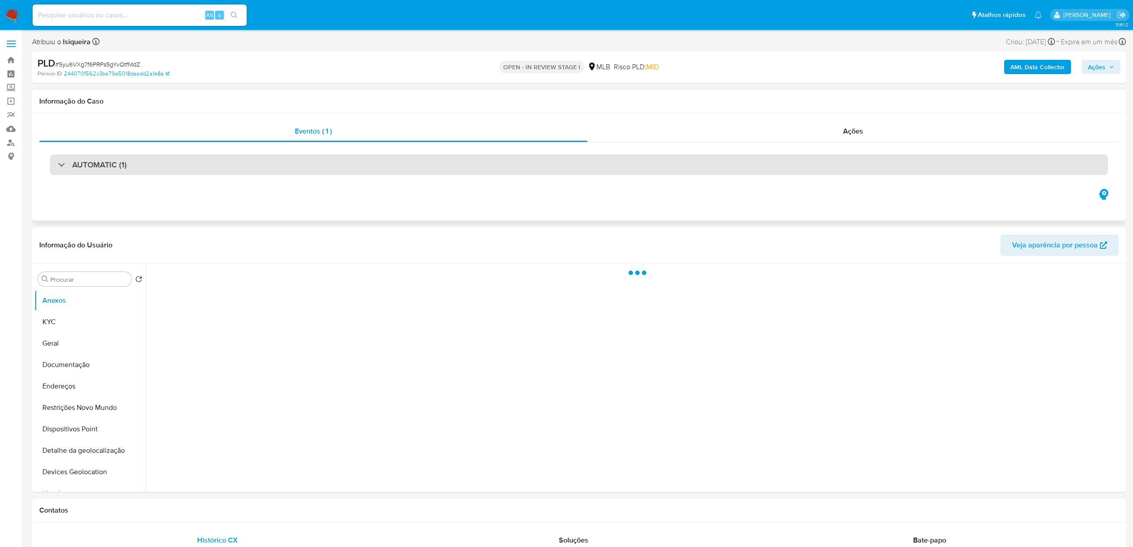
click at [311, 166] on div "AUTOMATIC (1)" at bounding box center [579, 164] width 1058 height 21
select select "10"
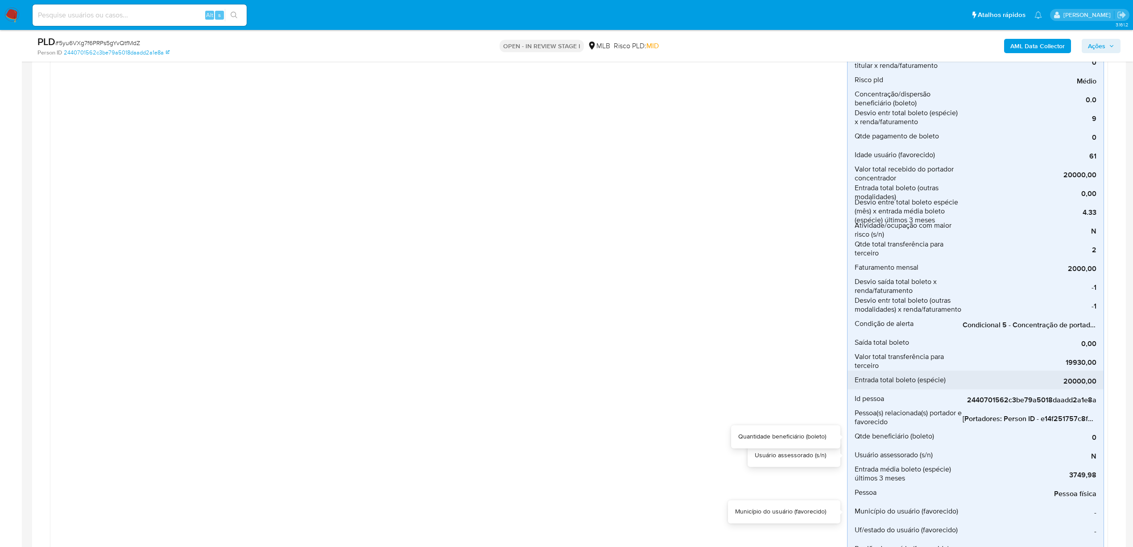
scroll to position [159, 0]
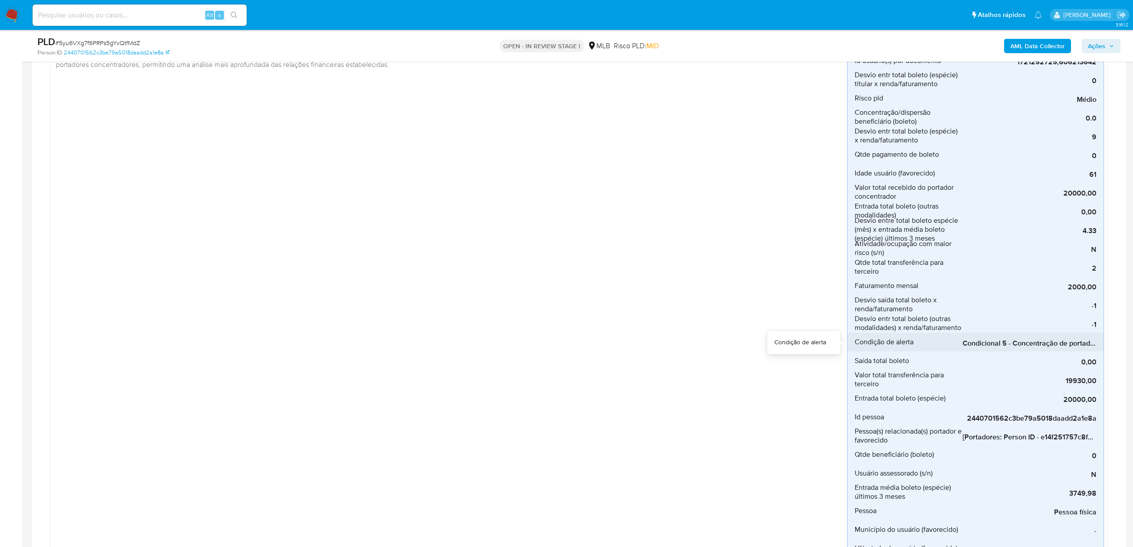
click at [983, 343] on span "Condicional 5 - Concentração de portador_espécie (Visão Favorecido)" at bounding box center [1030, 343] width 134 height 9
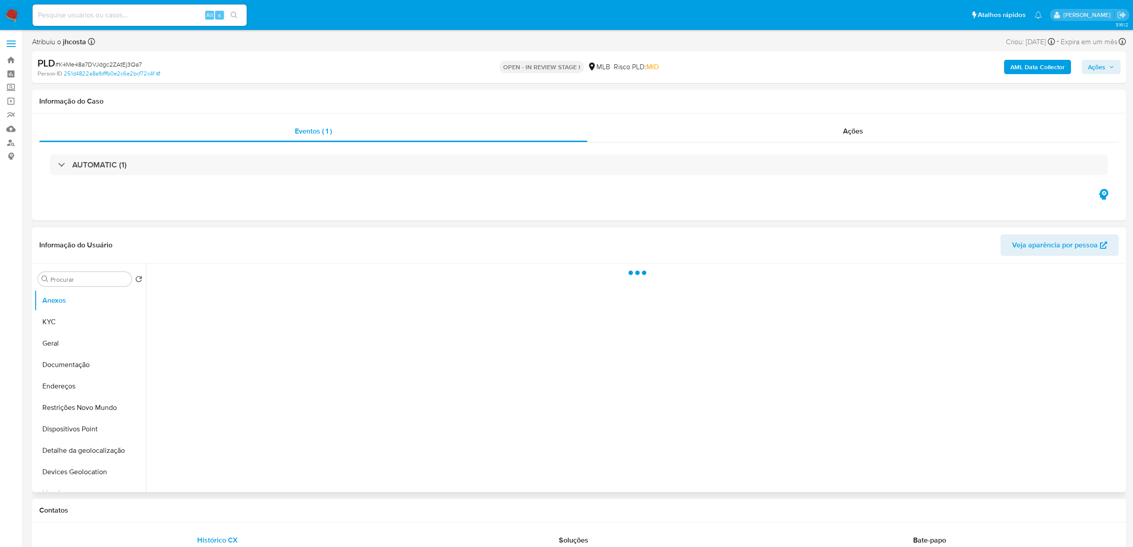
select select "10"
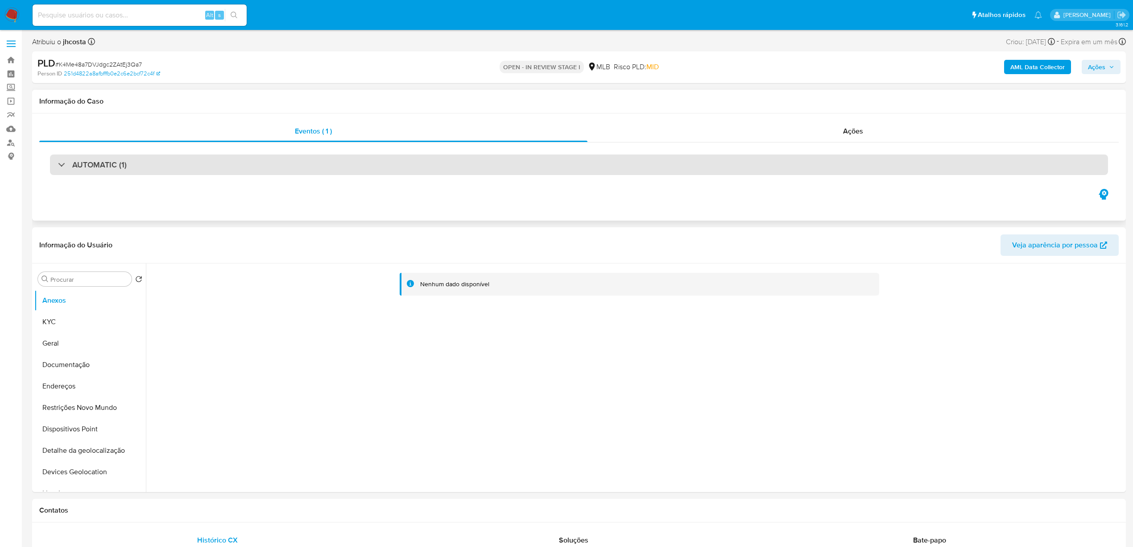
click at [190, 170] on div "AUTOMATIC (1)" at bounding box center [579, 164] width 1058 height 21
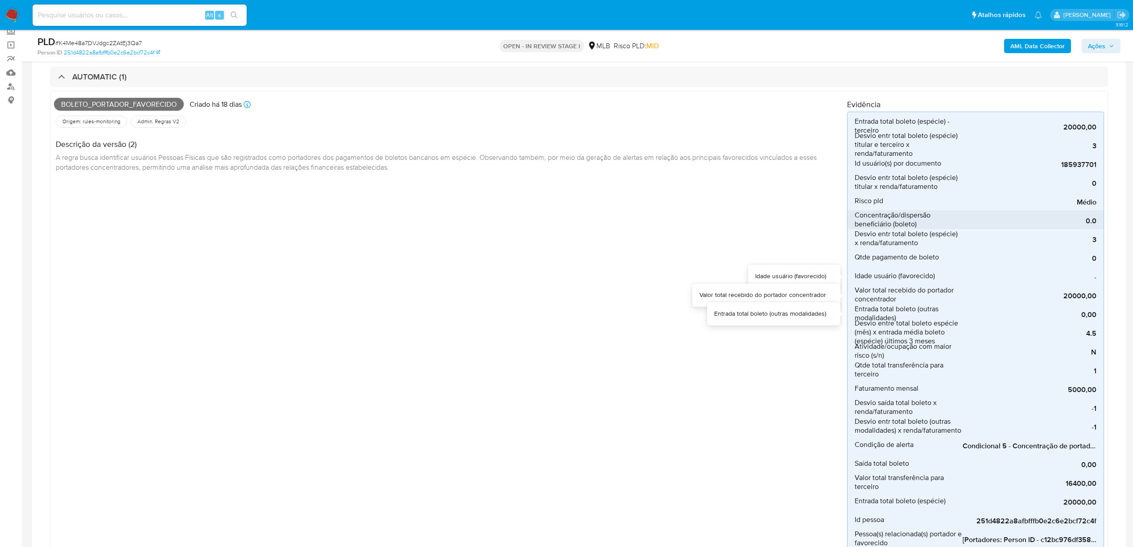
scroll to position [79, 0]
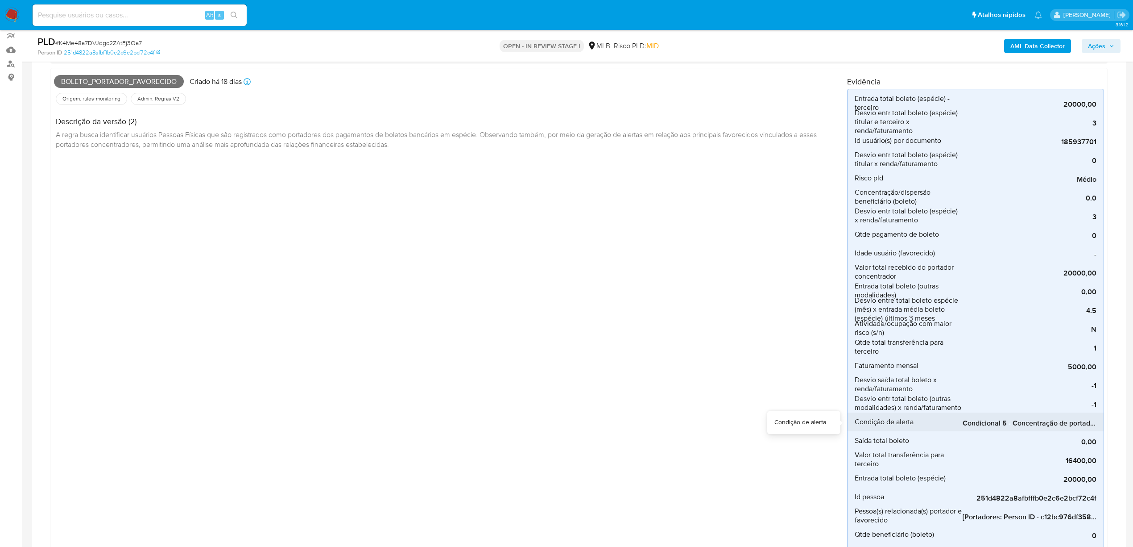
click at [1023, 423] on span "Condicional 5 - Concentração de portador_espécie (Visão Favorecido)" at bounding box center [1030, 423] width 134 height 9
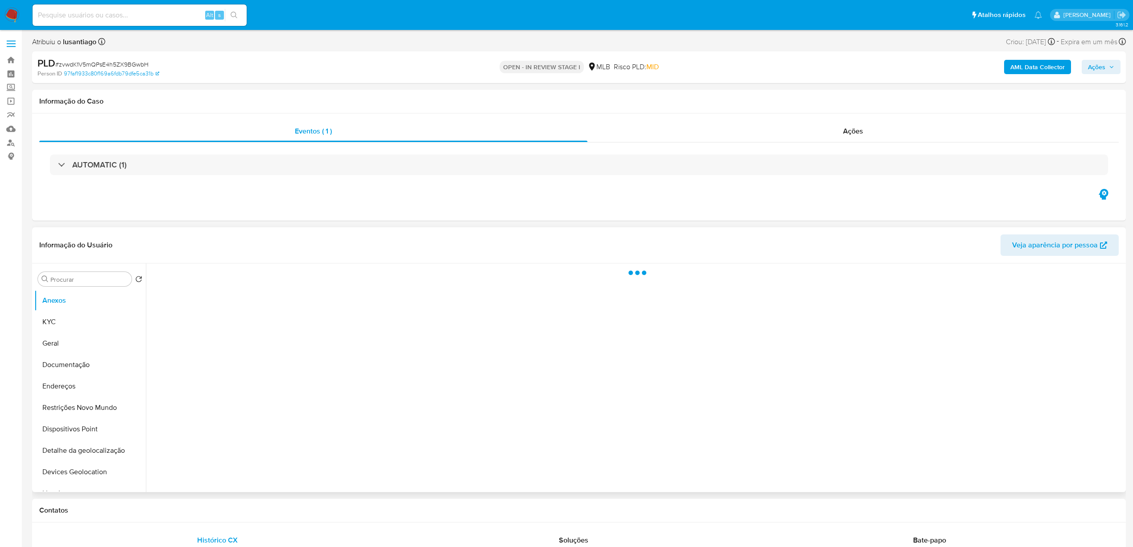
select select "10"
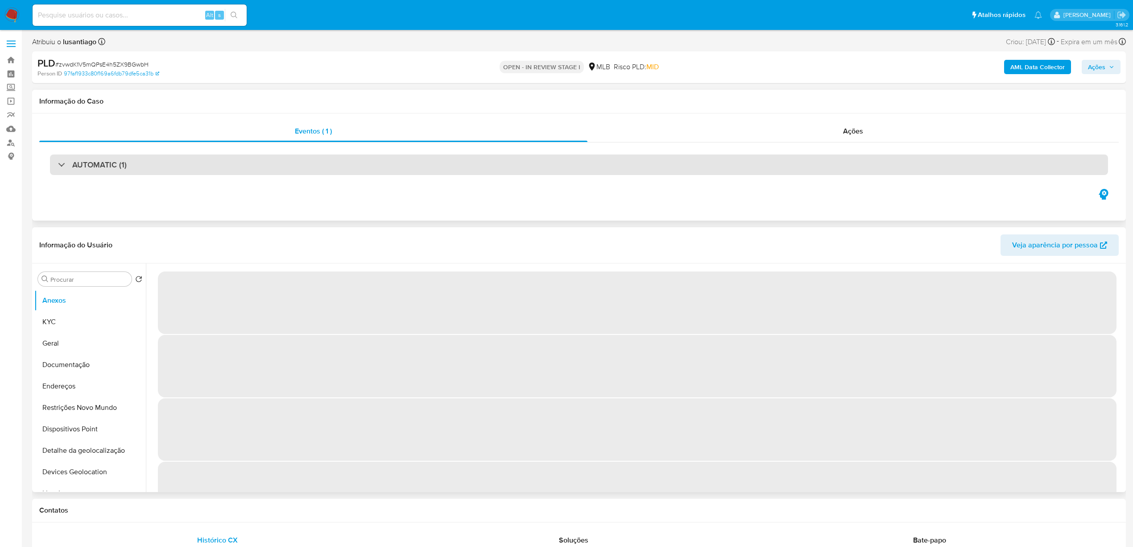
click at [117, 173] on div "AUTOMATIC (1)" at bounding box center [579, 164] width 1058 height 21
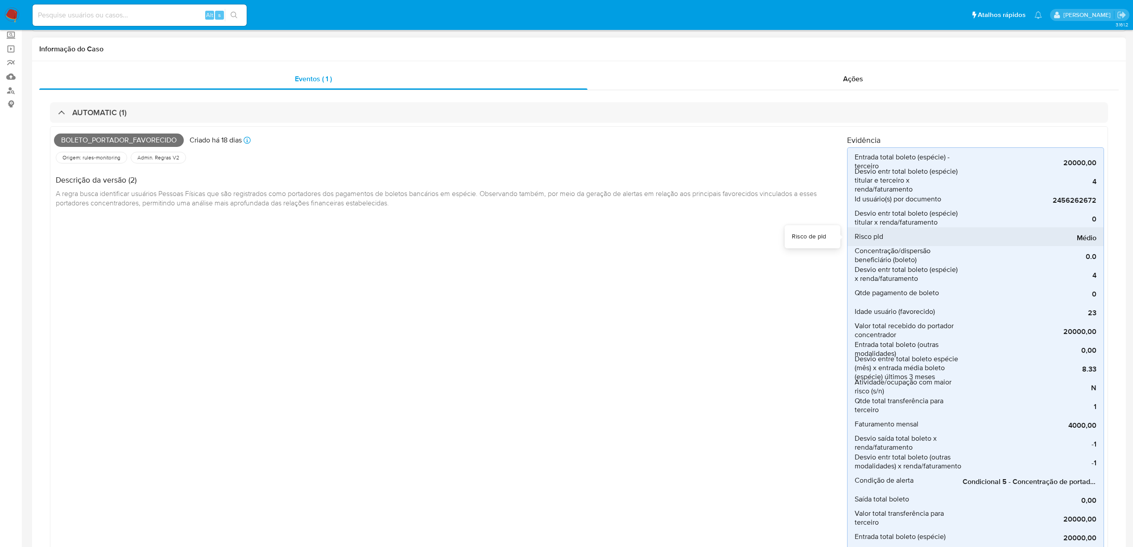
scroll to position [79, 0]
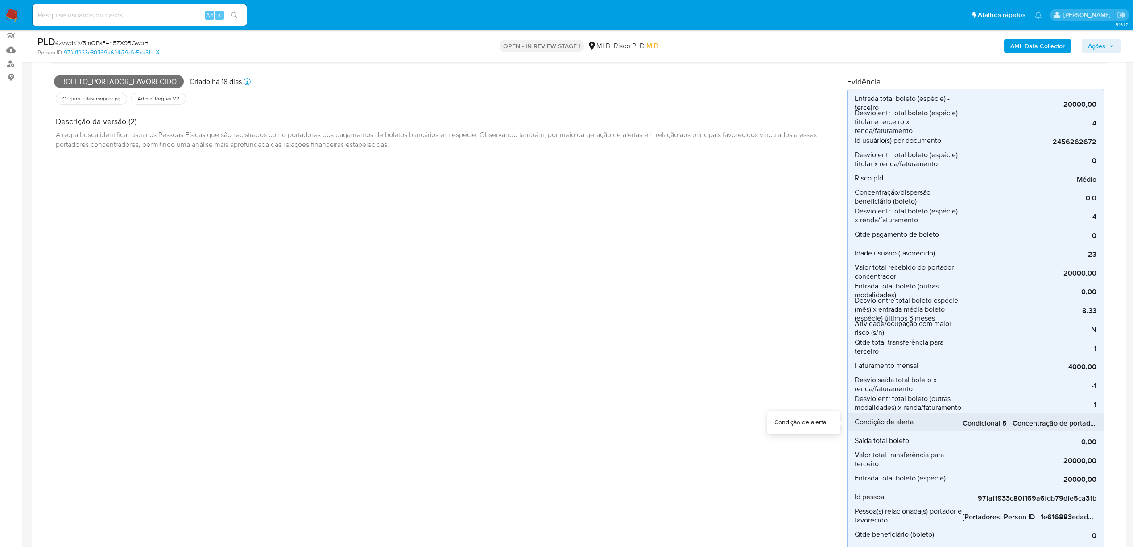
click at [991, 426] on span "Condicional 5 - Concentração de portador_espécie (Visão Favorecido)" at bounding box center [1030, 423] width 134 height 9
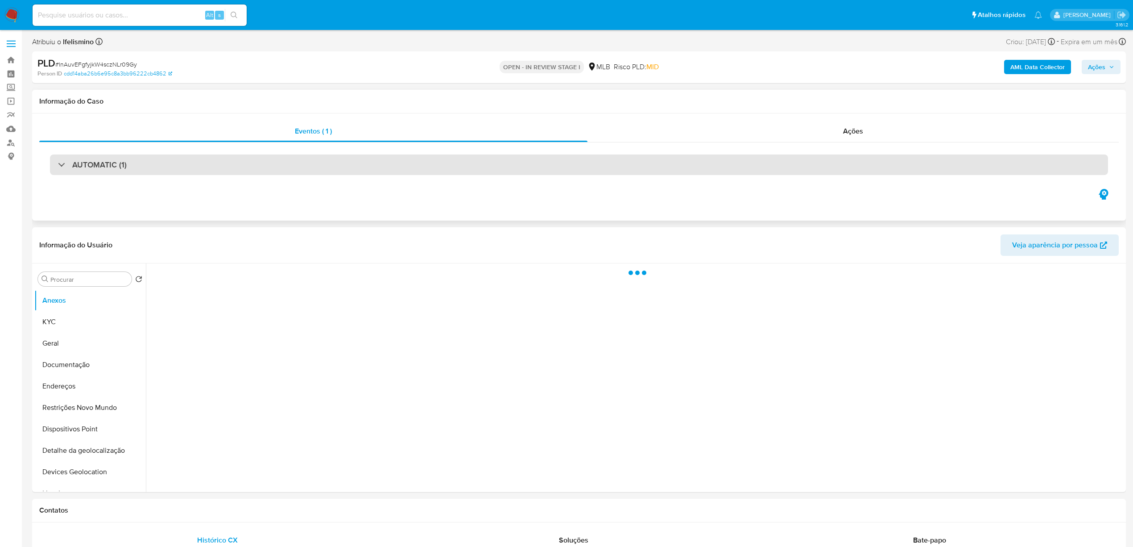
click at [280, 173] on div "AUTOMATIC (1)" at bounding box center [579, 164] width 1058 height 21
select select "10"
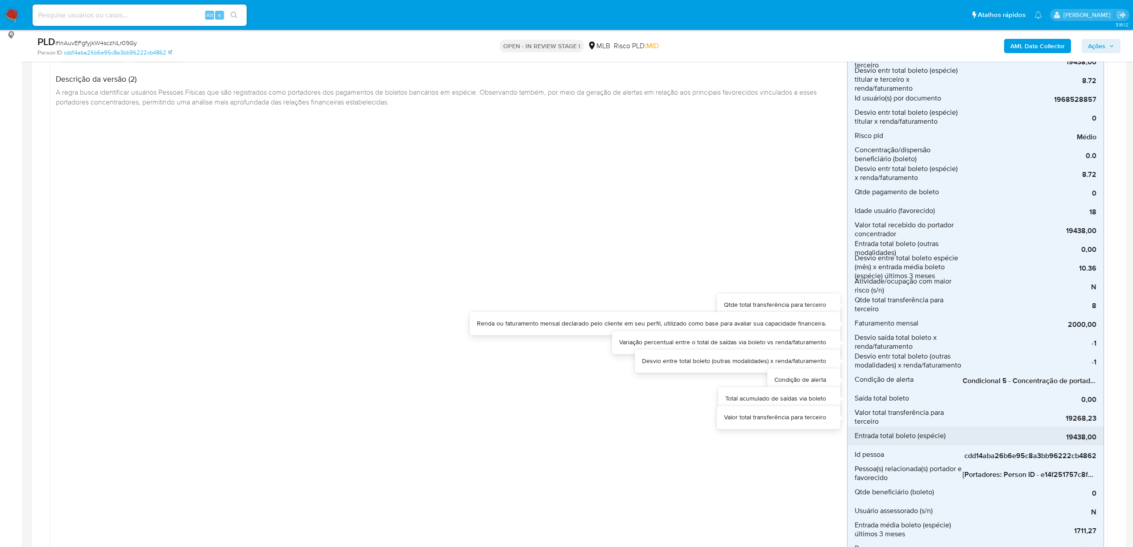
scroll to position [159, 0]
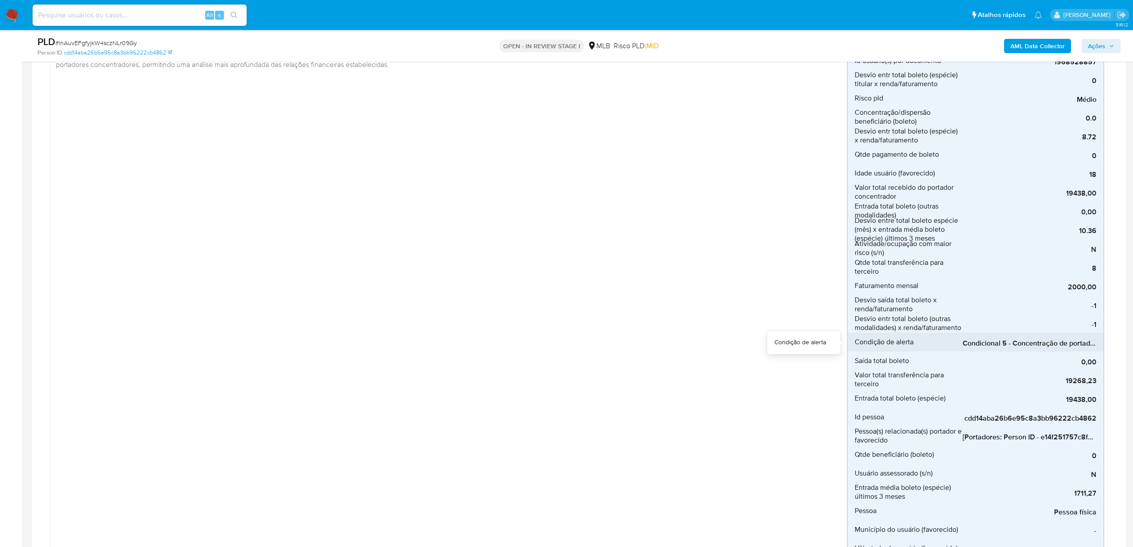
click at [988, 342] on span "Condicional 5 - Concentração de portador_espécie (Visão Favorecido)" at bounding box center [1030, 343] width 134 height 9
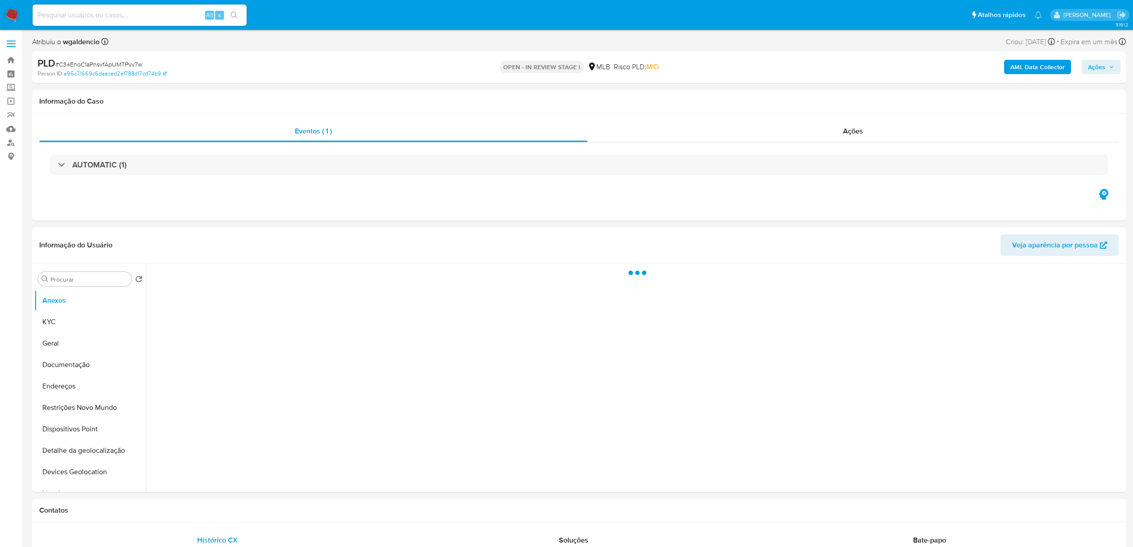
select select "10"
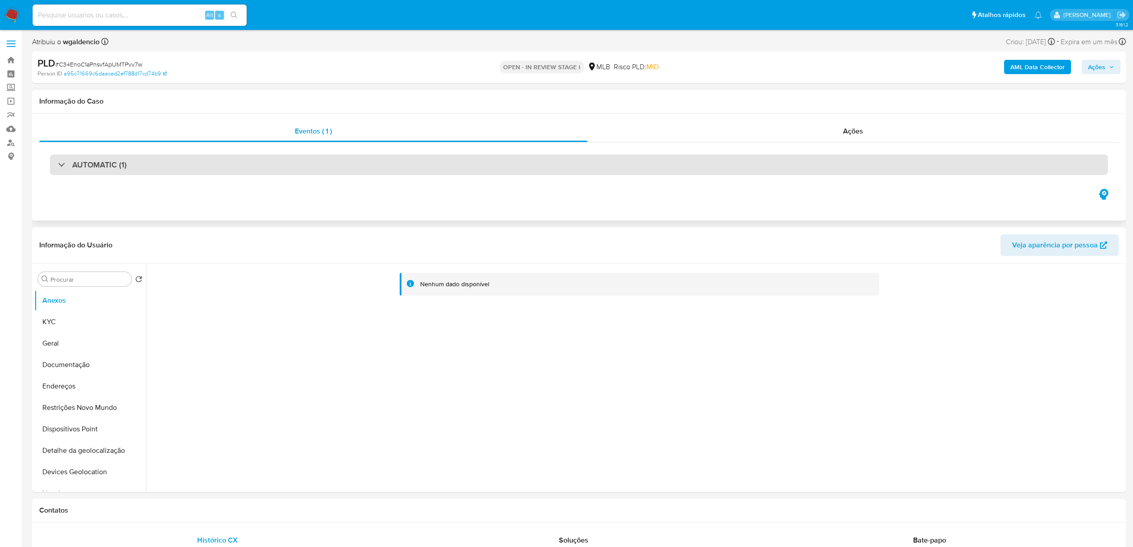
click at [303, 174] on div "AUTOMATIC (1)" at bounding box center [579, 164] width 1058 height 21
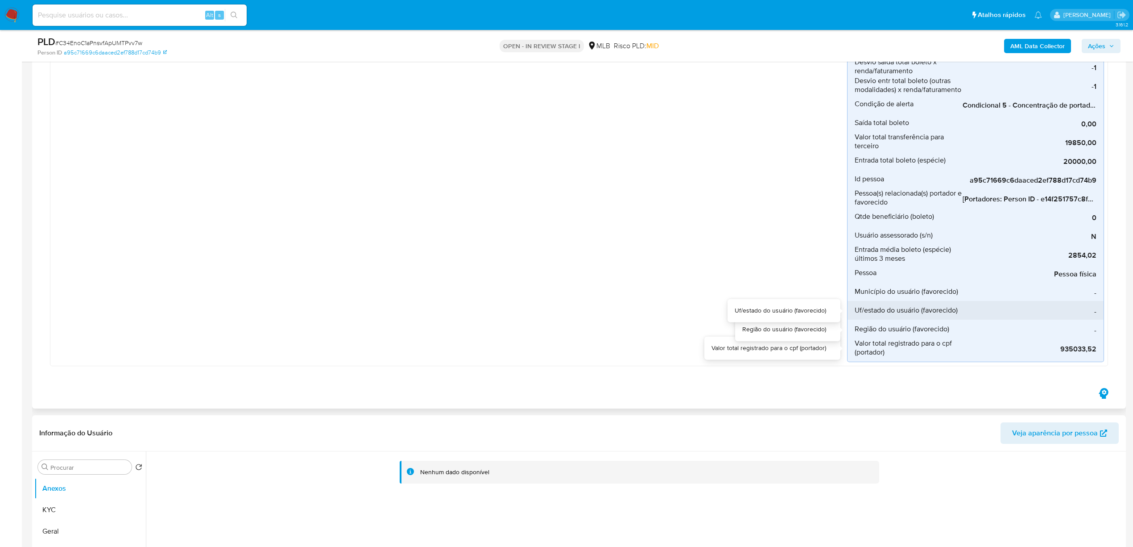
scroll to position [238, 0]
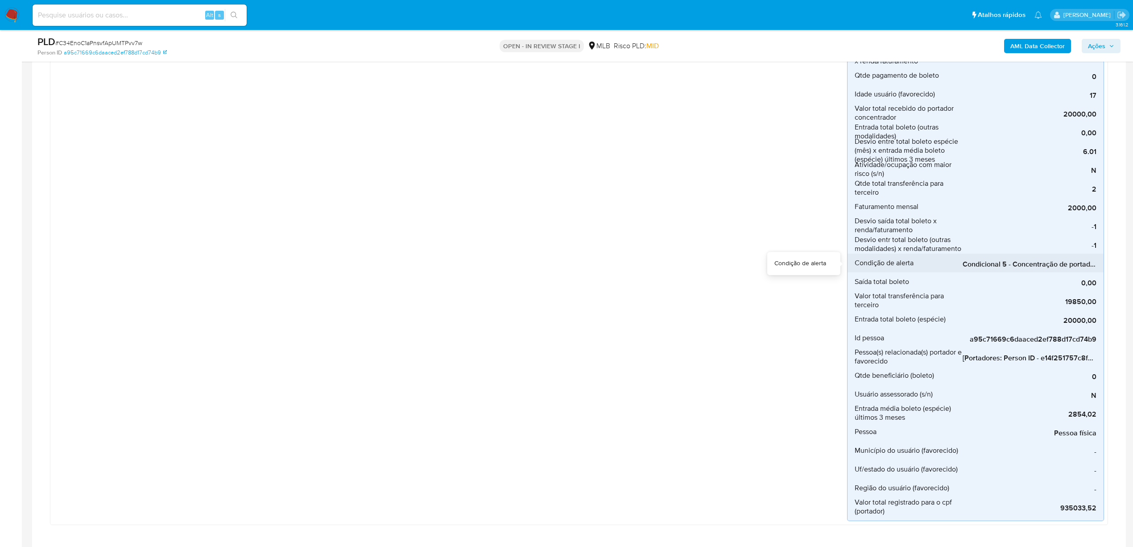
click at [998, 264] on span "Condicional 5 - Concentração de portador_espécie (Visão Favorecido)" at bounding box center [1030, 264] width 134 height 9
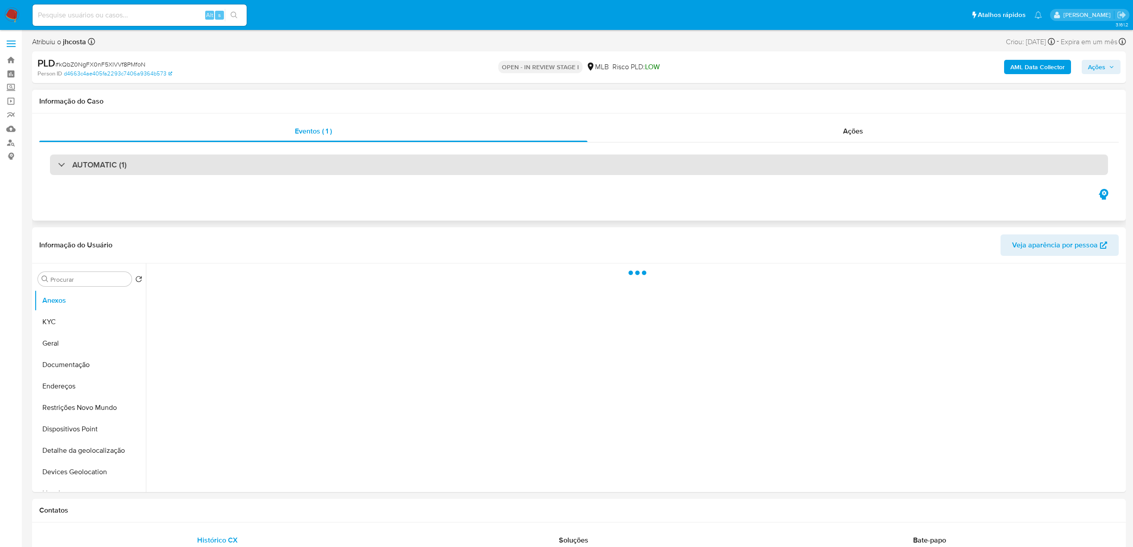
click at [150, 163] on div "AUTOMATIC (1)" at bounding box center [579, 164] width 1058 height 21
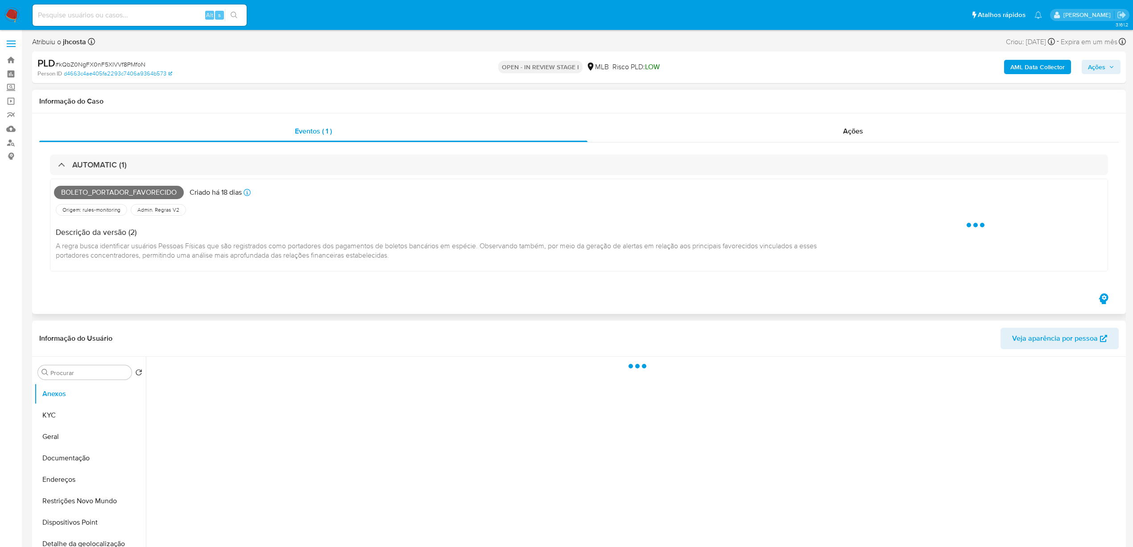
select select "10"
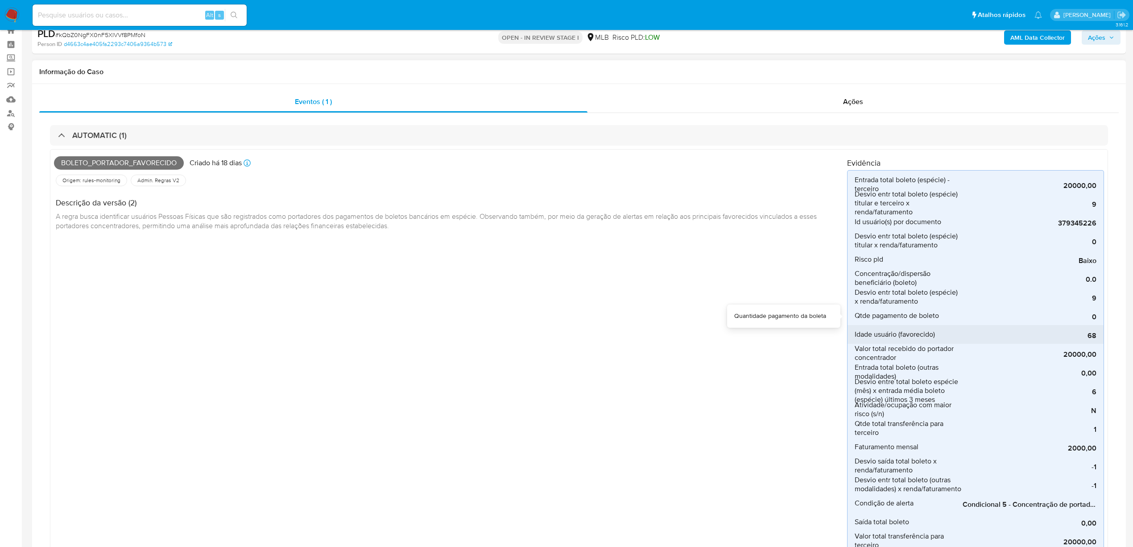
scroll to position [79, 0]
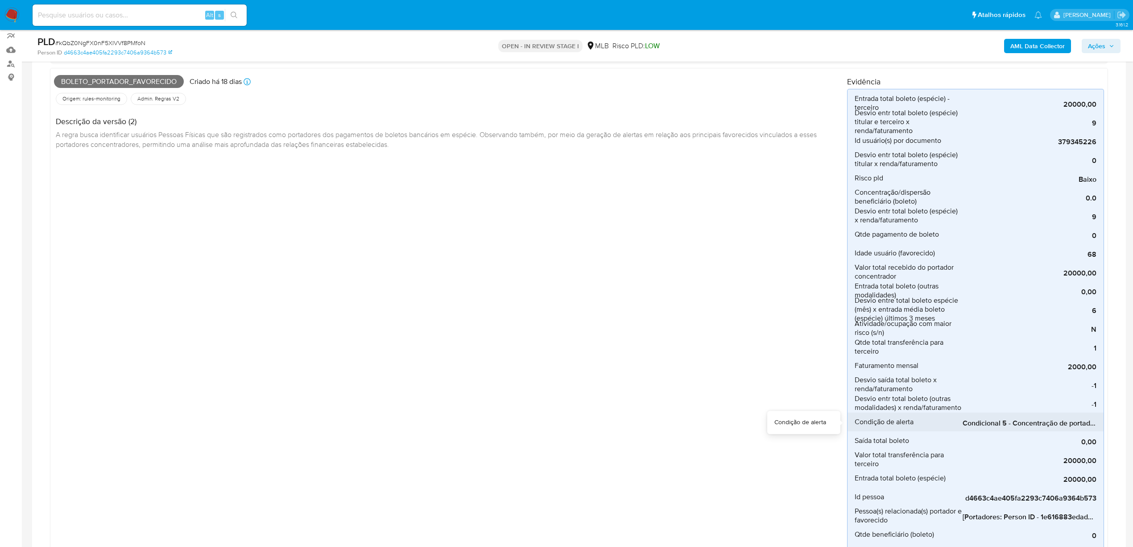
click at [994, 426] on span "Condicional 5 - Concentração de portador_espécie (Visão Favorecido)" at bounding box center [1030, 423] width 134 height 9
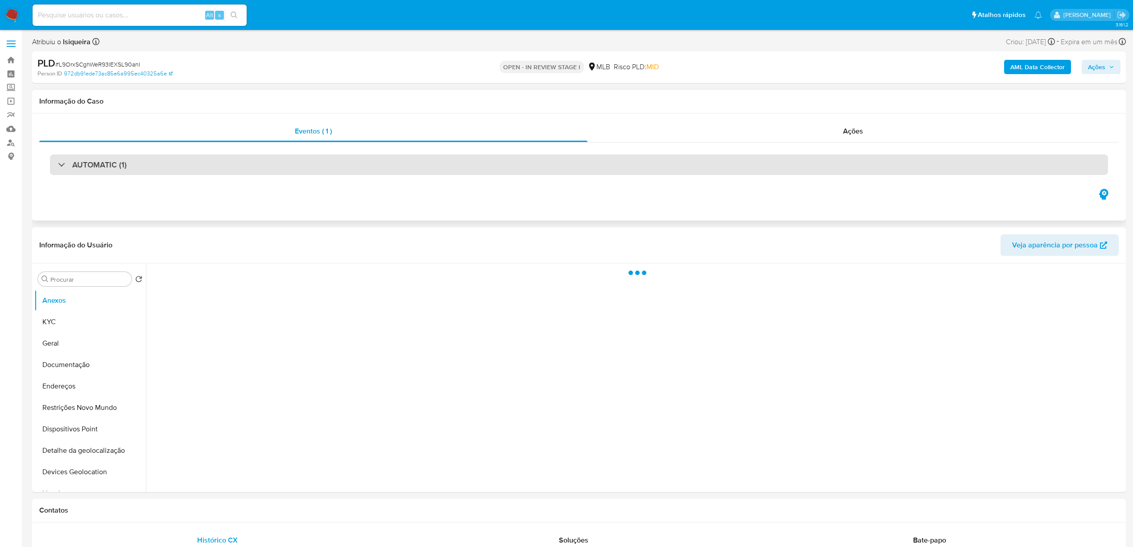
click at [247, 165] on div "AUTOMATIC (1)" at bounding box center [579, 164] width 1058 height 21
select select "10"
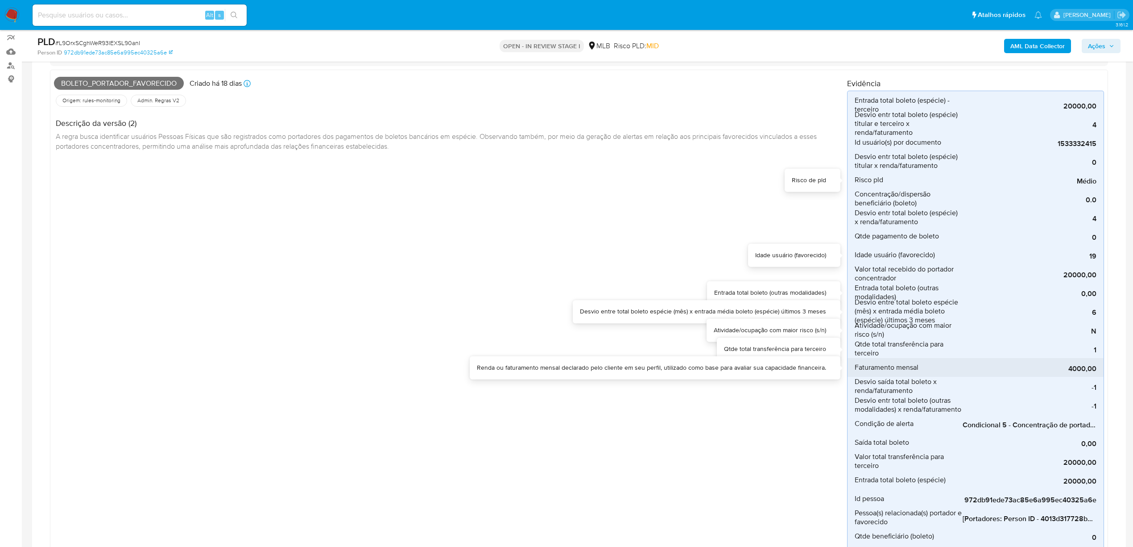
scroll to position [159, 0]
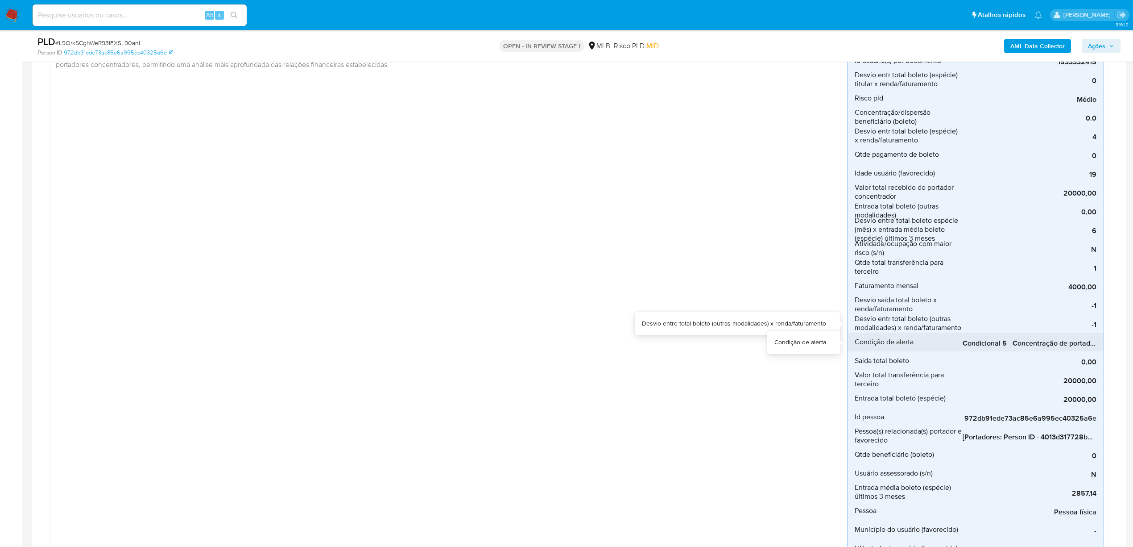
click at [996, 341] on span "Condicional 5 - Concentração de portador_espécie (Visão Favorecido)" at bounding box center [1030, 343] width 134 height 9
click at [996, 343] on span "Condicional 5 - Concentração de portador_espécie (Visão Favorecido)" at bounding box center [1030, 343] width 134 height 9
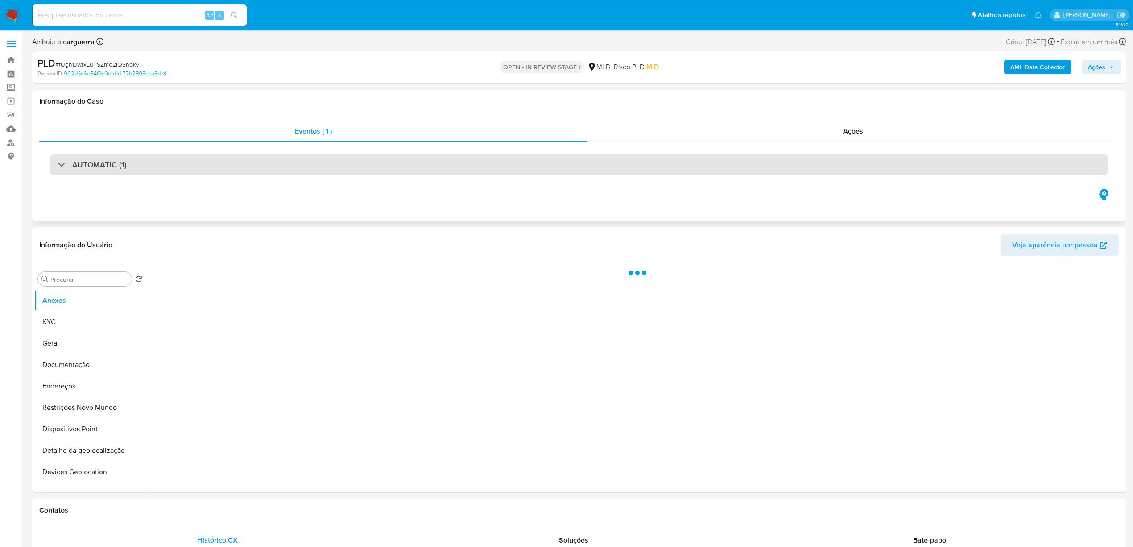
click at [211, 166] on div "AUTOMATIC (1)" at bounding box center [579, 164] width 1058 height 21
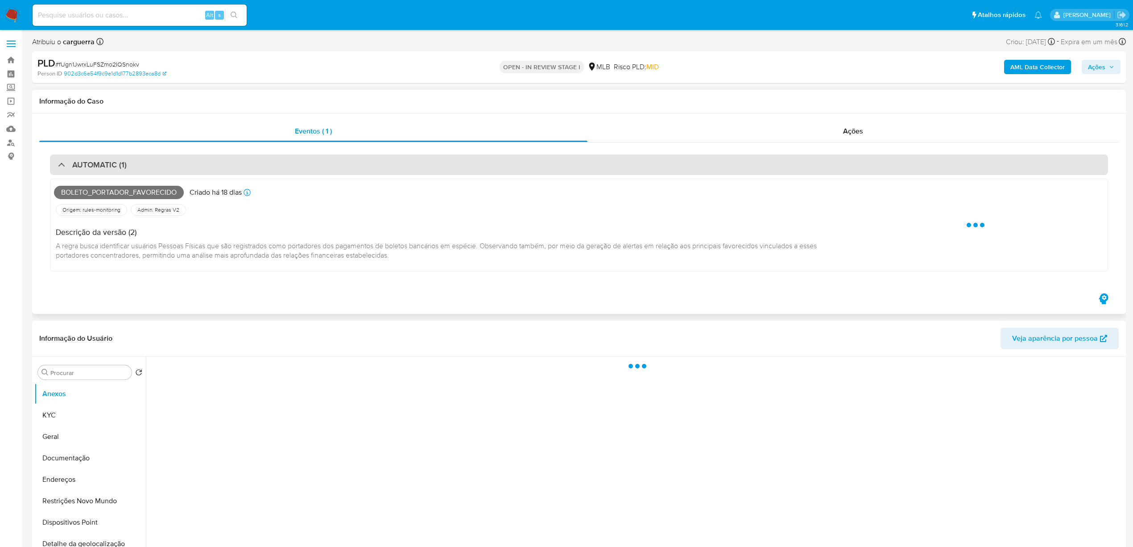
select select "10"
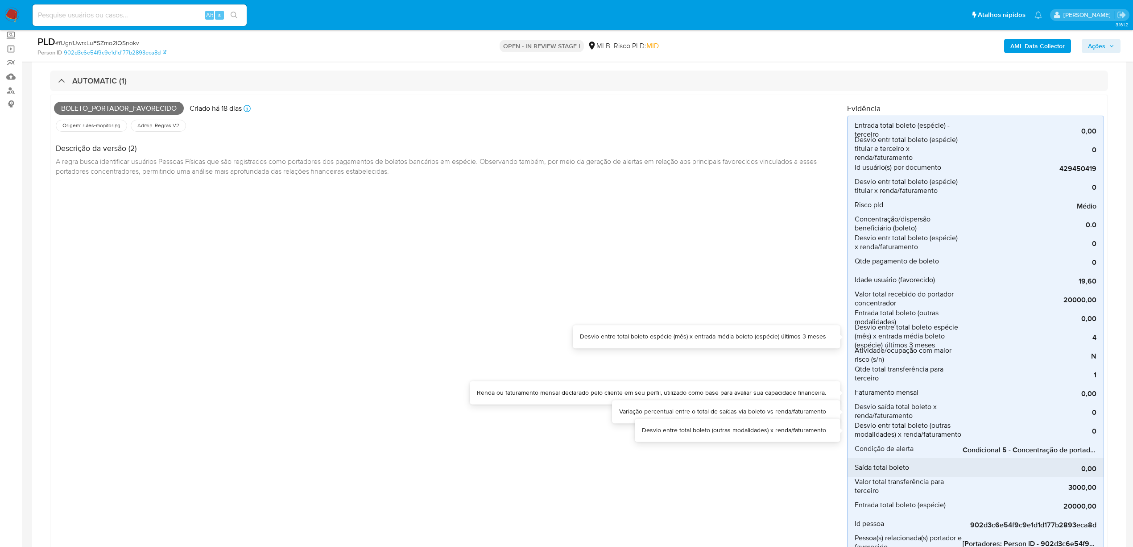
scroll to position [79, 0]
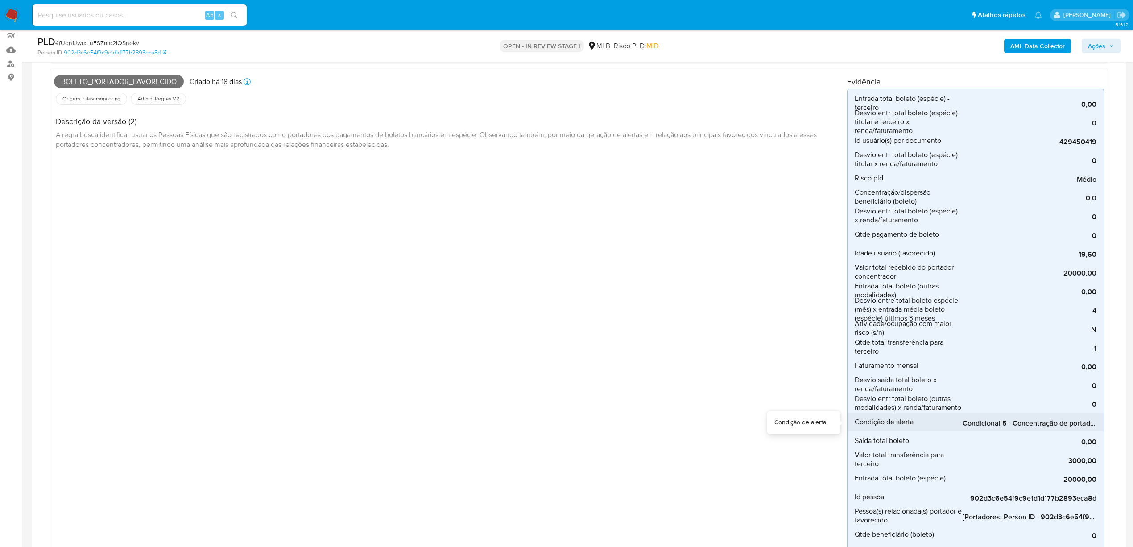
click at [988, 419] on span "Condicional 5 - Concentração de portador_espécie (Visão Favorecido),Condicional…" at bounding box center [1030, 423] width 134 height 9
click at [991, 425] on span "Condicional 5 - Concentração de portador_espécie (Visão Favorecido),Condicional…" at bounding box center [1030, 423] width 134 height 9
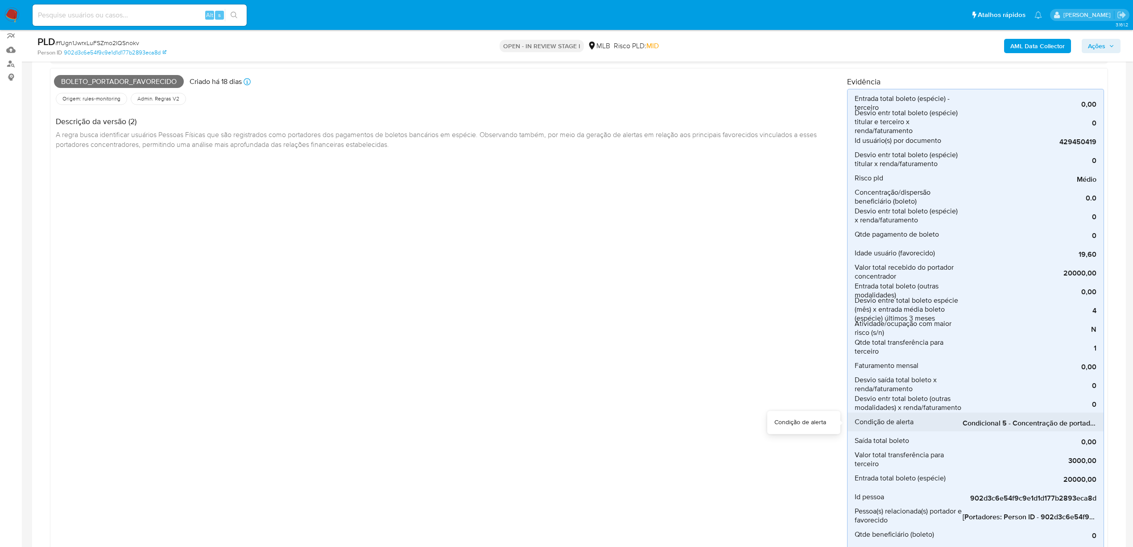
click at [991, 425] on span "Condicional 5 - Concentração de portador_espécie (Visão Favorecido),Condicional…" at bounding box center [1030, 423] width 134 height 9
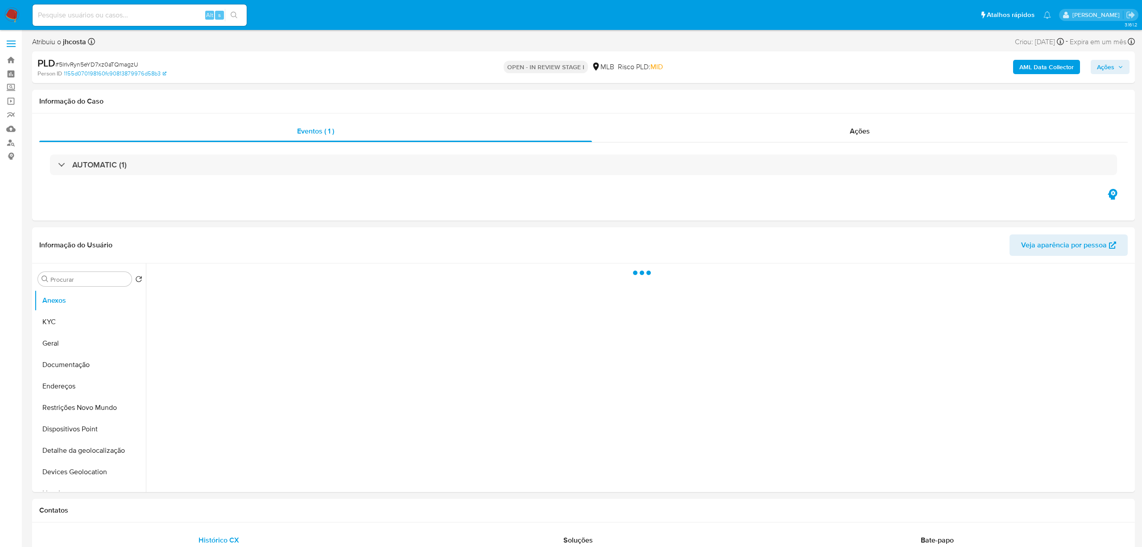
select select "10"
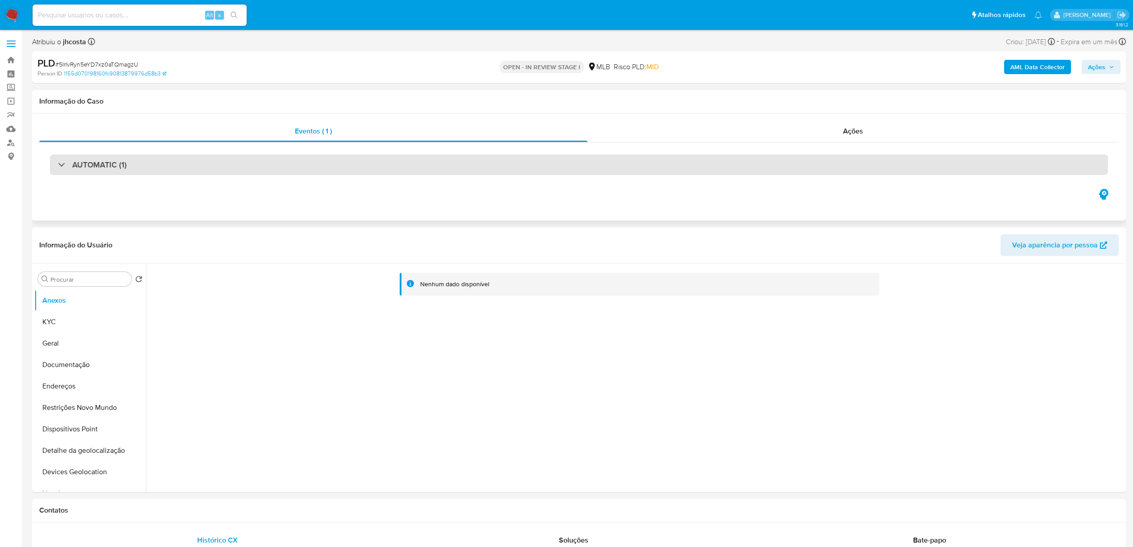
click at [590, 172] on div "AUTOMATIC (1)" at bounding box center [579, 164] width 1058 height 21
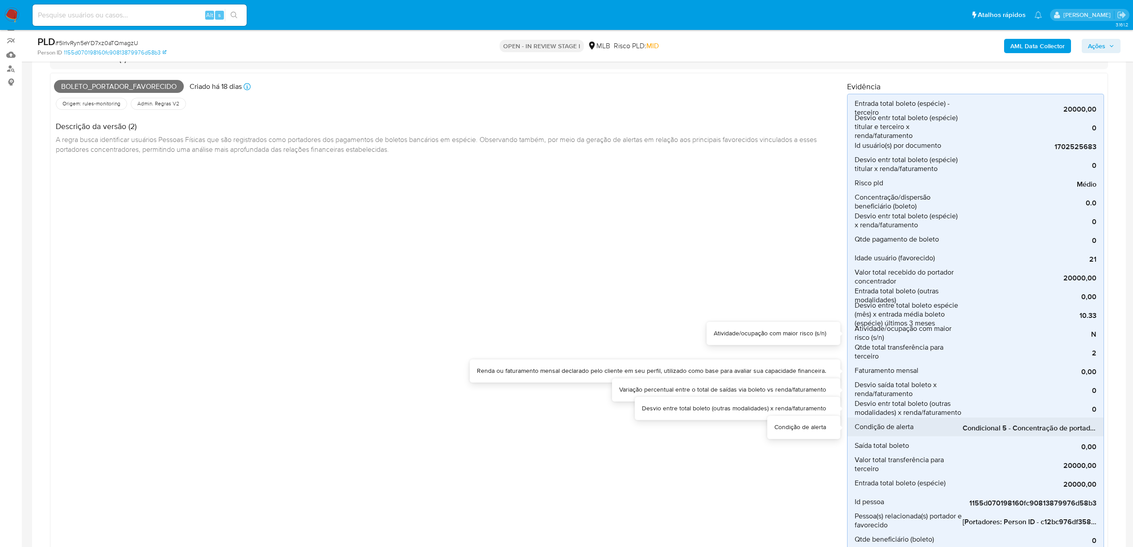
scroll to position [159, 0]
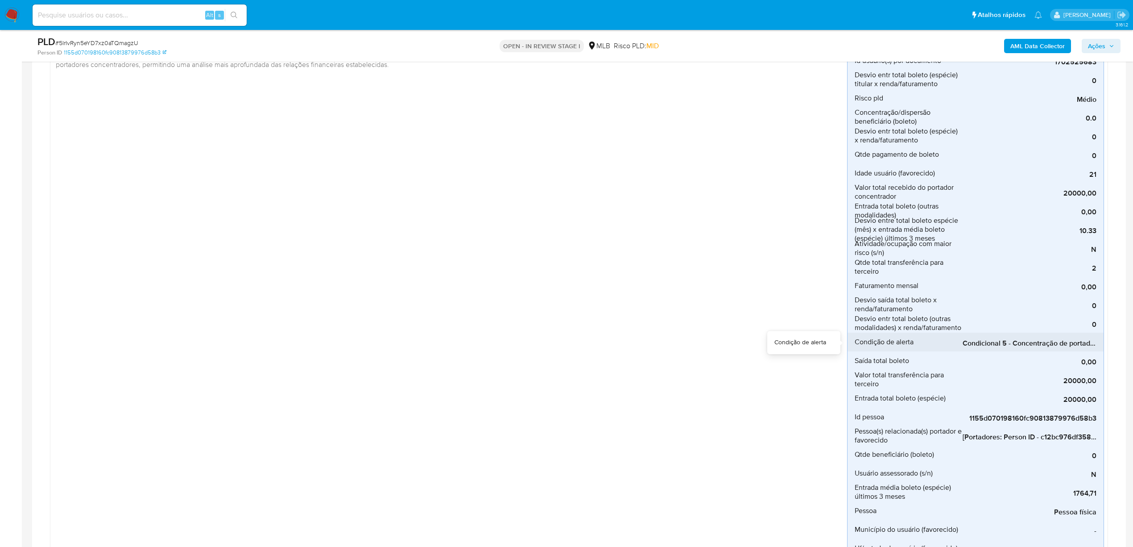
click at [988, 347] on span "Condicional 5 - Concentração de portador_espécie (Visão Favorecido)" at bounding box center [1030, 343] width 134 height 9
click at [987, 347] on span "Condicional 5 - Concentração de portador_espécie (Visão Favorecido)" at bounding box center [1030, 343] width 134 height 9
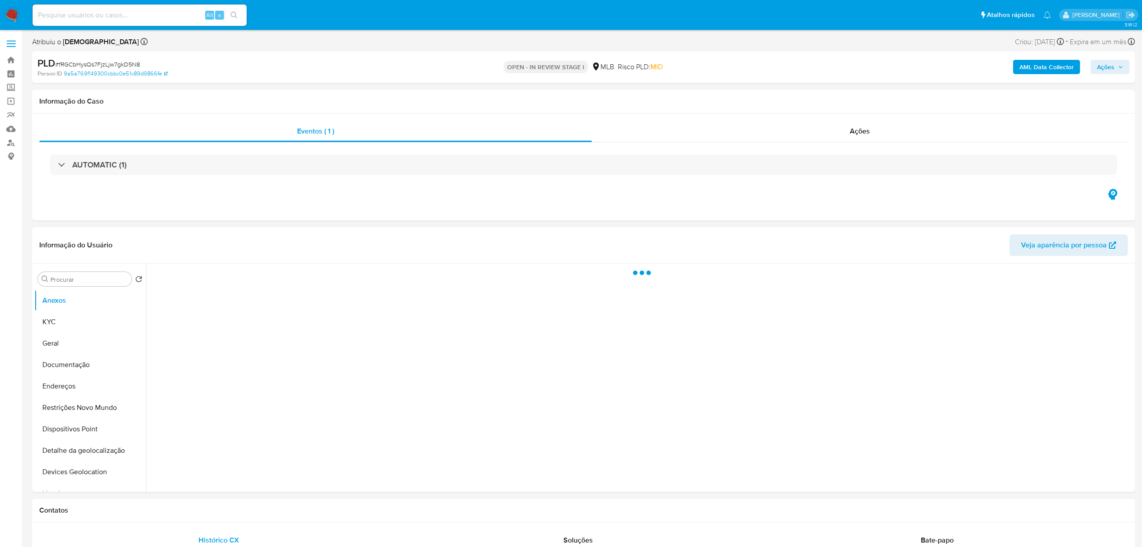
select select "10"
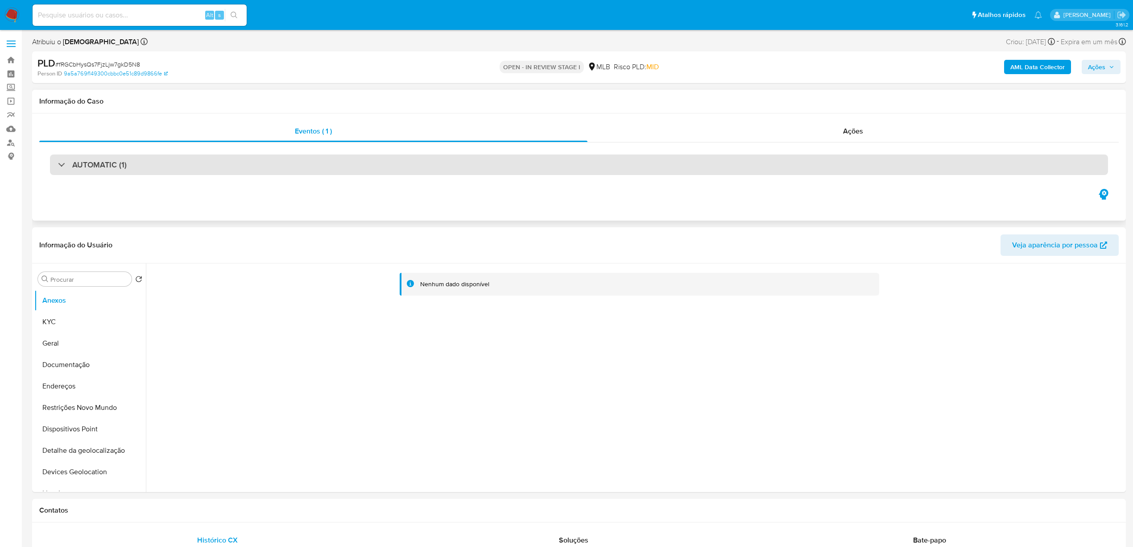
click at [661, 162] on div "AUTOMATIC (1)" at bounding box center [579, 164] width 1058 height 21
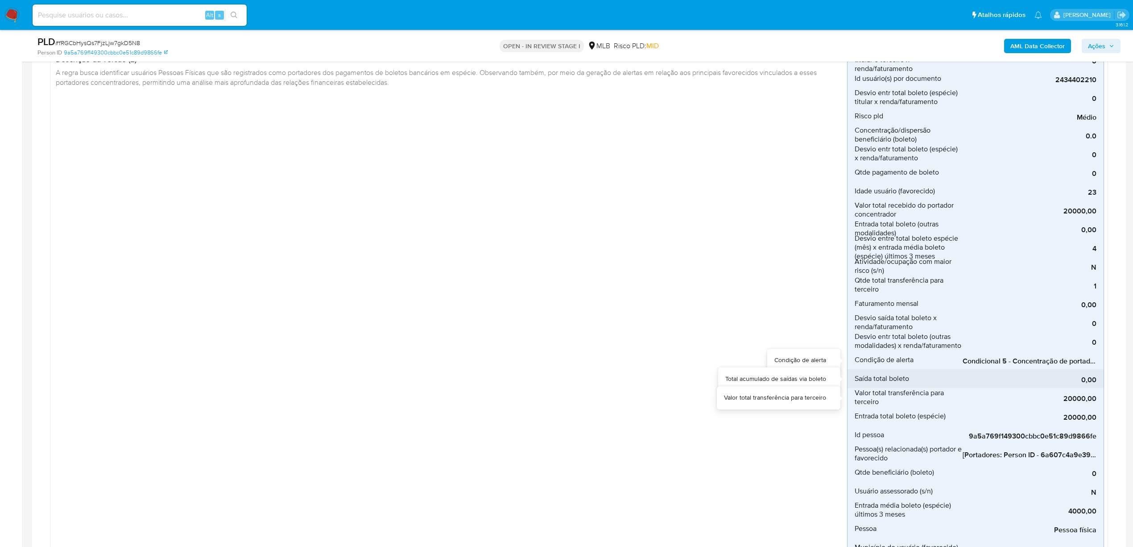
scroll to position [159, 0]
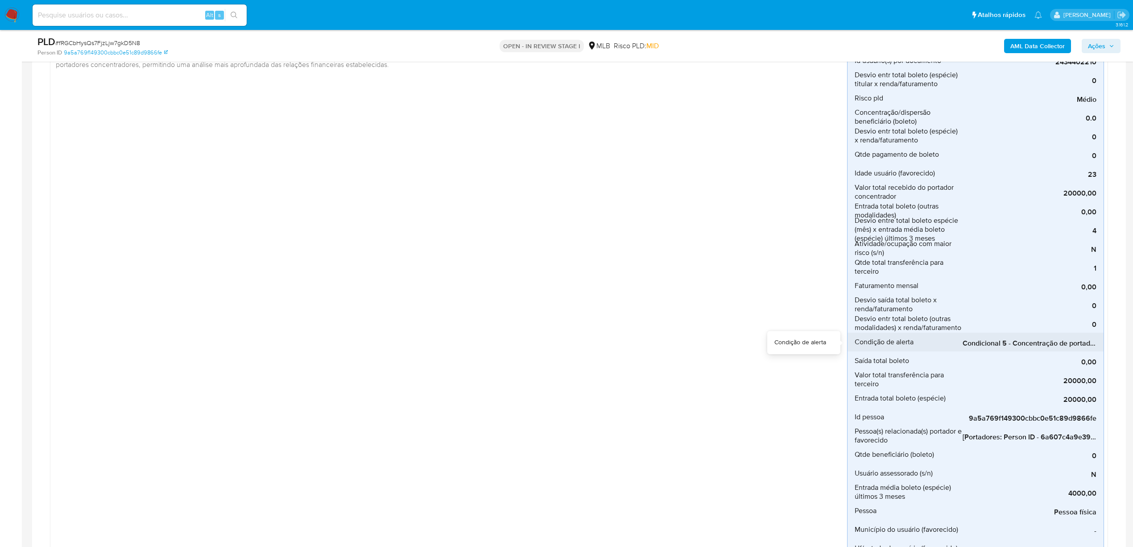
click at [1001, 340] on span "Condicional 5 - Concentração de portador_espécie (Visão Favorecido)" at bounding box center [1030, 343] width 134 height 9
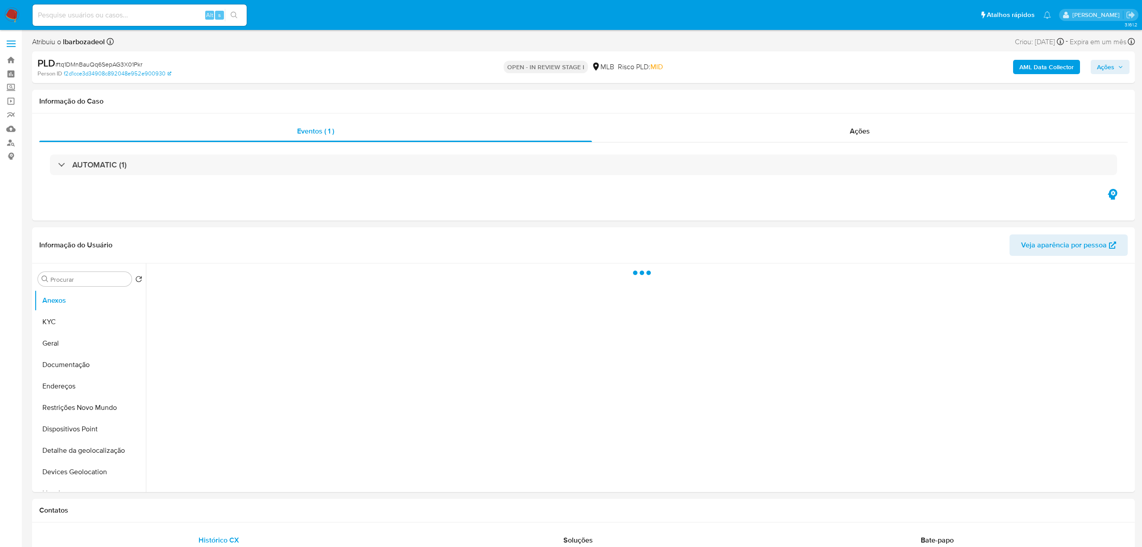
select select "10"
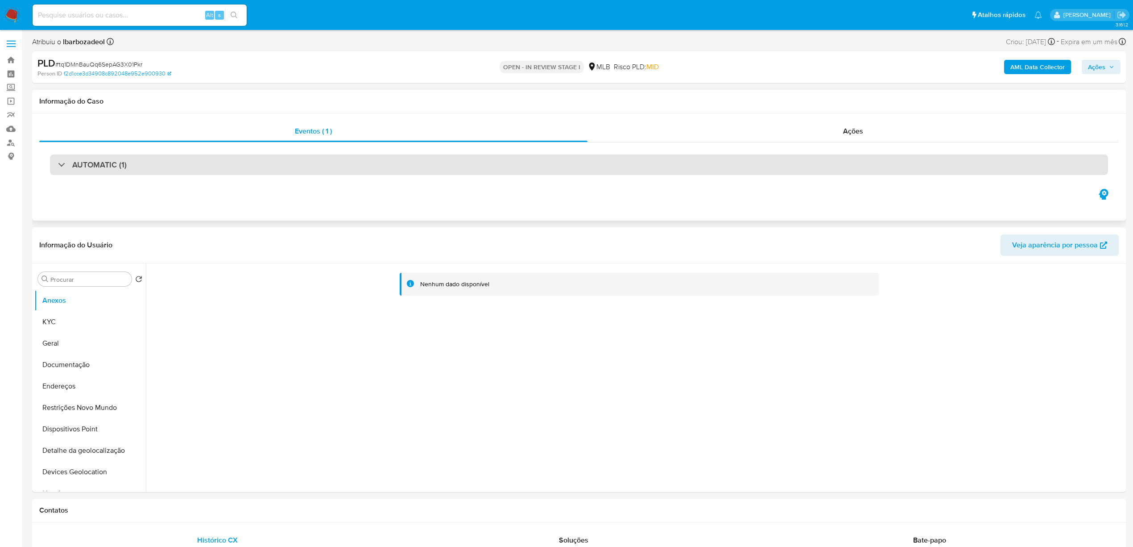
click at [145, 172] on div "AUTOMATIC (1)" at bounding box center [579, 164] width 1058 height 21
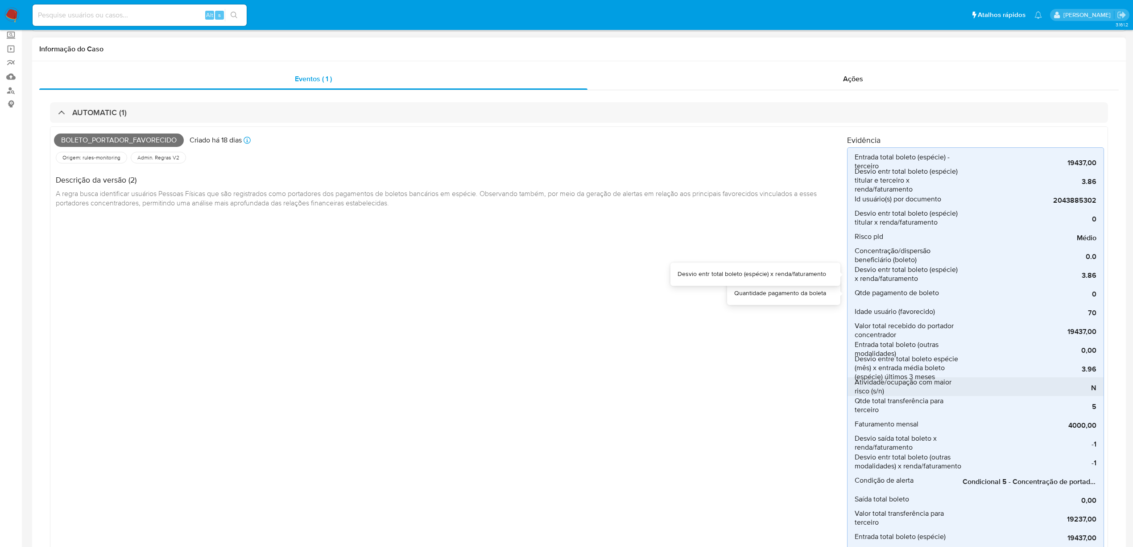
scroll to position [79, 0]
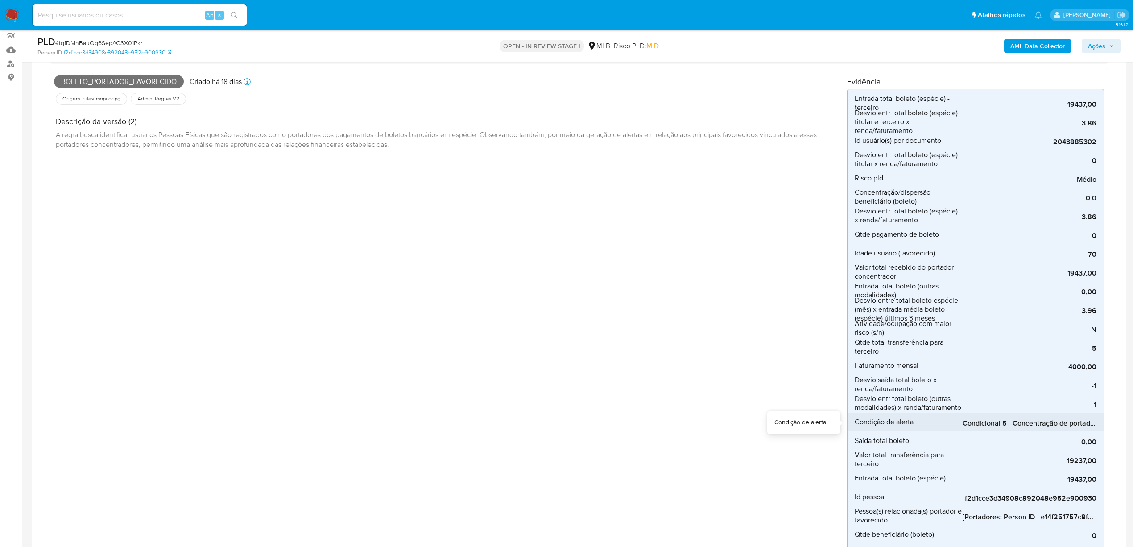
click at [1021, 423] on span "Condicional 5 - Concentração de portador_espécie (Visão Favorecido)" at bounding box center [1030, 423] width 134 height 9
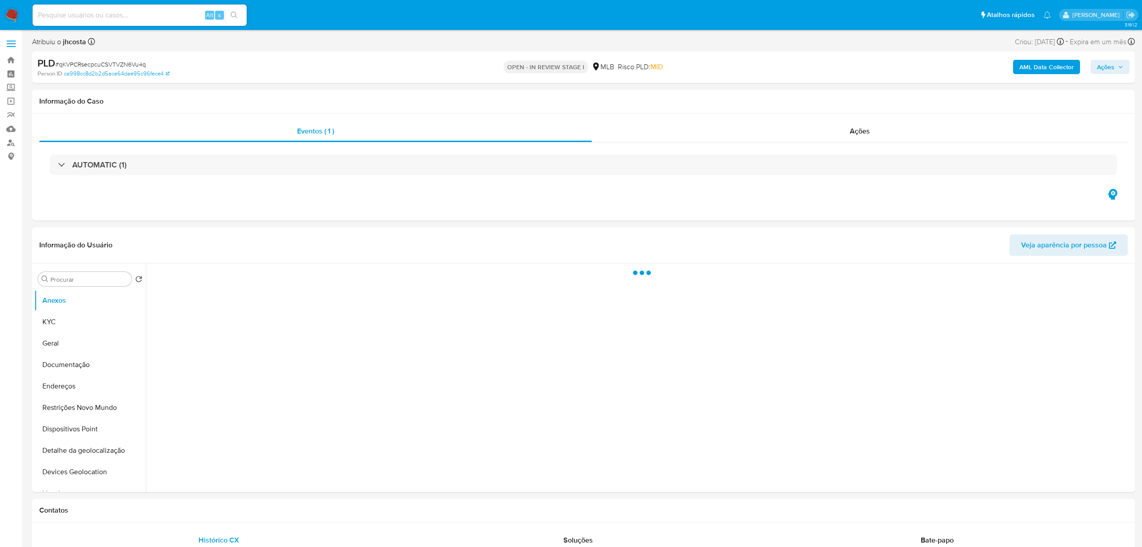
select select "10"
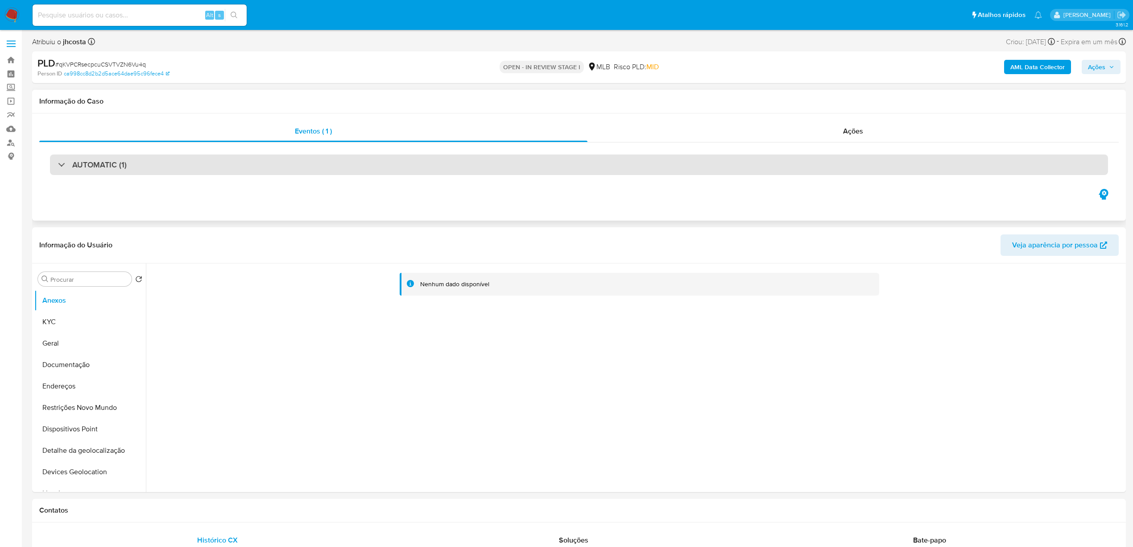
click at [122, 174] on div "AUTOMATIC (1)" at bounding box center [579, 164] width 1058 height 21
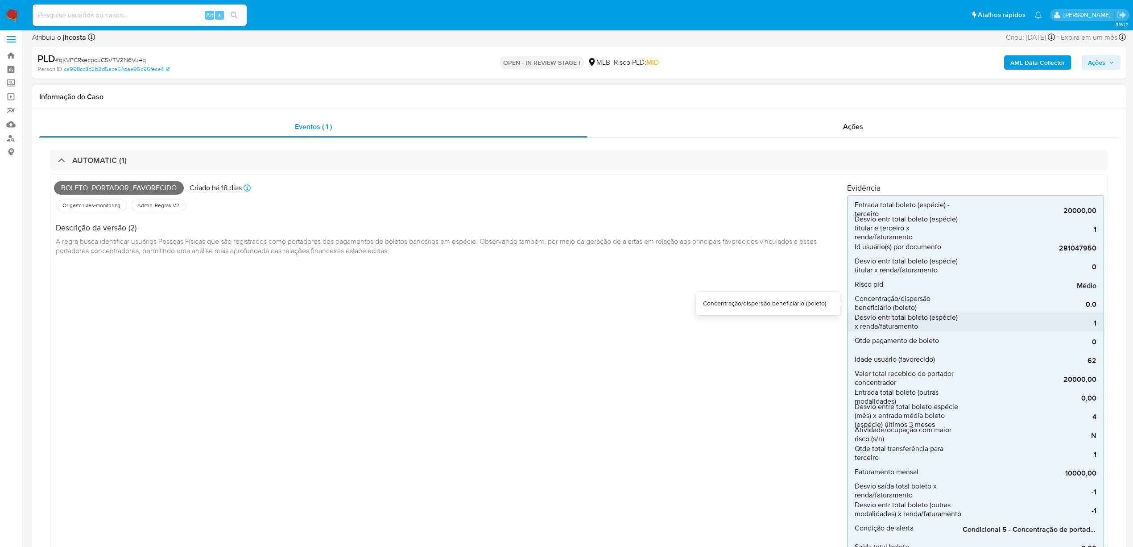
scroll to position [79, 0]
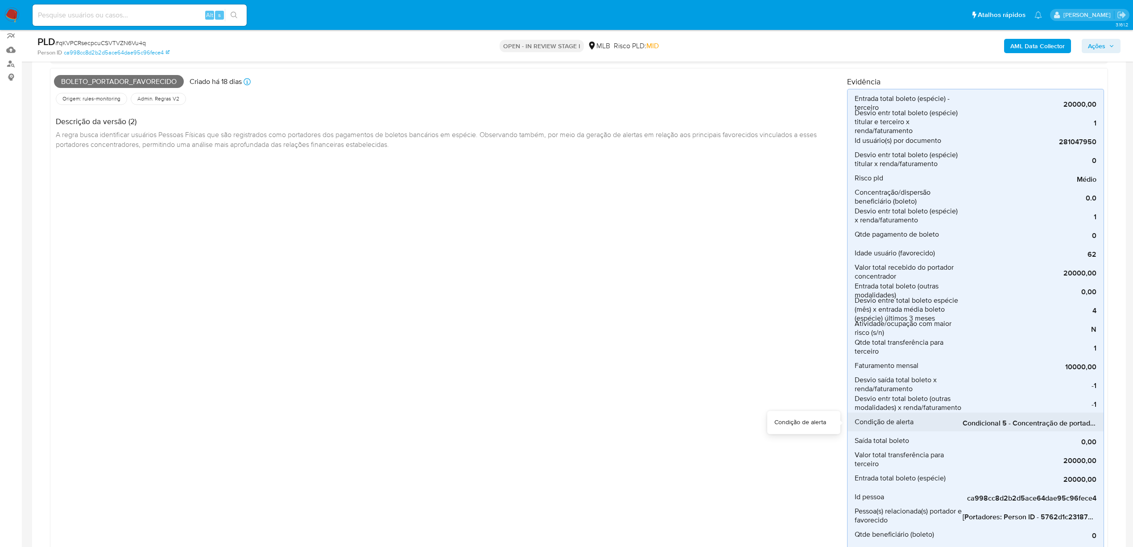
click at [1029, 425] on span "Condicional 5 - Concentração de portador_espécie (Visão Favorecido)" at bounding box center [1030, 423] width 134 height 9
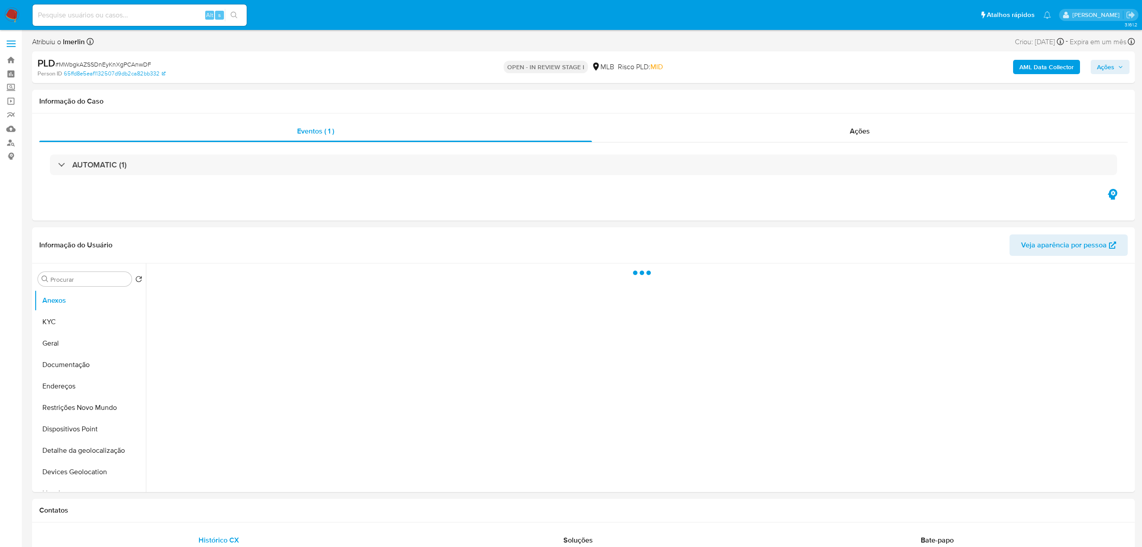
select select "10"
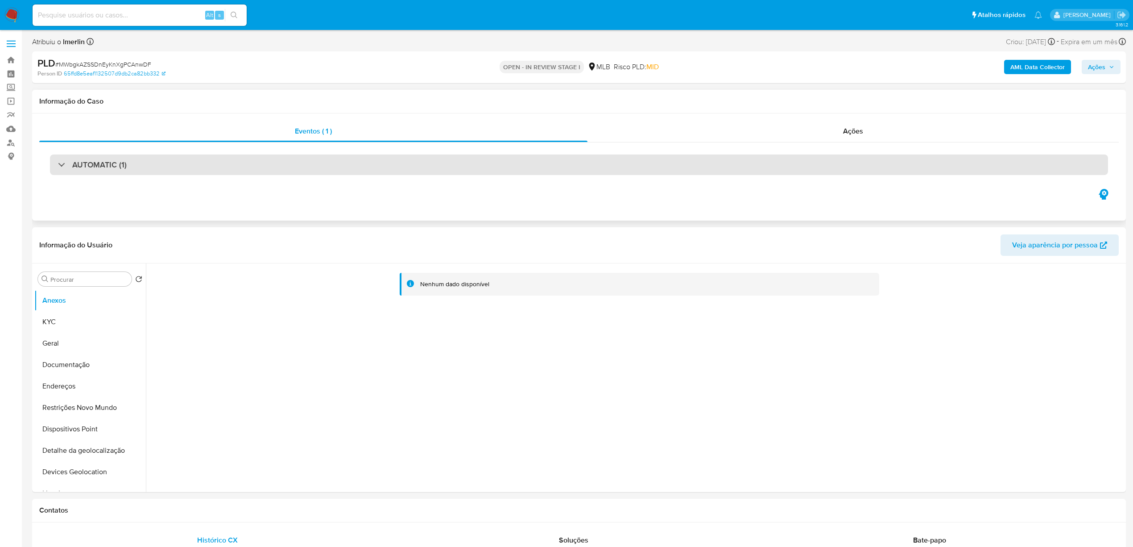
click at [195, 167] on div "AUTOMATIC (1)" at bounding box center [579, 164] width 1058 height 21
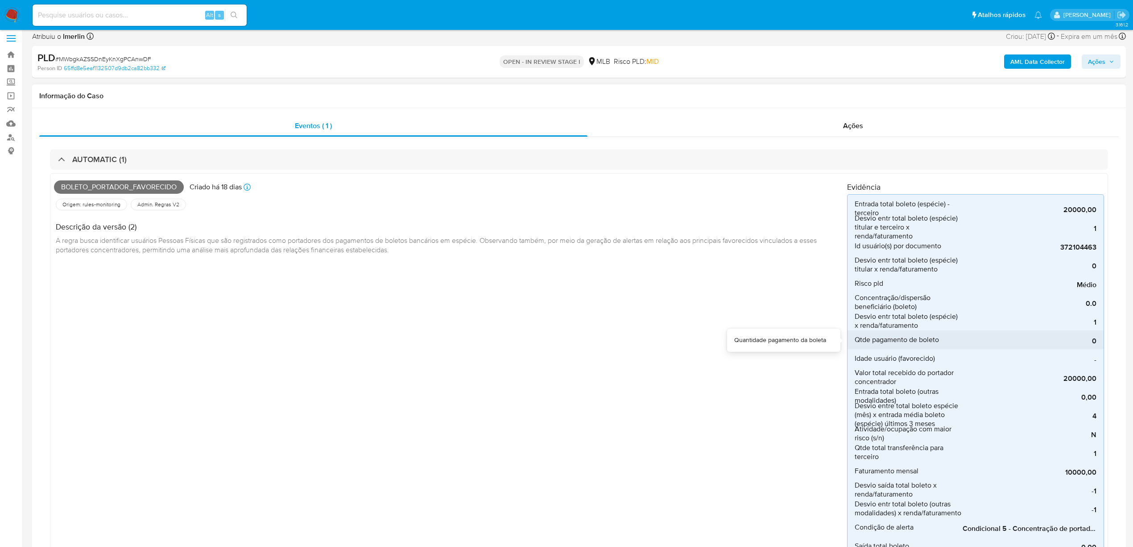
scroll to position [79, 0]
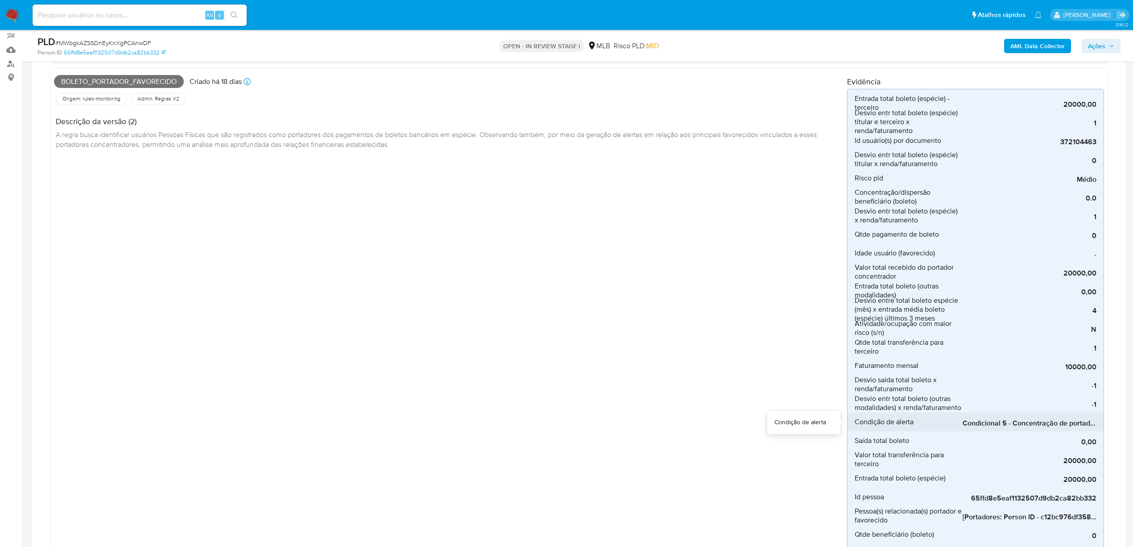
click at [1032, 425] on span "Condicional 5 - Concentração de portador_espécie (Visão Favorecido)" at bounding box center [1030, 423] width 134 height 9
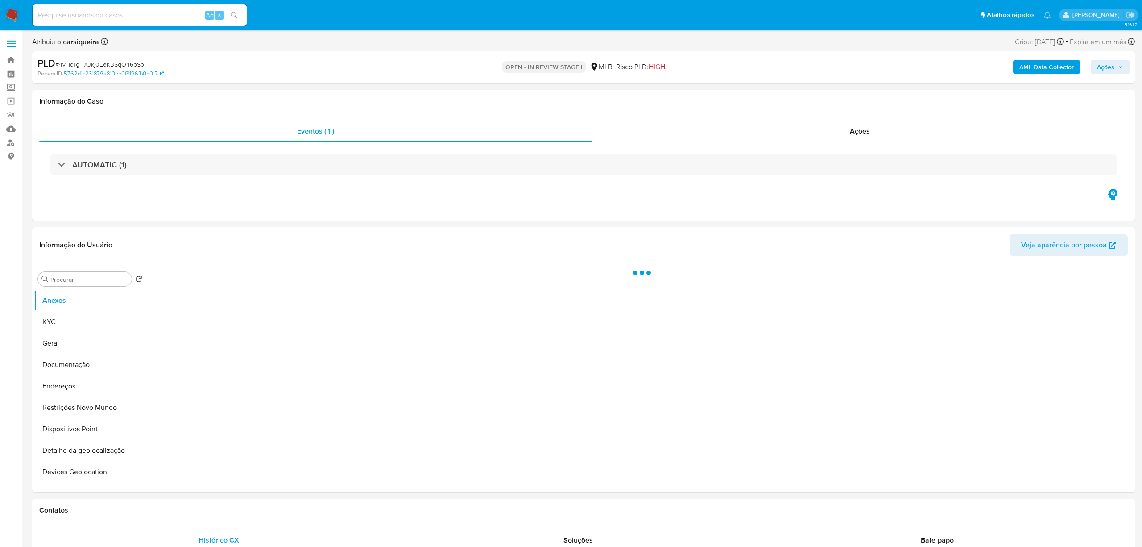
select select "10"
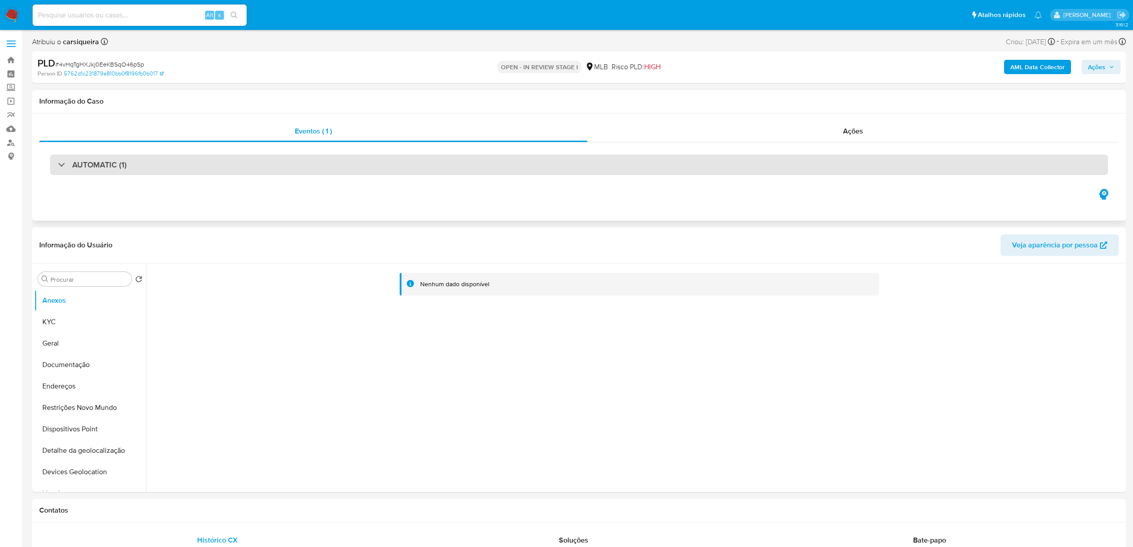
click at [616, 166] on div "AUTOMATIC (1)" at bounding box center [579, 164] width 1058 height 21
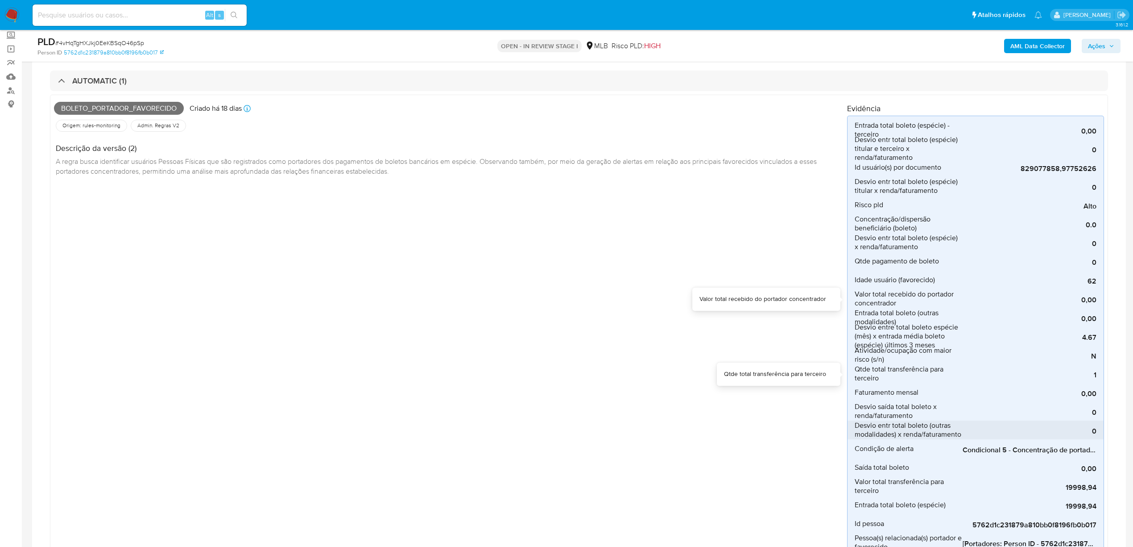
scroll to position [79, 0]
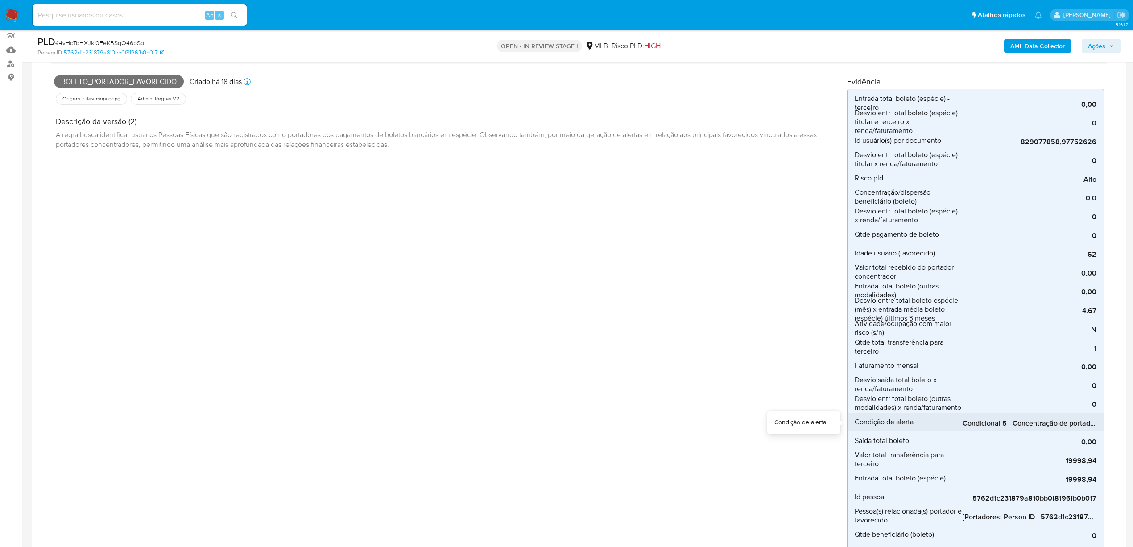
click at [994, 422] on span "Condicional 5 - Concentração de portador_espécie (Visão Portador)" at bounding box center [1030, 423] width 134 height 9
click at [81, 43] on span "# 4vHqTgHXJkj0EeKBSqO46pSp" at bounding box center [99, 42] width 89 height 9
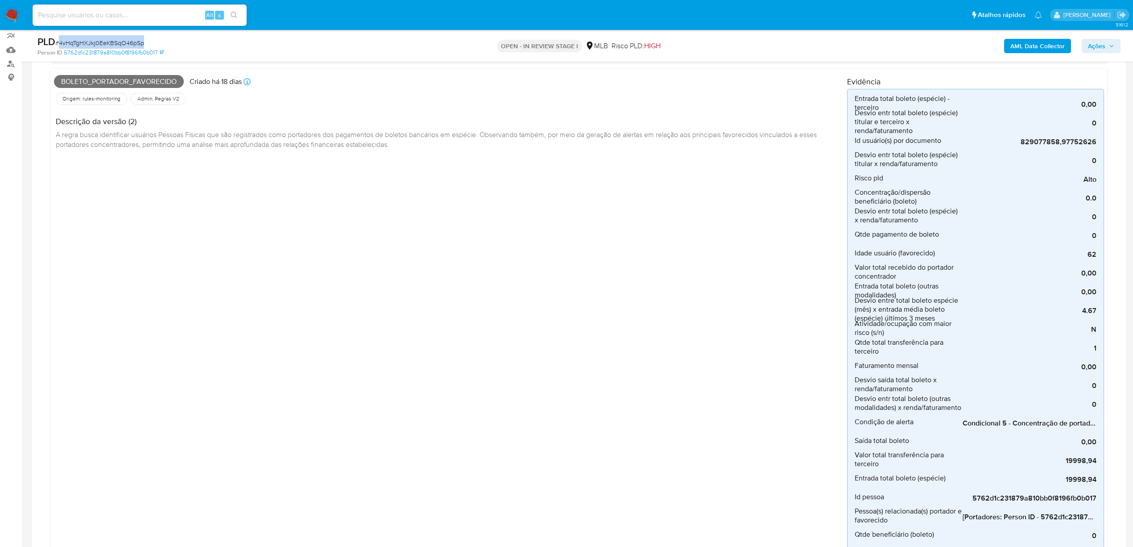
copy span "4vHqTgHXJkj0EeKBSqO46pSp"
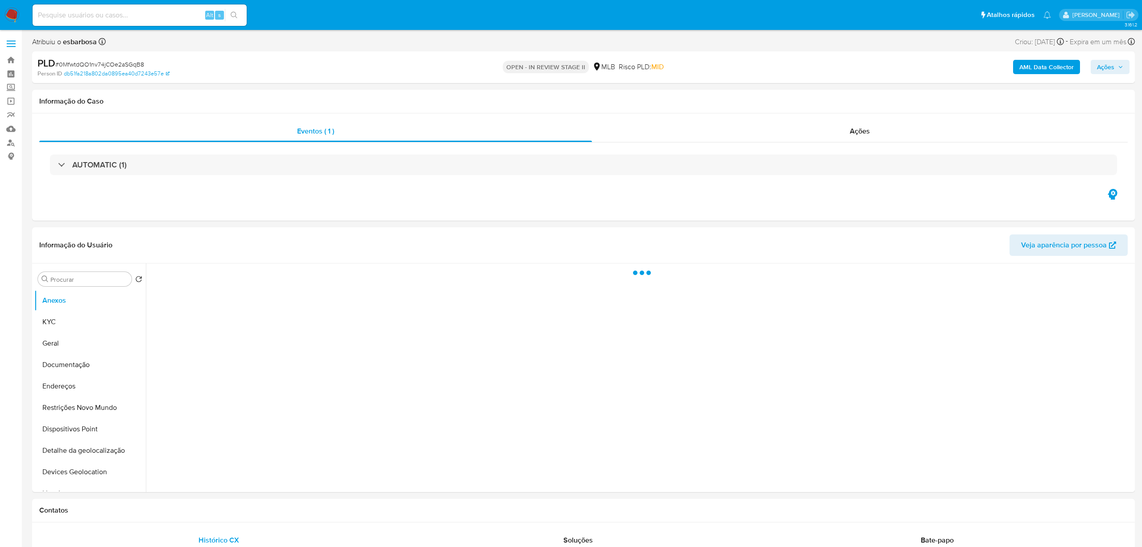
select select "10"
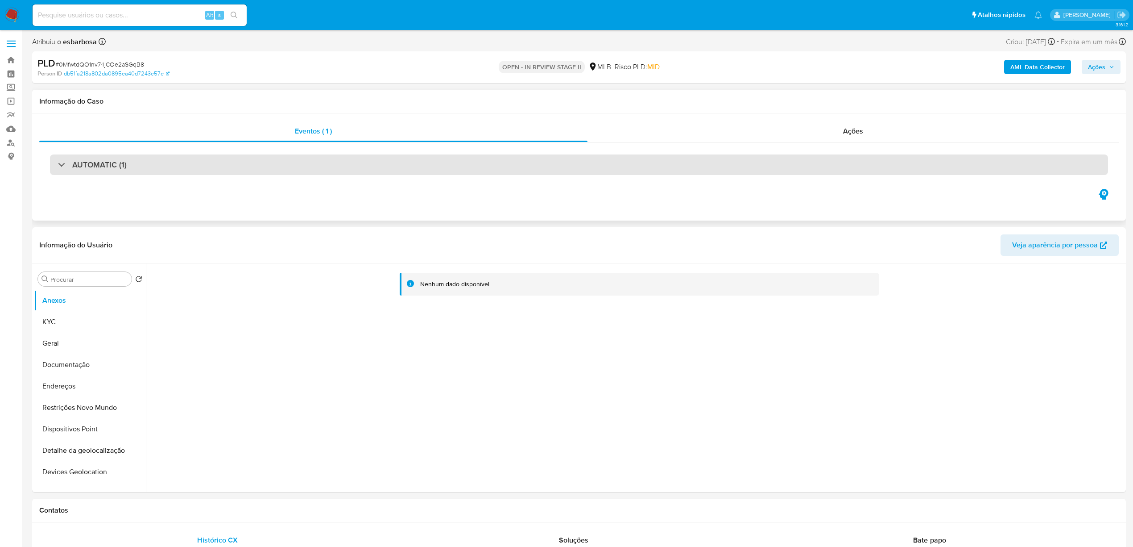
click at [603, 162] on div "AUTOMATIC (1)" at bounding box center [579, 164] width 1058 height 21
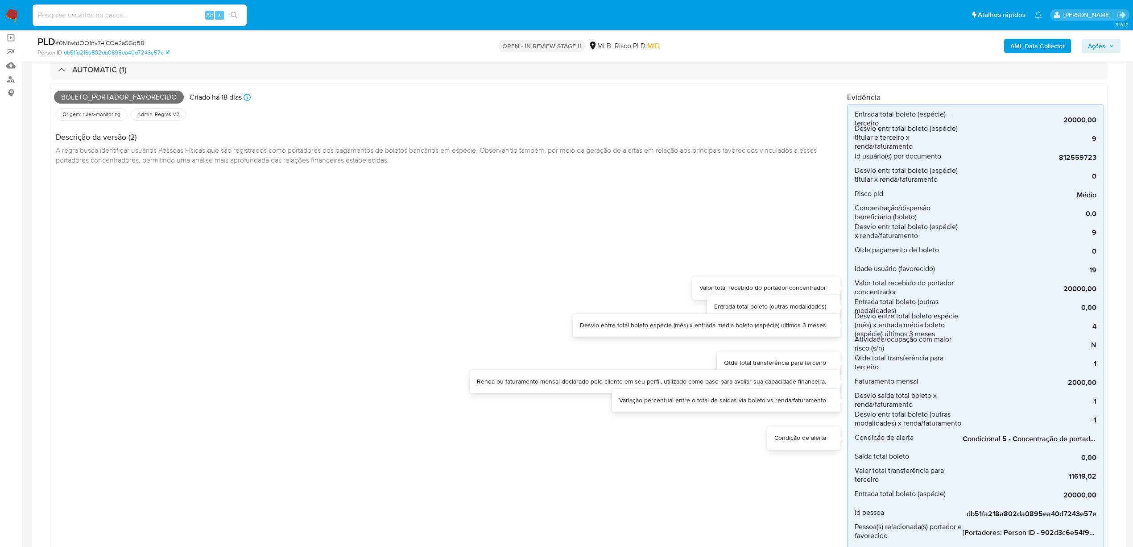
scroll to position [238, 0]
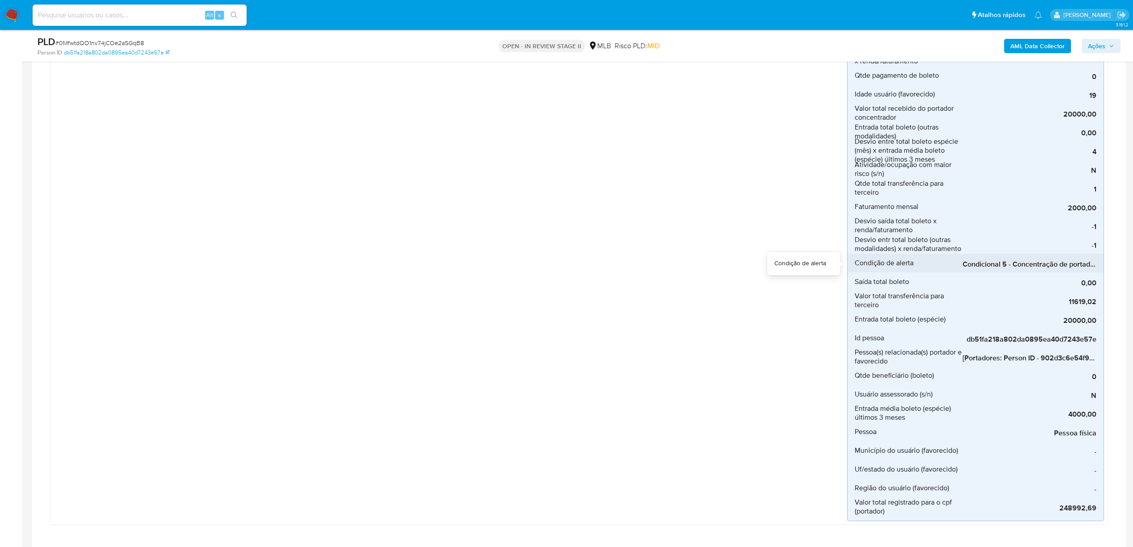
click at [1014, 265] on span "Condicional 5 - Concentração de portador_espécie (Visão Favorecido)" at bounding box center [1030, 264] width 134 height 9
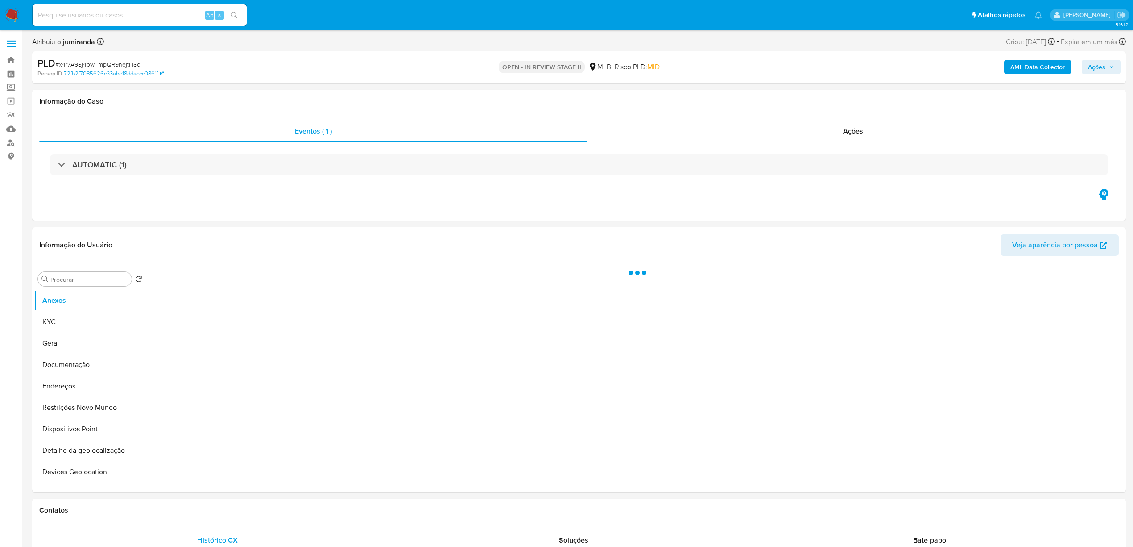
select select "10"
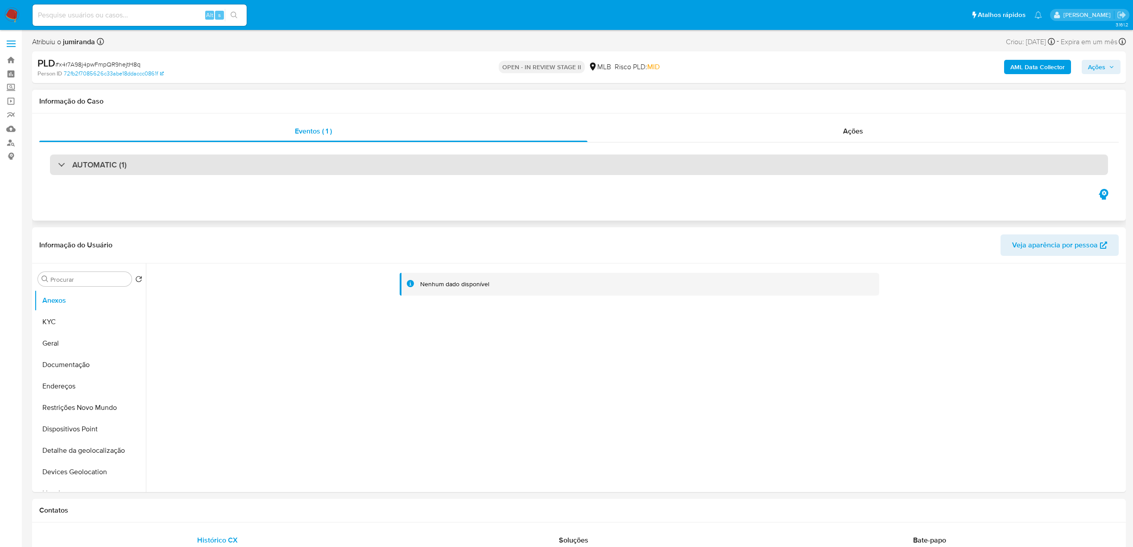
click at [736, 166] on div "AUTOMATIC (1)" at bounding box center [579, 164] width 1058 height 21
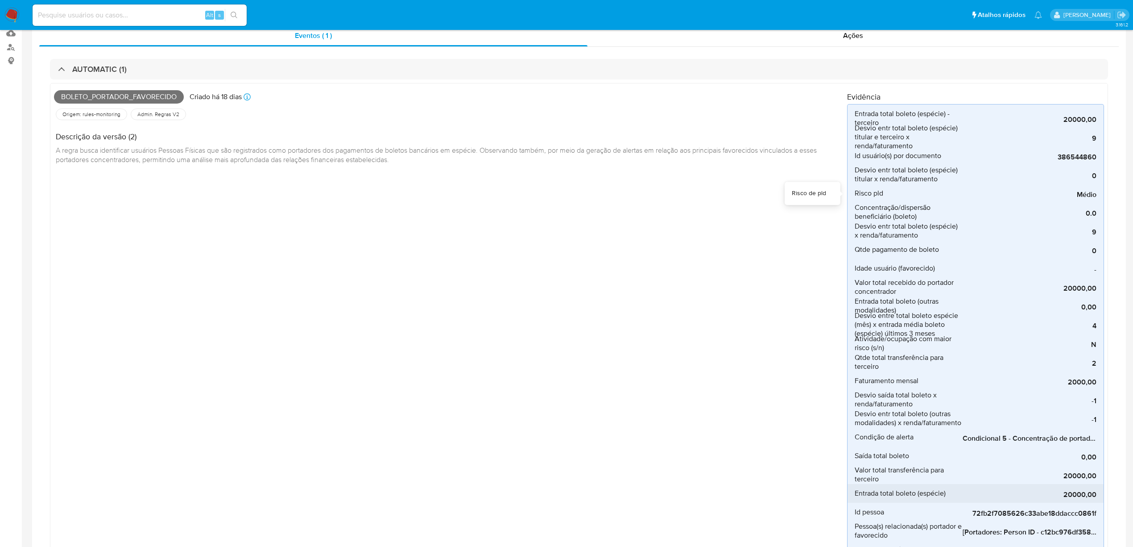
scroll to position [238, 0]
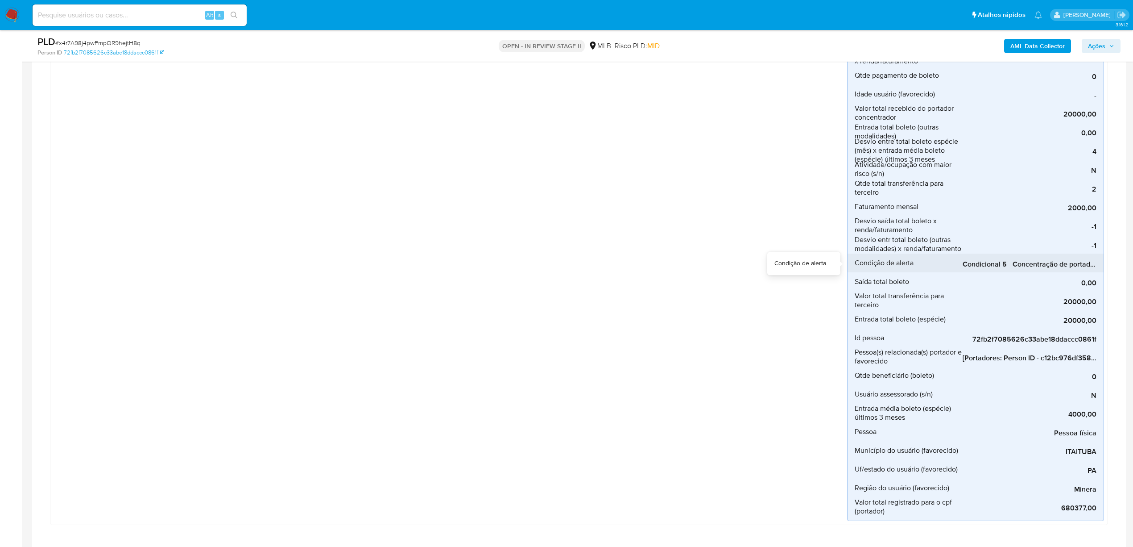
click at [993, 264] on span "Condicional 5 - Concentração de portador_espécie (Visão Favorecido)" at bounding box center [1030, 264] width 134 height 9
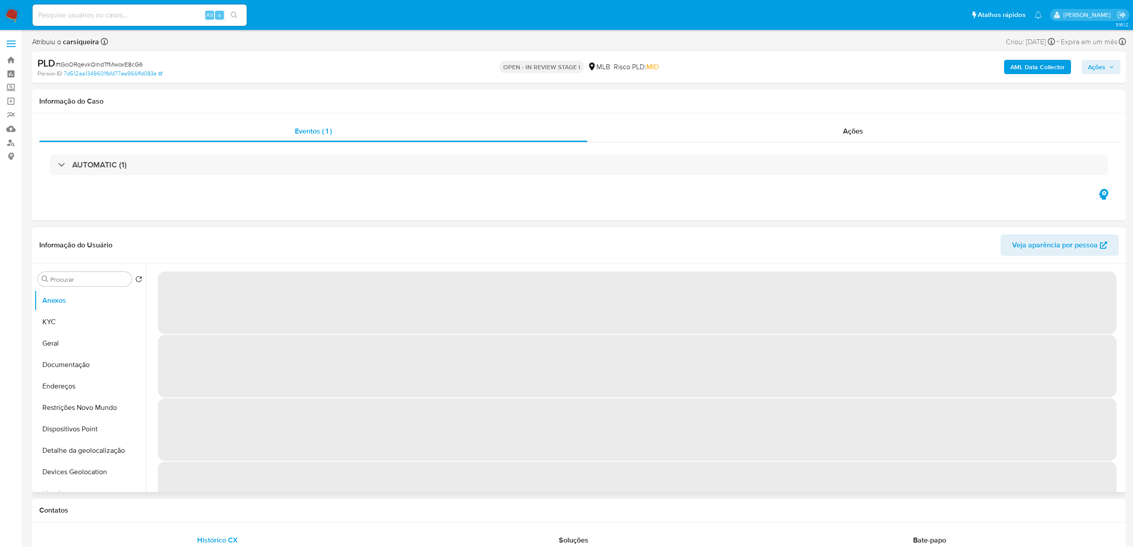
select select "10"
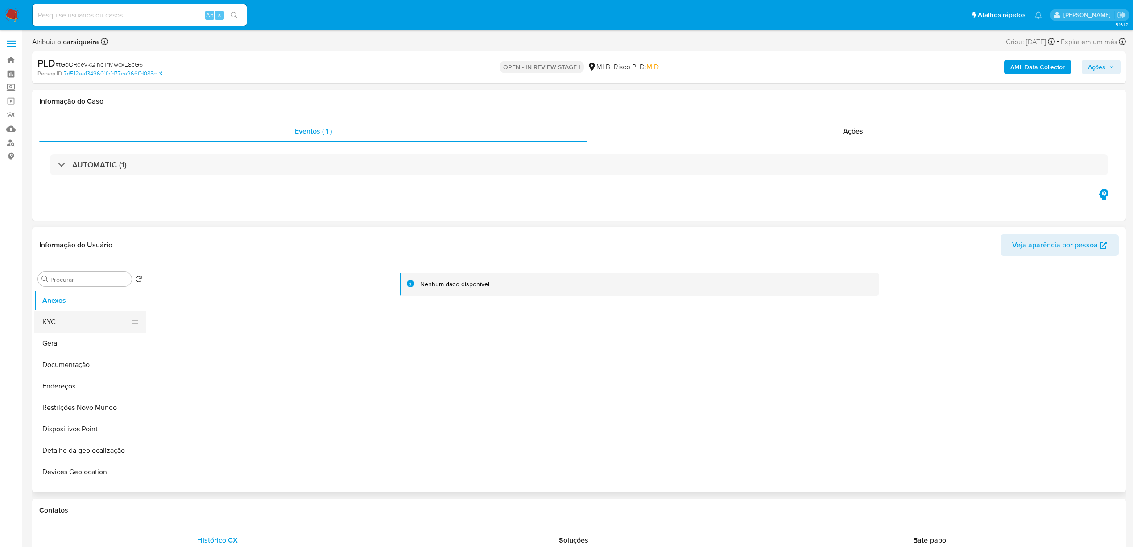
click at [63, 326] on button "KYC" at bounding box center [86, 321] width 104 height 21
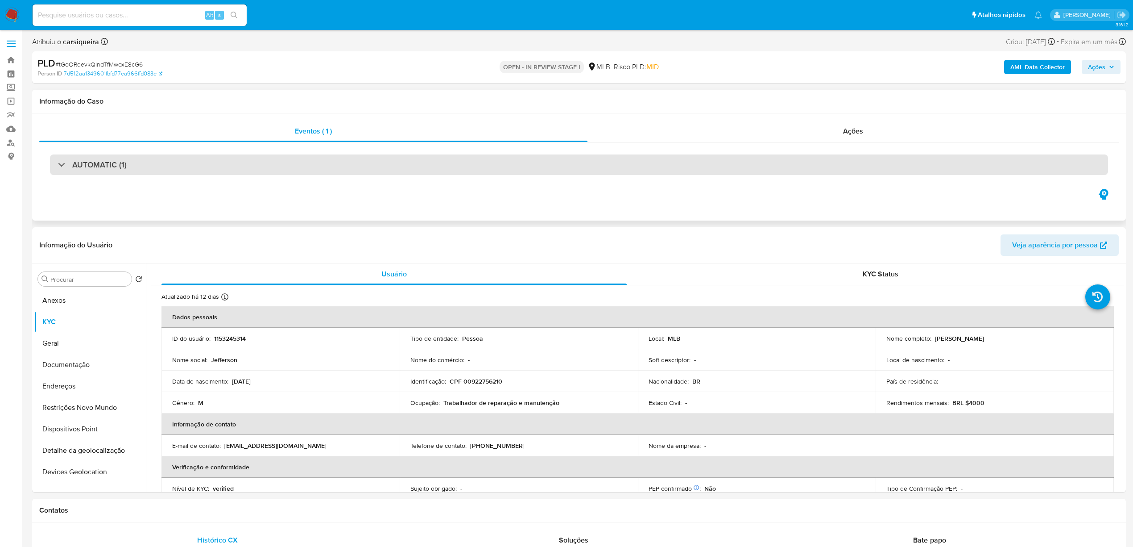
click at [555, 163] on div "AUTOMATIC (1)" at bounding box center [579, 164] width 1058 height 21
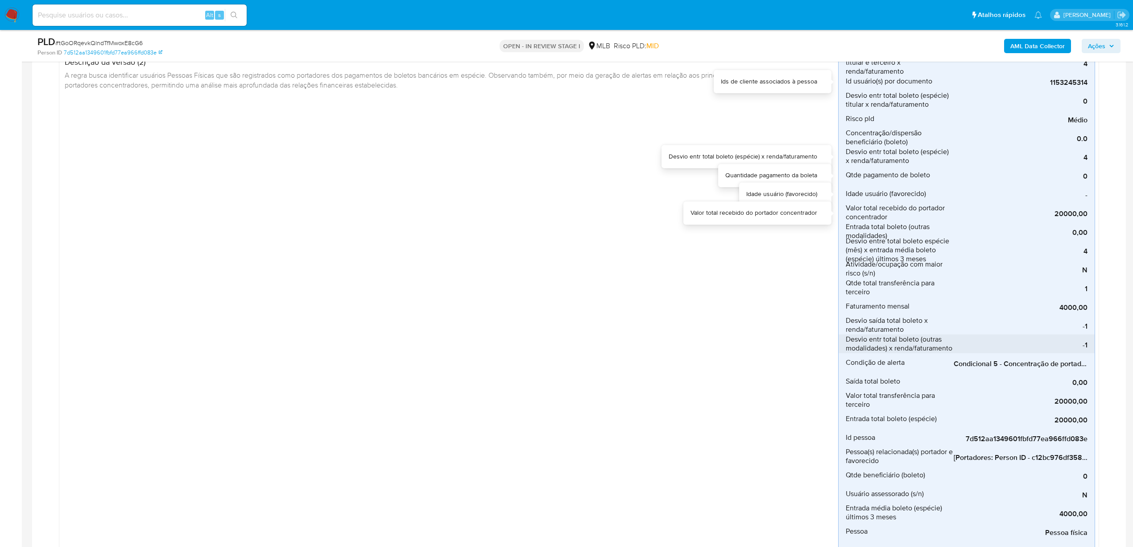
scroll to position [159, 0]
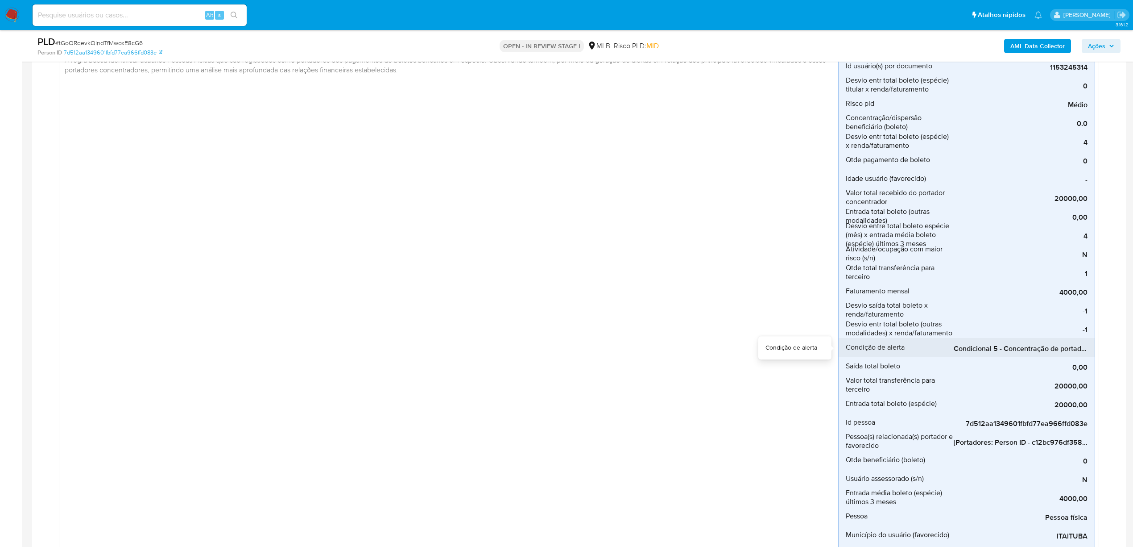
click at [1007, 346] on span "Condicional 5 - Concentração de portador_espécie (Visão Favorecido)" at bounding box center [1021, 348] width 134 height 9
